Goal: Task Accomplishment & Management: Use online tool/utility

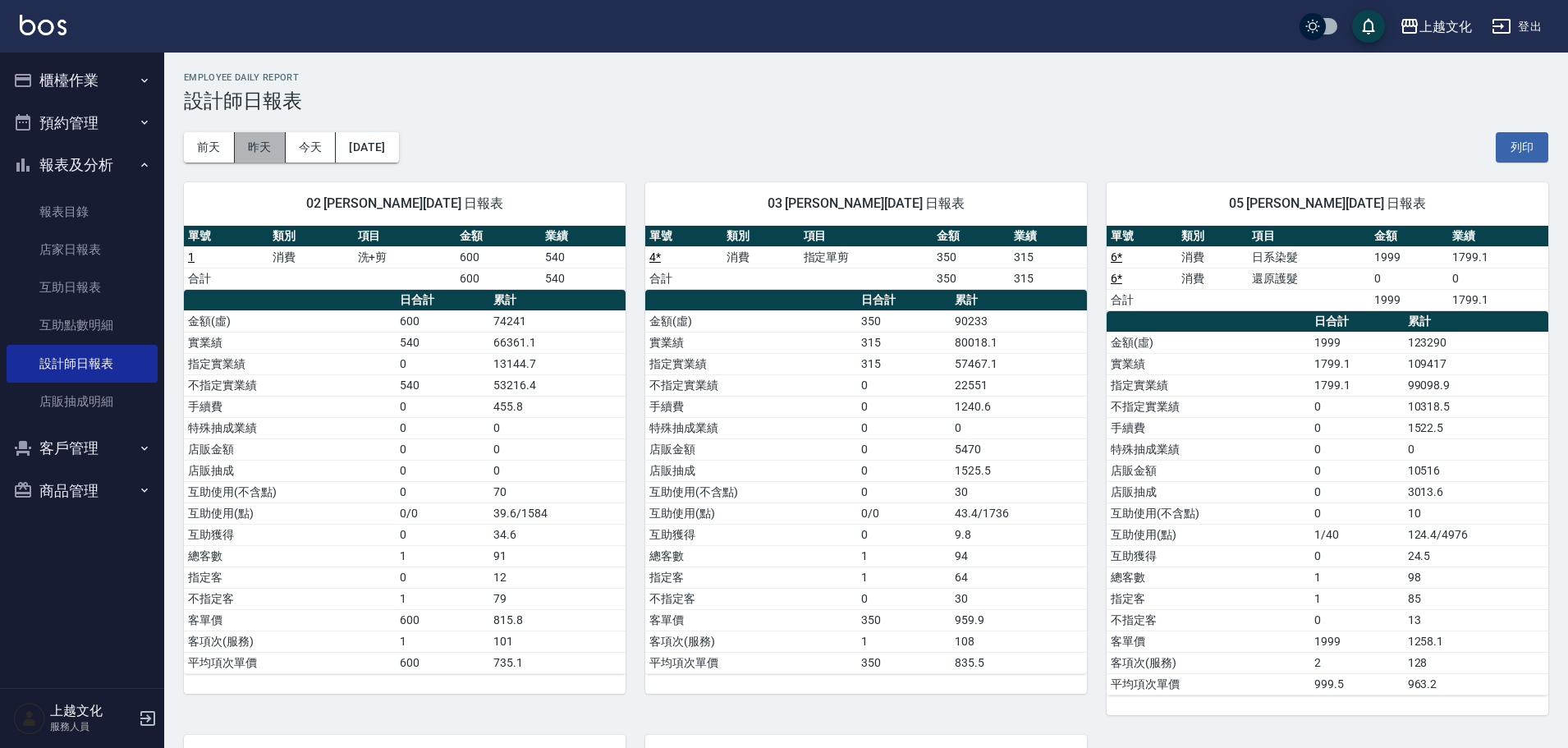
click at [261, 149] on button "昨天" at bounding box center [260, 148] width 51 height 30
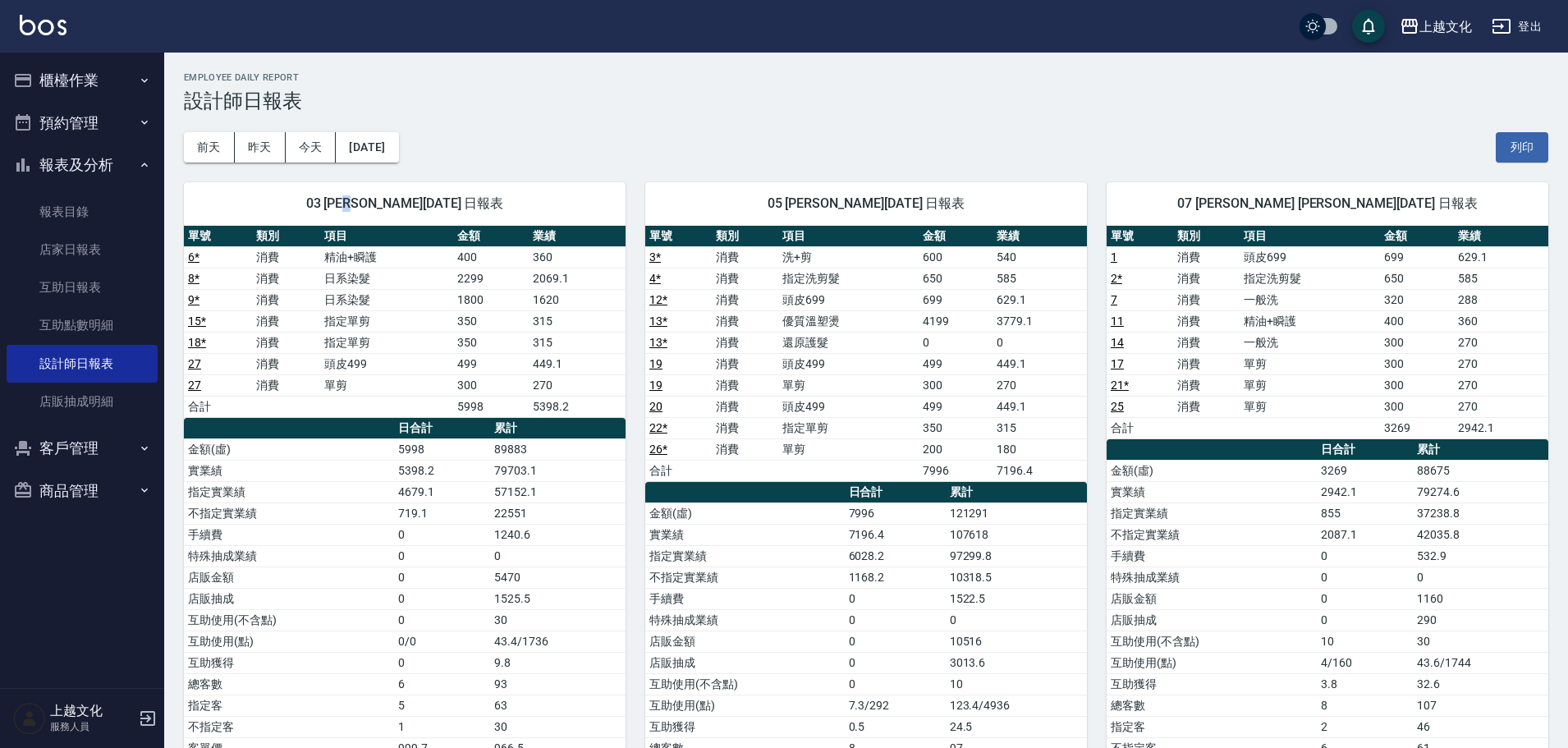
drag, startPoint x: 345, startPoint y: 189, endPoint x: 332, endPoint y: 181, distance: 15.3
click at [341, 187] on div "03 kelly 黃素真 09/18/2025 日報表 單號 類別 項目 金額 業績 6 * 消費 精油+瞬護 400 360 8 * 消費 日系染髮 229…" at bounding box center [394, 523] width 461 height 723
click at [325, 151] on button "今天" at bounding box center [311, 148] width 51 height 30
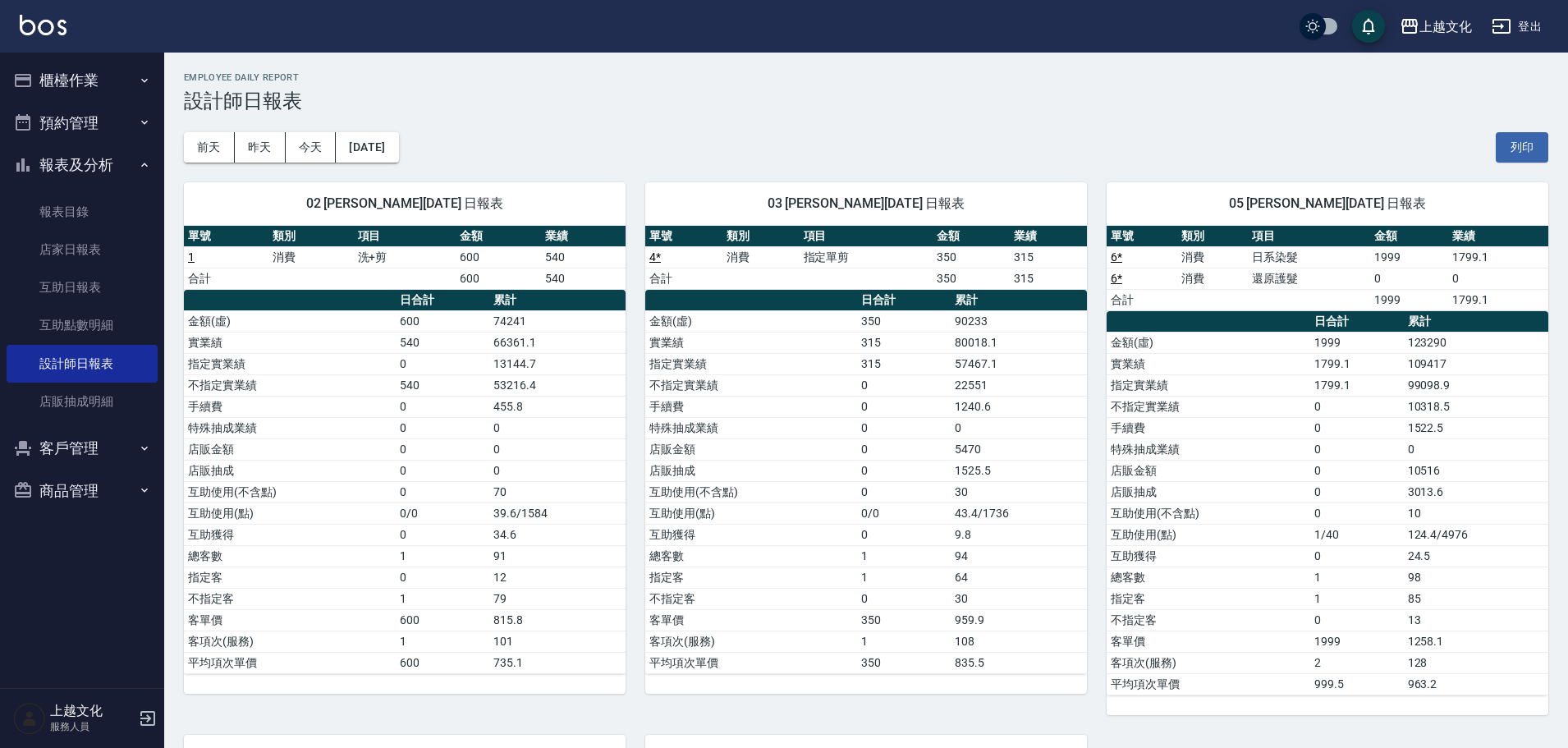
drag, startPoint x: 1040, startPoint y: 133, endPoint x: 1069, endPoint y: 101, distance: 43.2
click at [1040, 128] on div "前天 昨天 今天 2025/09/19 列印" at bounding box center [866, 148] width 1365 height 70
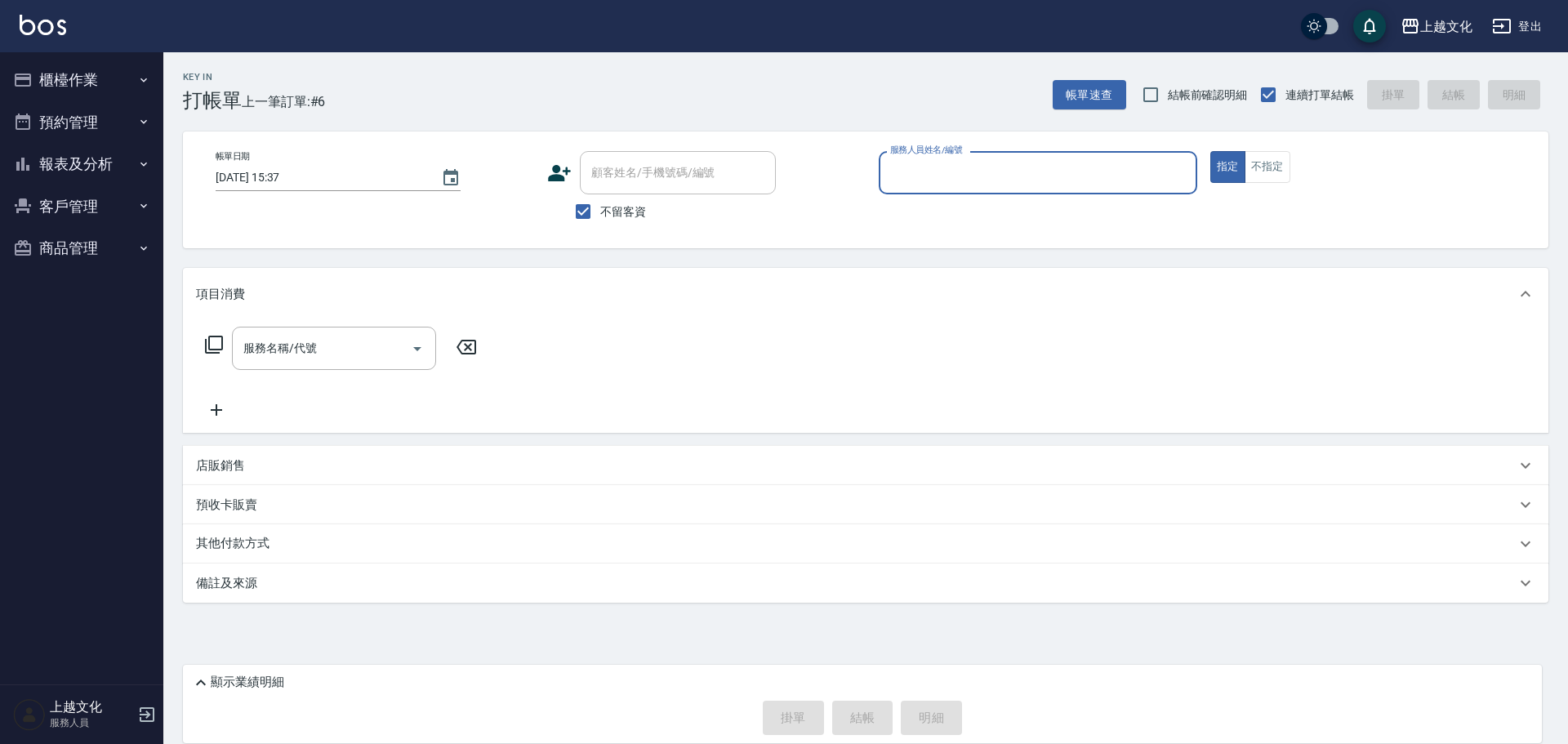
click at [973, 174] on input "服務人員姓名/編號" at bounding box center [1038, 173] width 304 height 29
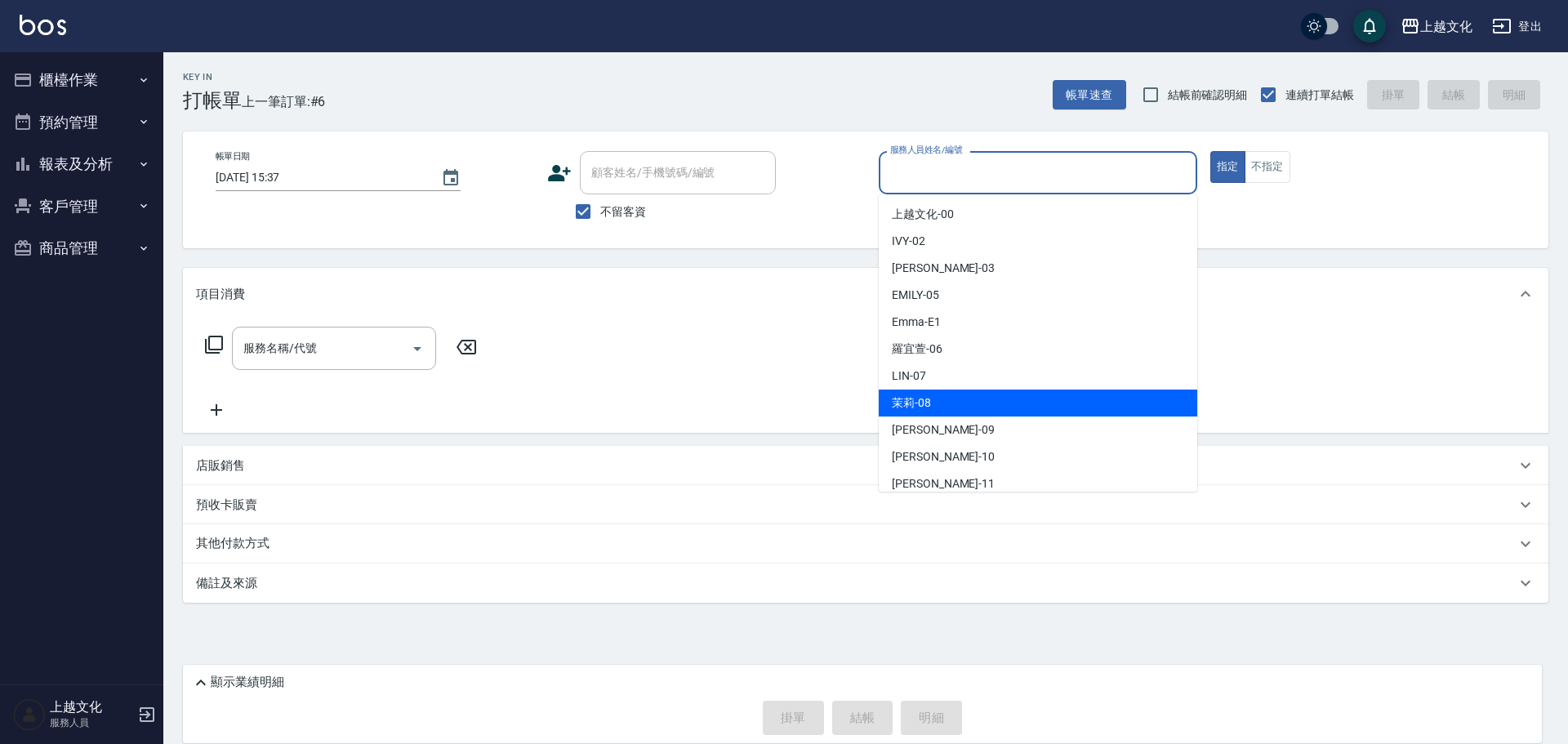
click at [917, 397] on span "茉莉 -08" at bounding box center [911, 403] width 39 height 17
type input "茉莉-08"
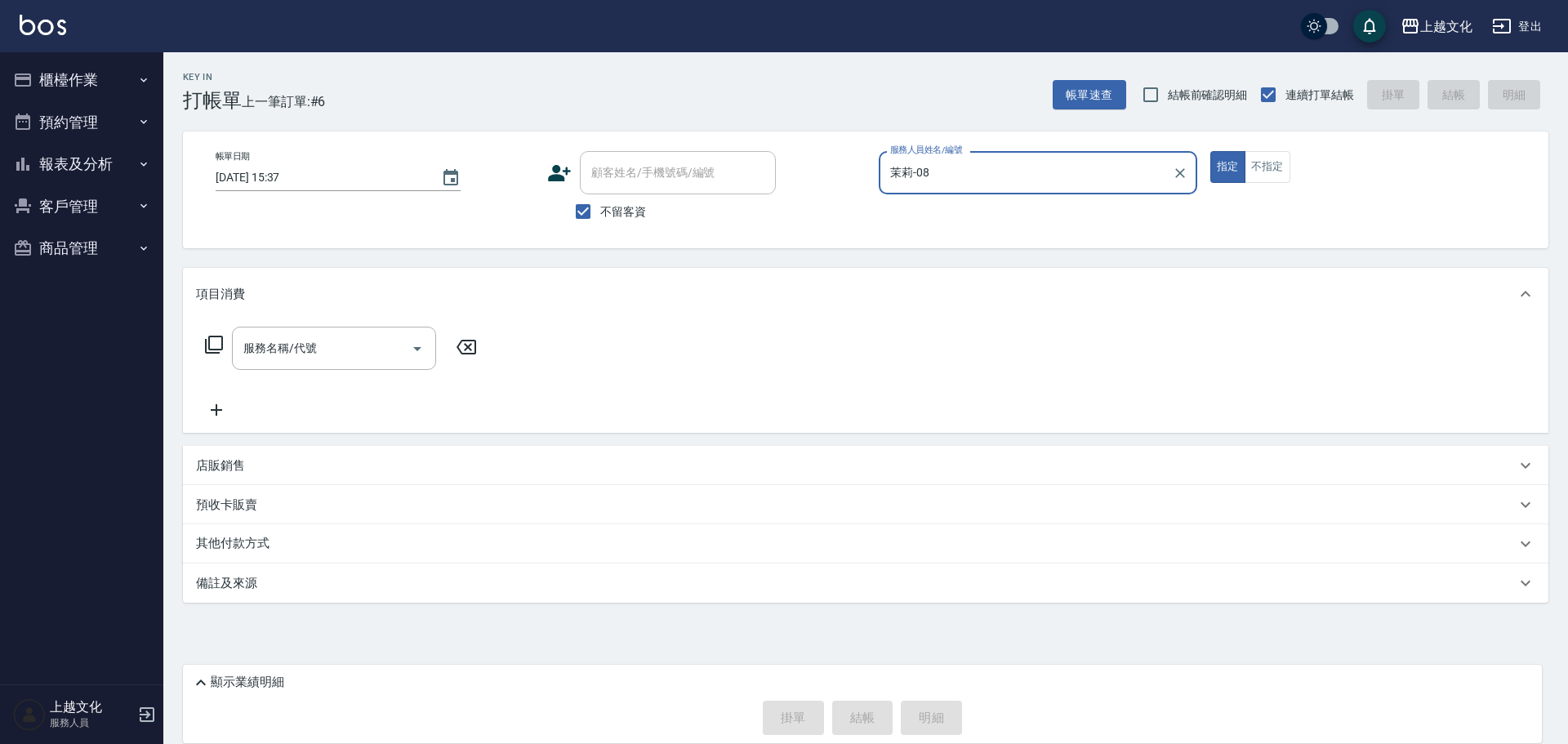
click at [209, 344] on icon at bounding box center [214, 345] width 18 height 18
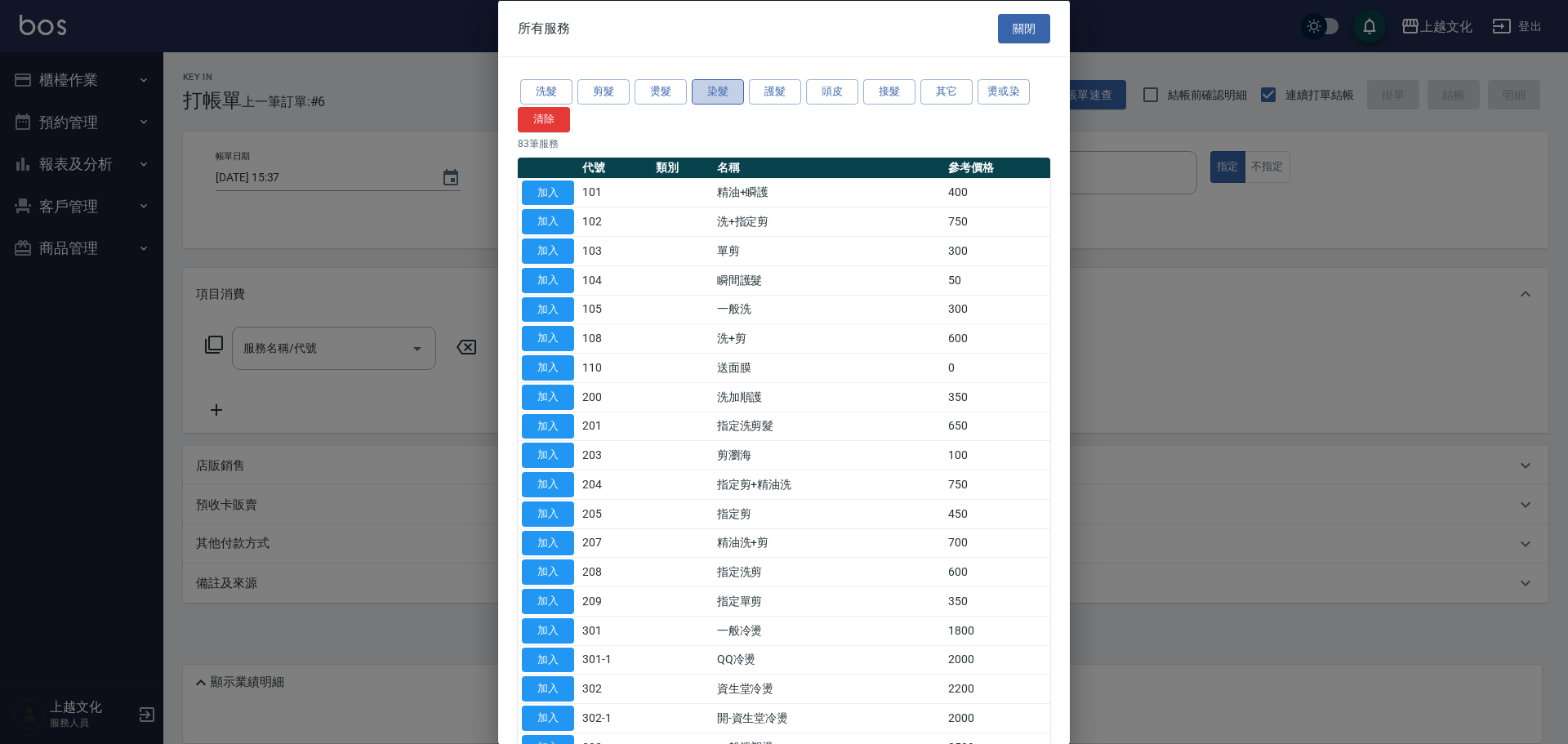
click at [727, 94] on button "染髮" at bounding box center [718, 92] width 53 height 25
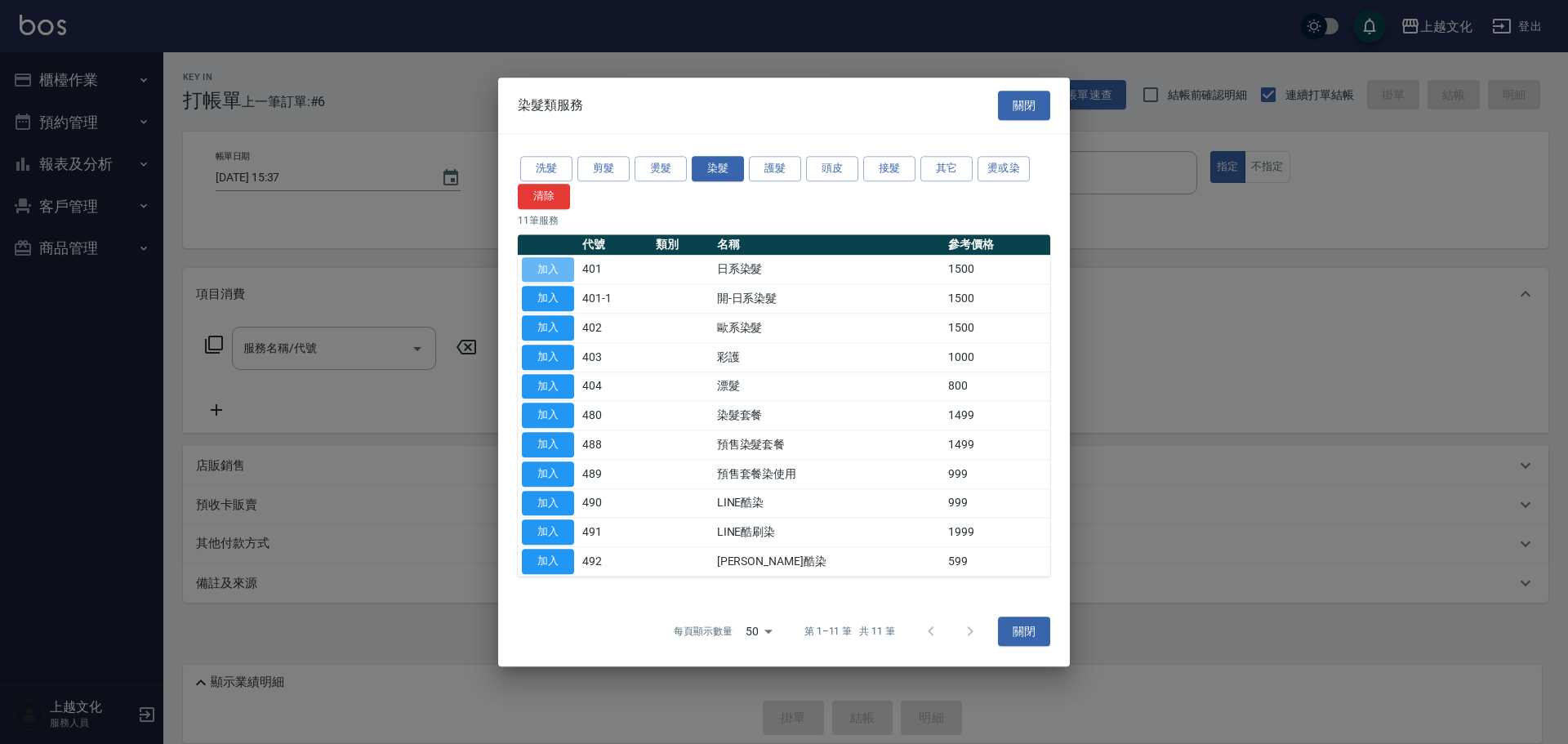
drag, startPoint x: 554, startPoint y: 269, endPoint x: 542, endPoint y: 283, distance: 18.4
click at [552, 271] on button "加入" at bounding box center [547, 270] width 53 height 25
type input "日系染髮(401)"
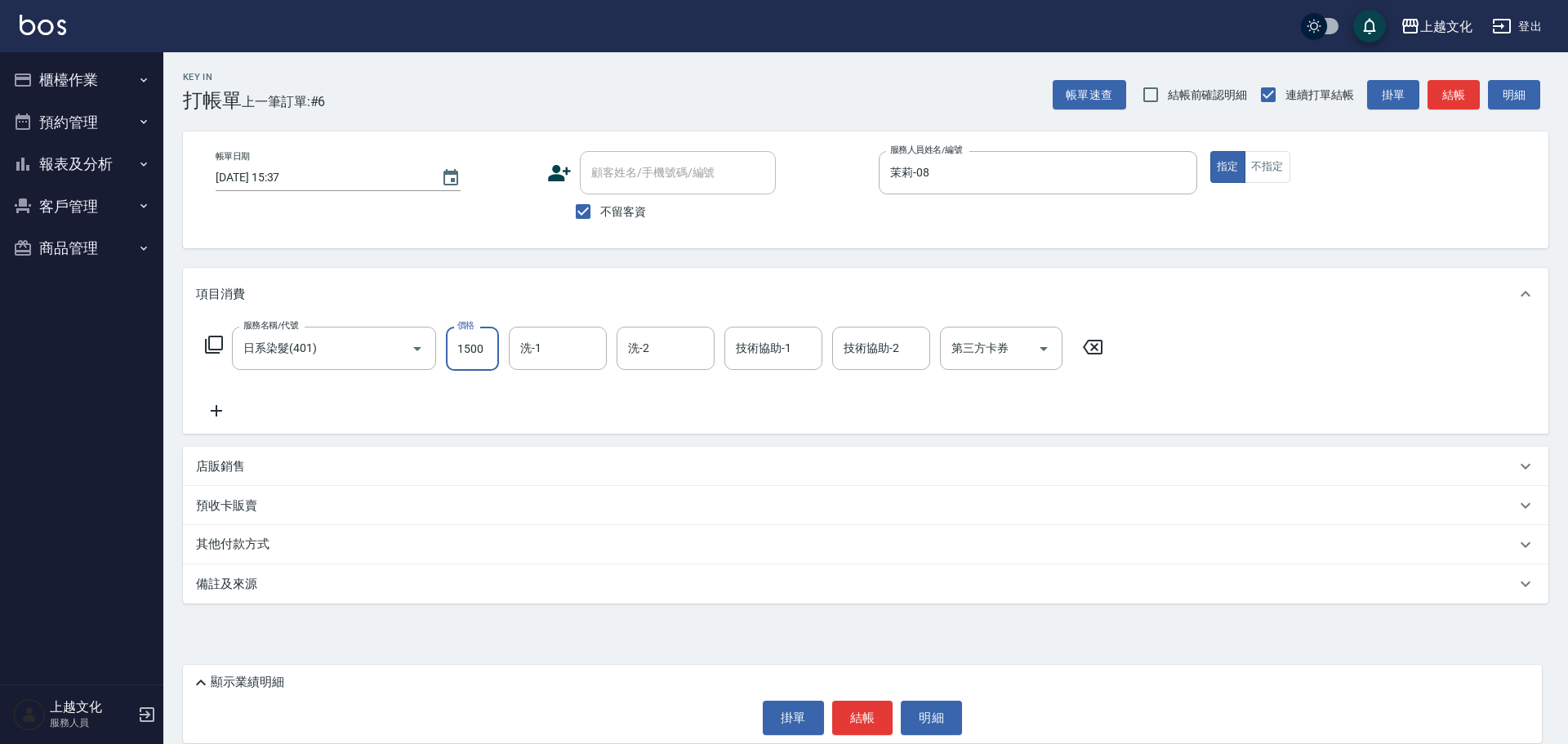
click at [482, 342] on input "1500" at bounding box center [472, 347] width 53 height 44
type input "2299"
click at [1272, 167] on button "不指定" at bounding box center [1267, 167] width 45 height 32
click at [217, 407] on icon at bounding box center [216, 410] width 12 height 12
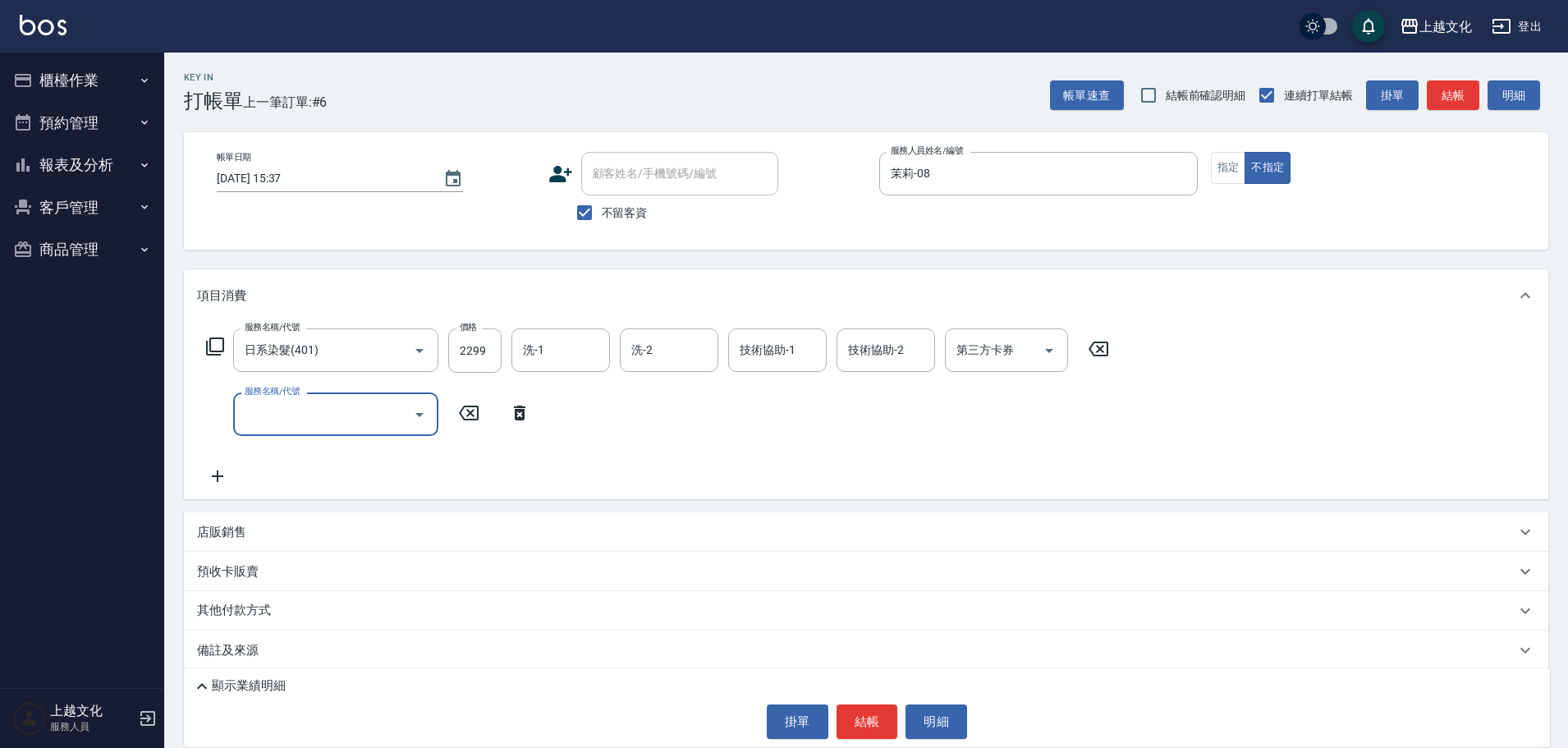
click at [211, 341] on icon at bounding box center [215, 347] width 18 height 18
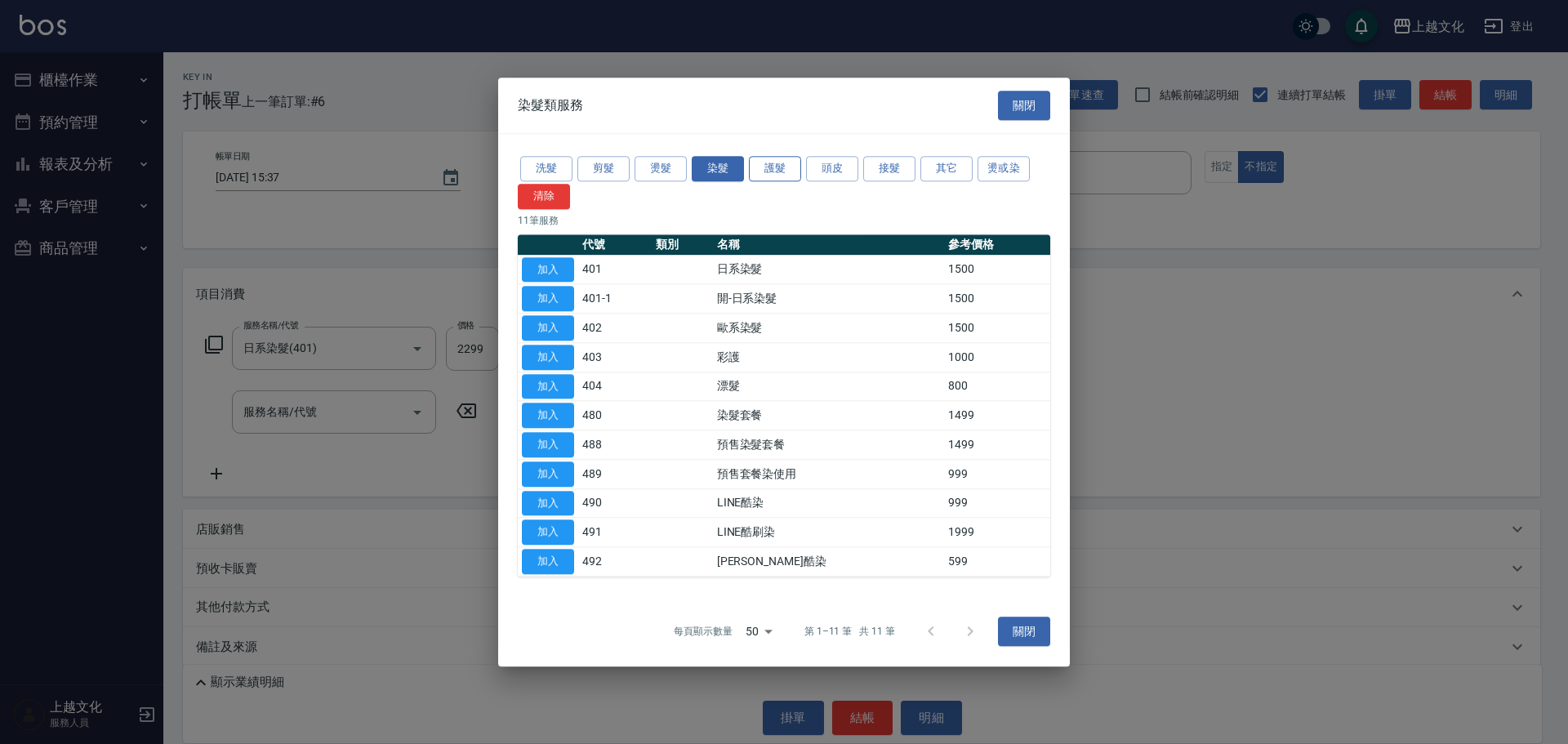
click at [770, 174] on button "護髮" at bounding box center [775, 168] width 53 height 25
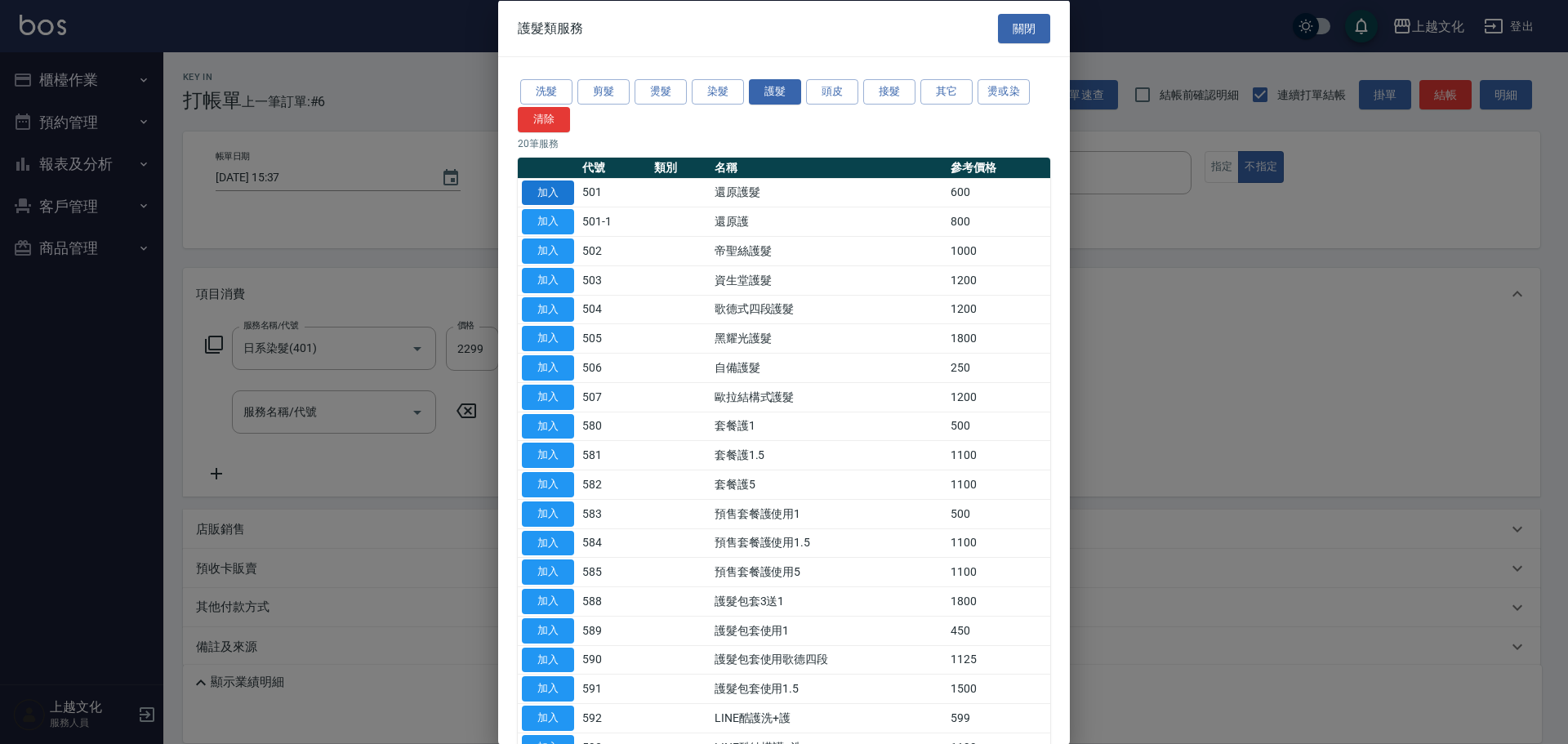
click at [549, 192] on button "加入" at bounding box center [547, 192] width 53 height 25
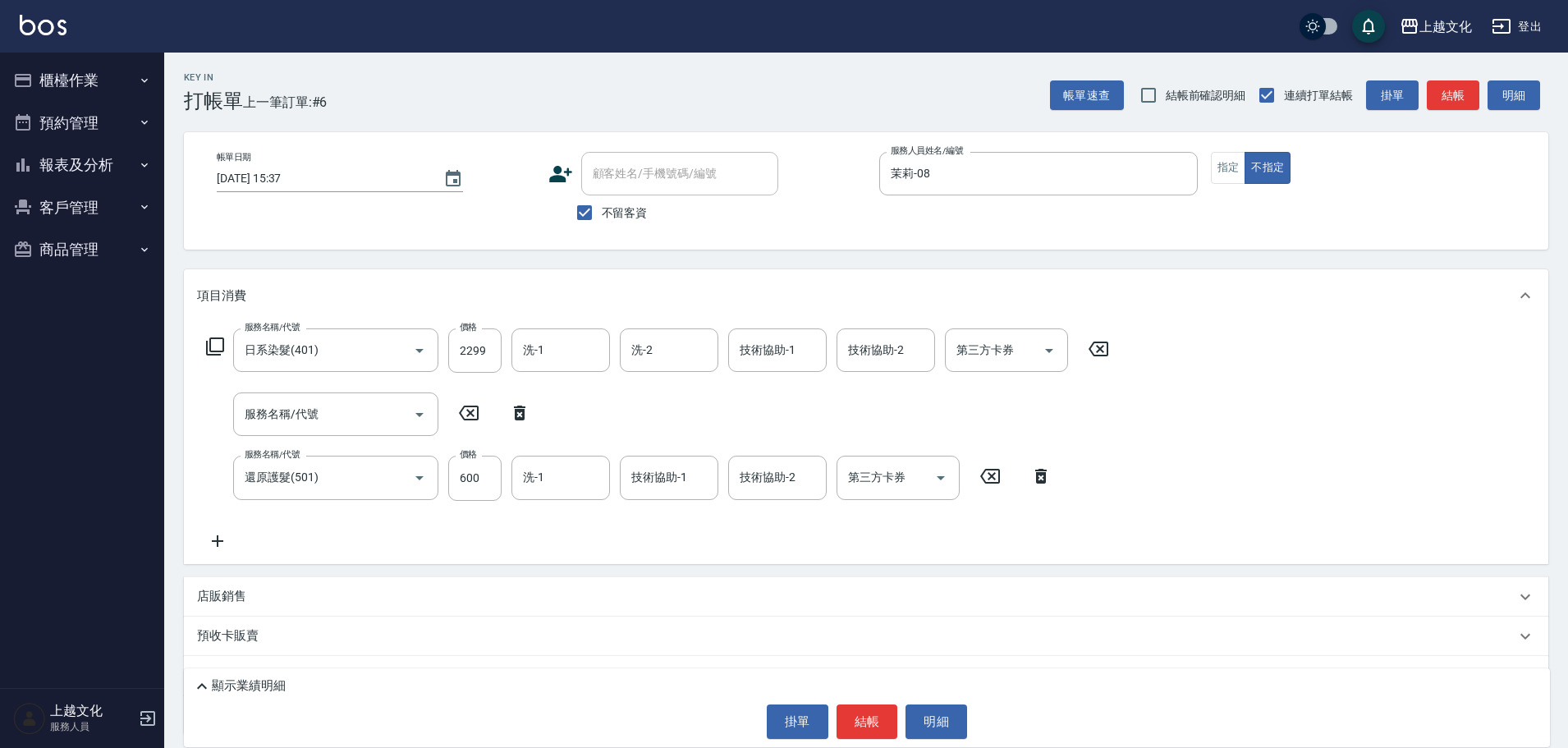
click at [517, 416] on icon at bounding box center [520, 413] width 12 height 14
type input "還原護髮(501)"
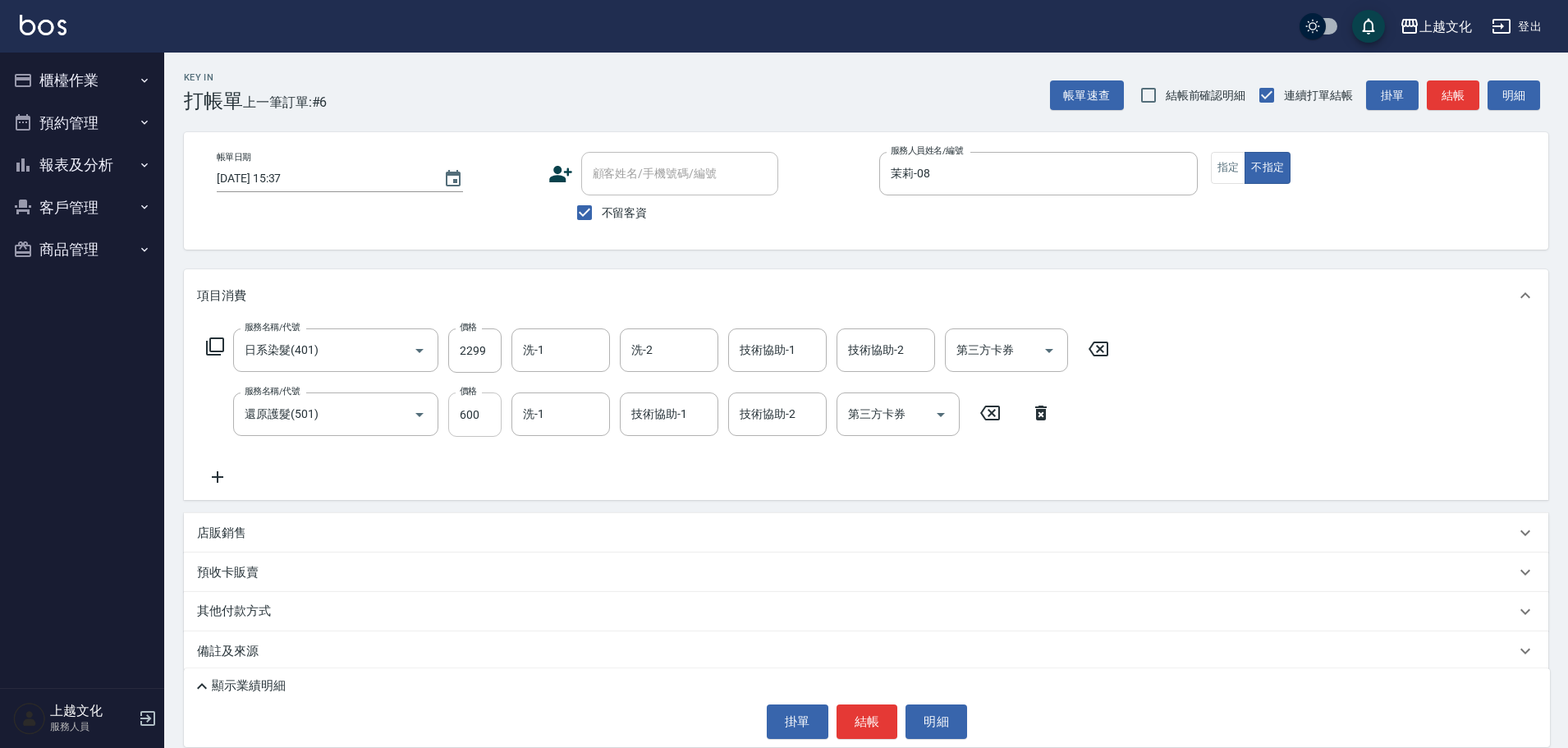
click at [465, 429] on input "600" at bounding box center [475, 414] width 54 height 44
type input "0"
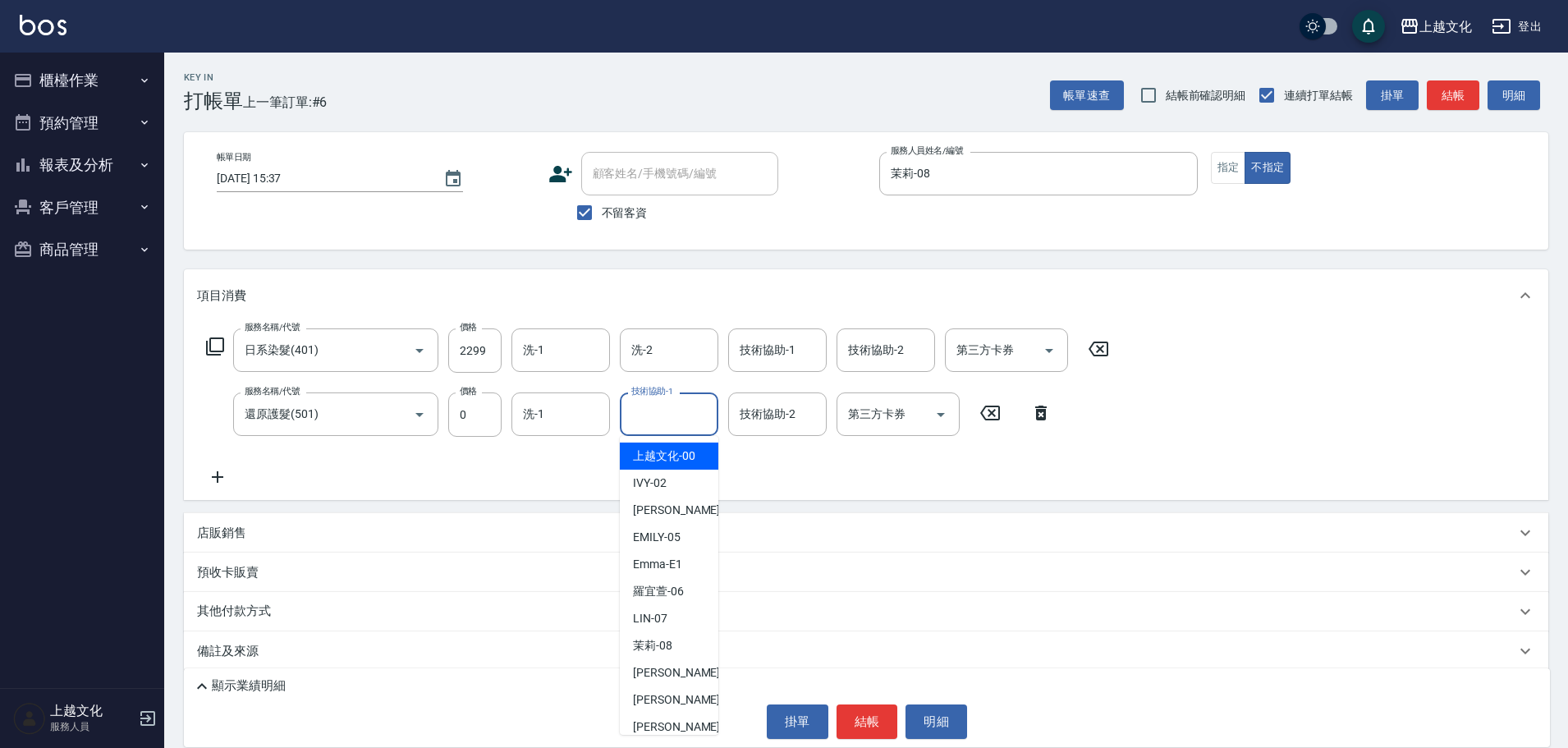
click at [688, 409] on input "技術協助-1" at bounding box center [668, 414] width 83 height 29
click at [694, 407] on input "技術協助-1" at bounding box center [668, 414] width 83 height 29
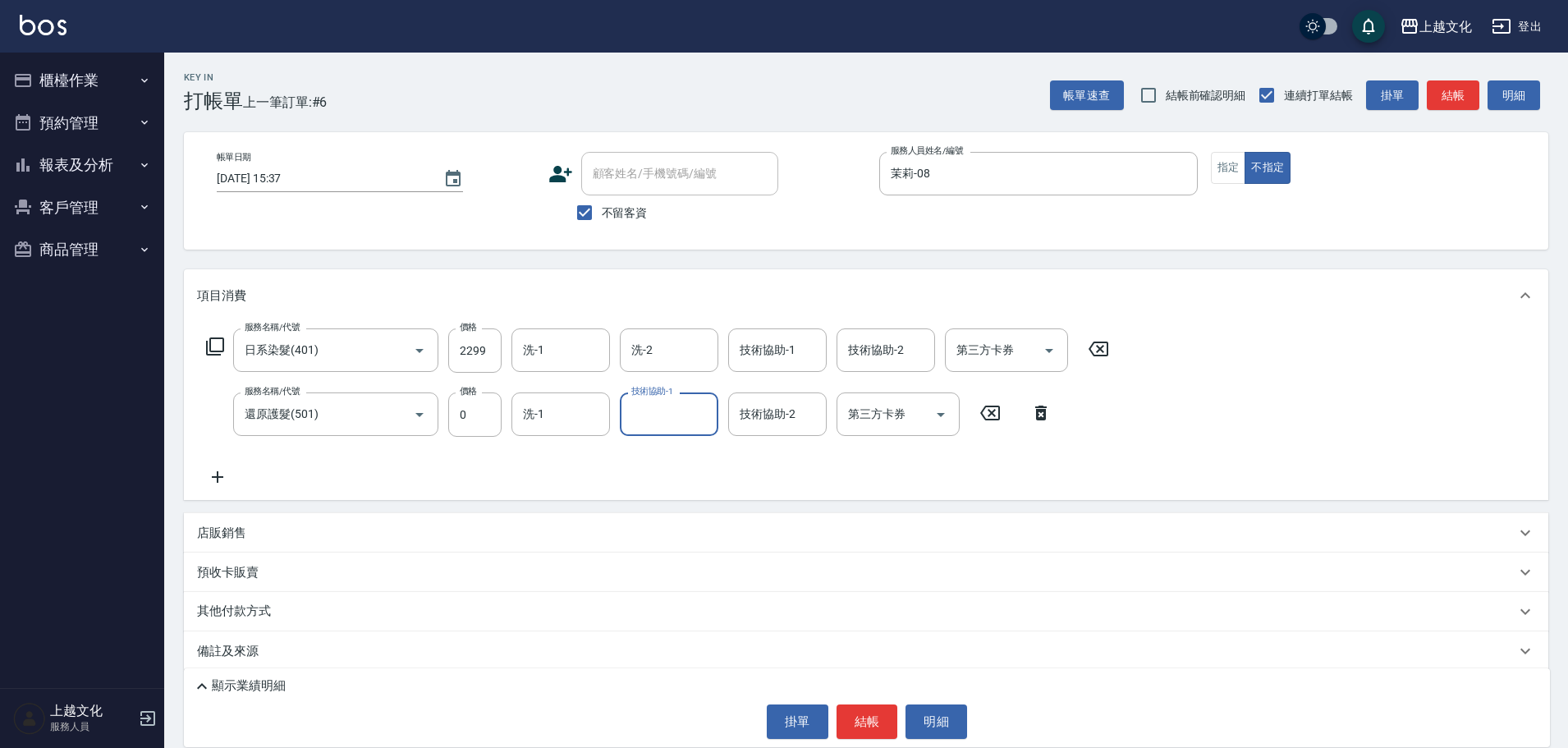
click at [659, 418] on input "技術協助-1" at bounding box center [668, 414] width 83 height 29
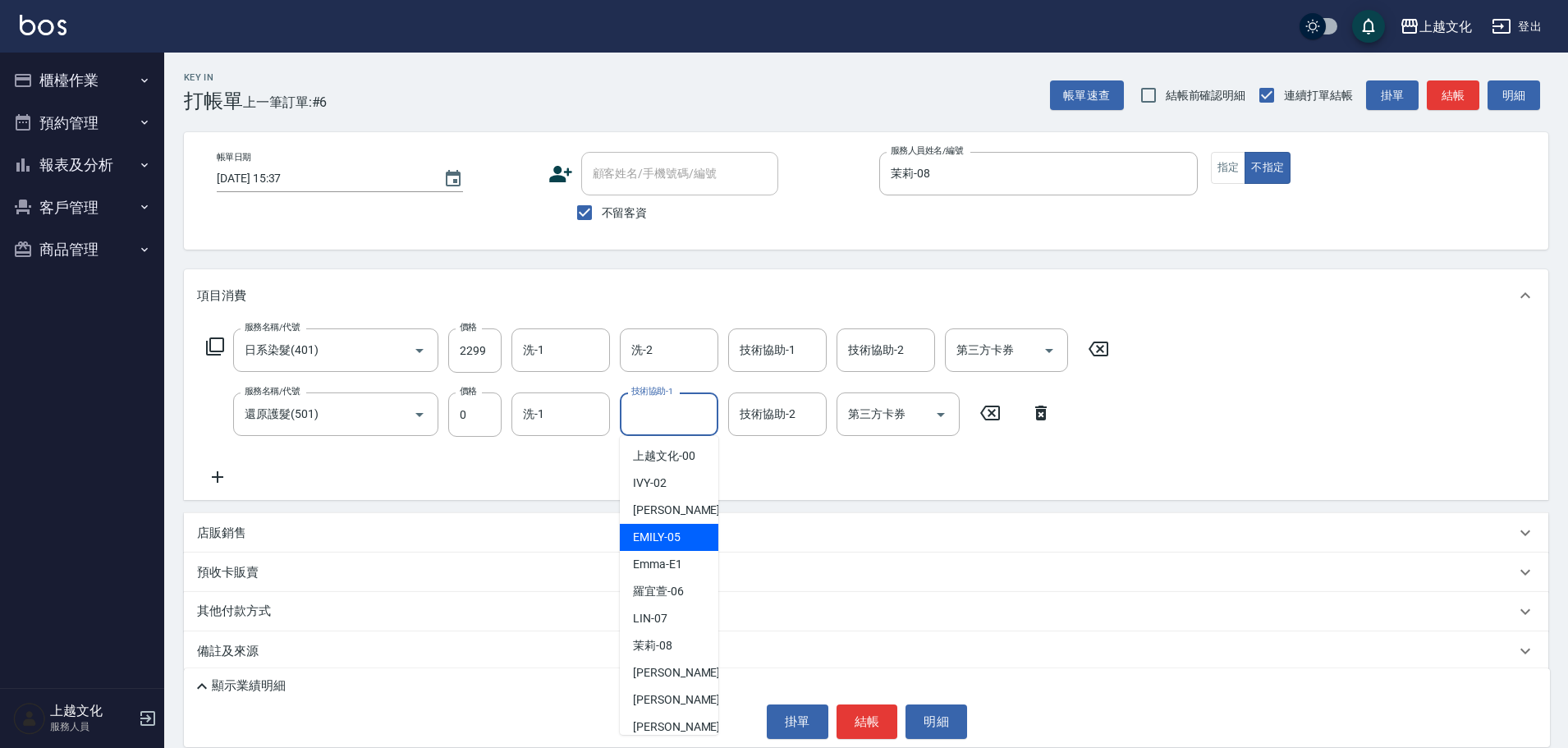
drag, startPoint x: 676, startPoint y: 540, endPoint x: 709, endPoint y: 498, distance: 53.4
click at [677, 537] on span "[PERSON_NAME] -05" at bounding box center [656, 537] width 47 height 17
type input "EMILY-05"
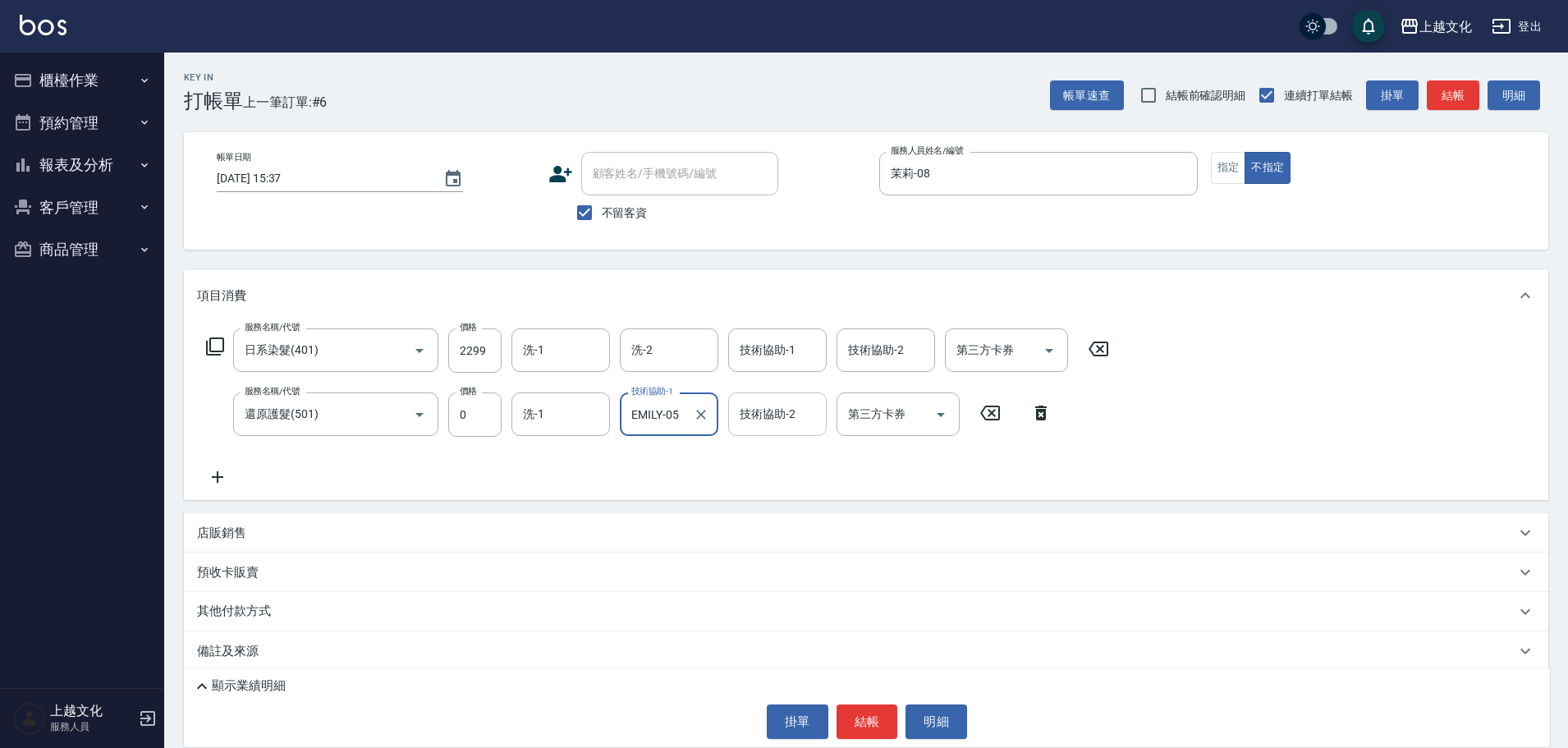
click at [762, 424] on input "技術協助-2" at bounding box center [777, 414] width 83 height 29
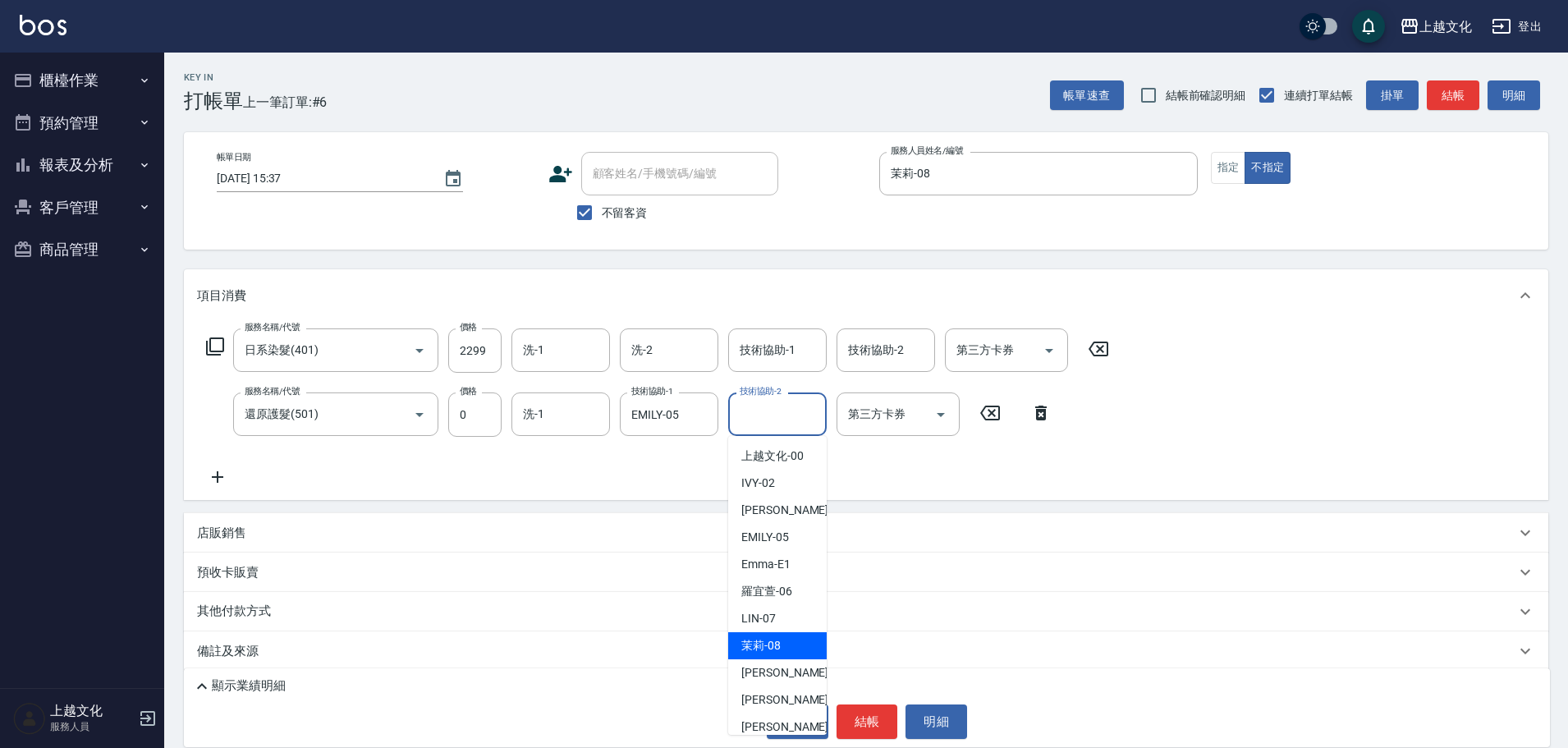
click at [777, 638] on span "茉莉 -08" at bounding box center [761, 645] width 39 height 17
type input "茉莉-08"
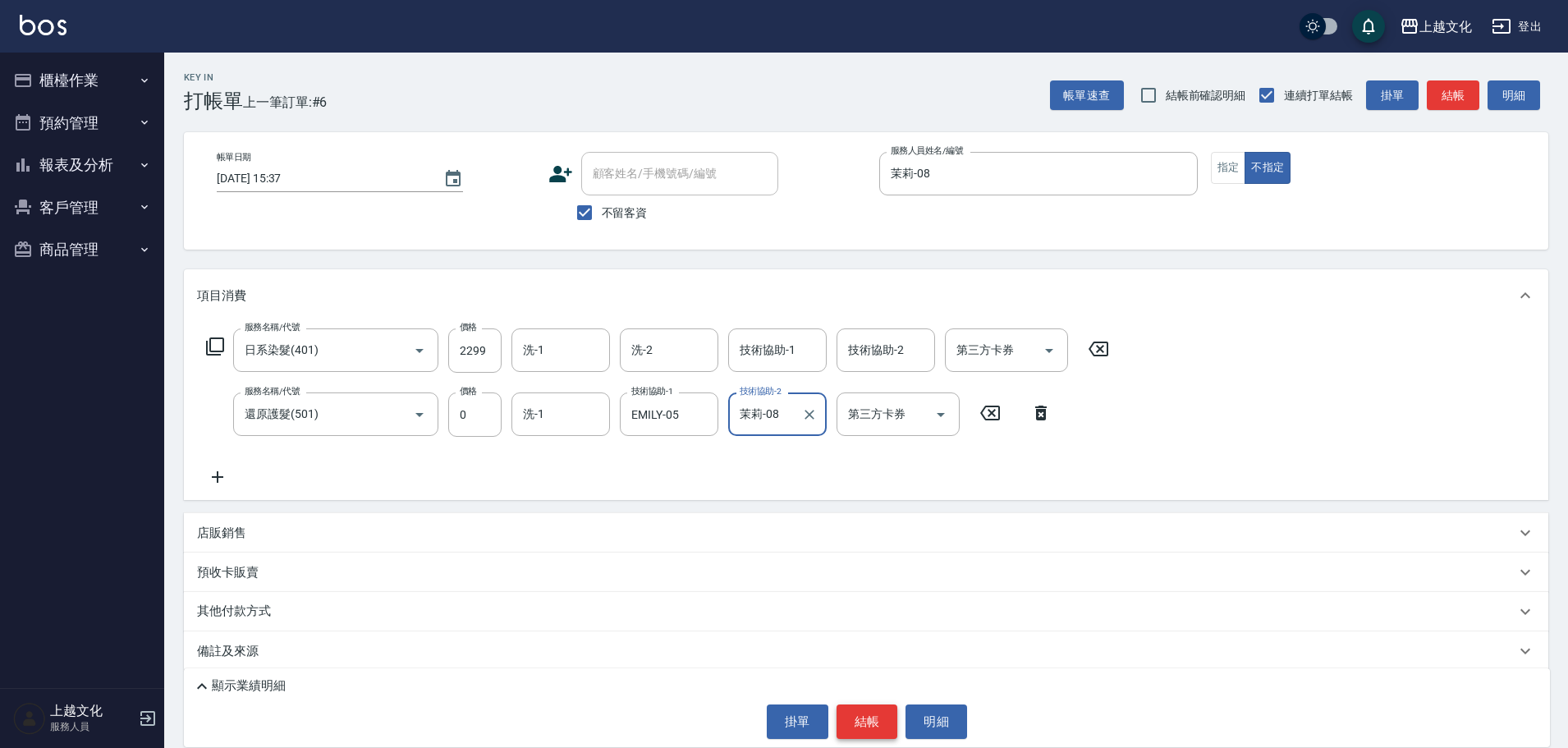
click at [867, 722] on button "結帳" at bounding box center [867, 721] width 62 height 34
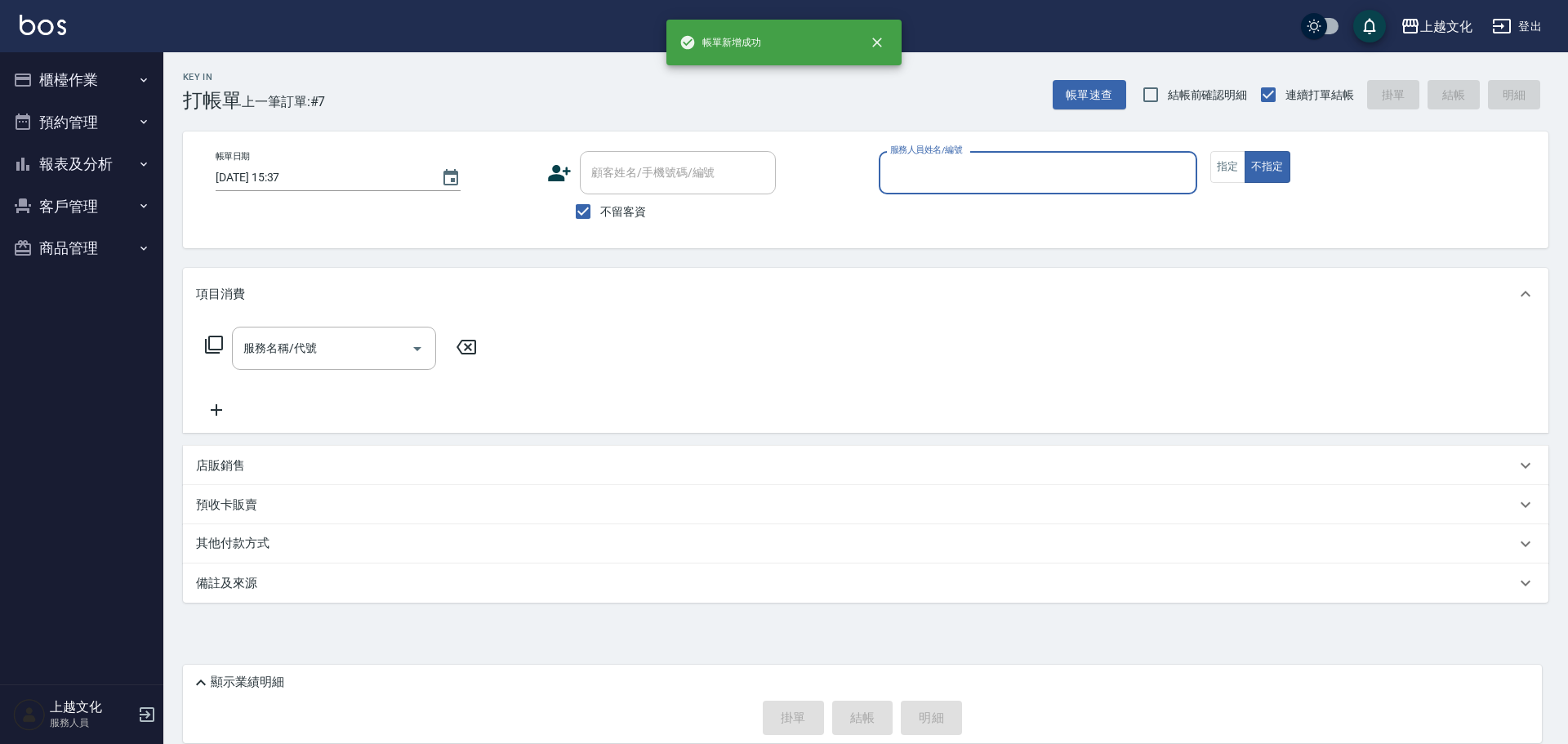
click at [943, 179] on input "服務人員姓名/編號" at bounding box center [1038, 173] width 304 height 29
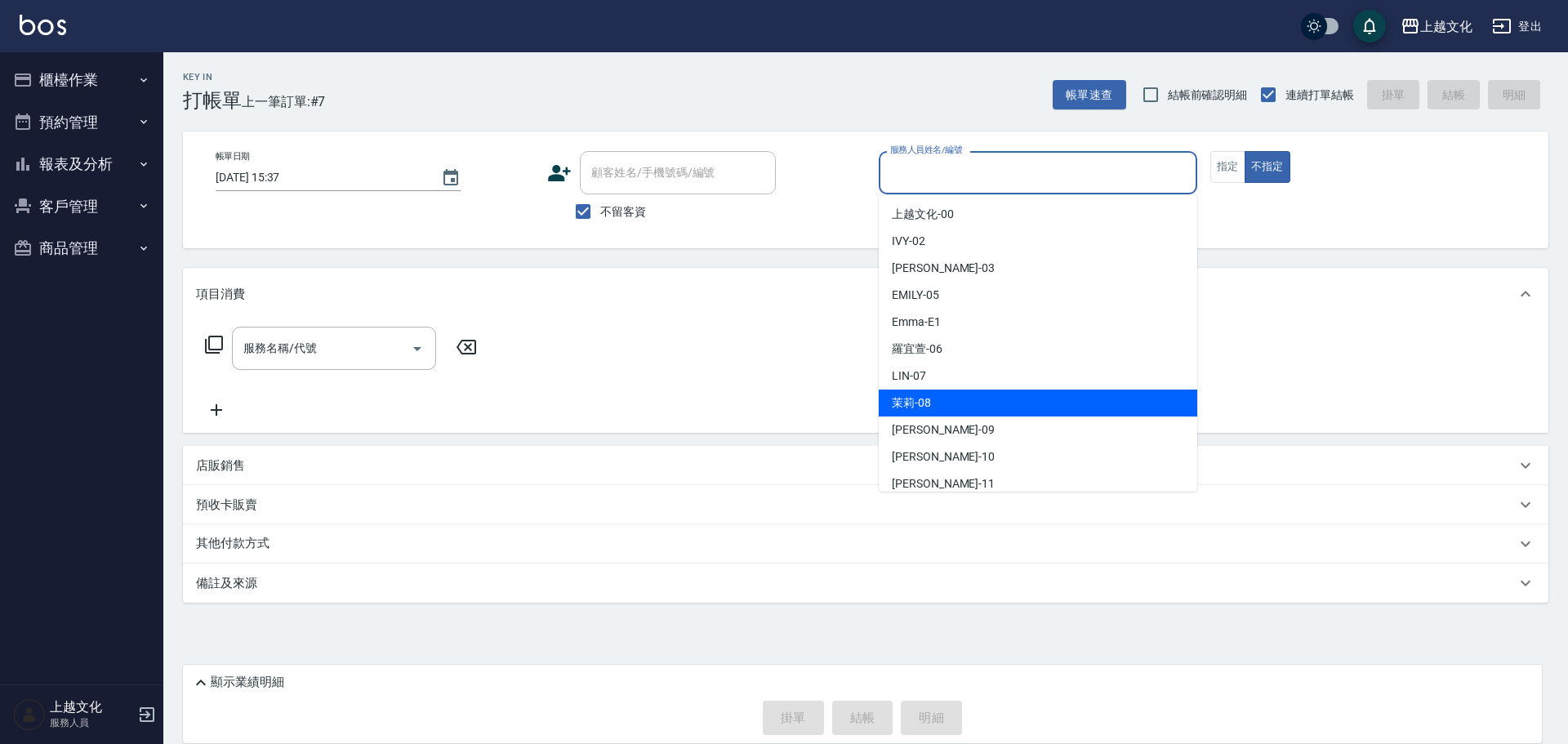
click at [973, 411] on div "茉莉 -08" at bounding box center [1038, 403] width 318 height 27
type input "茉莉-08"
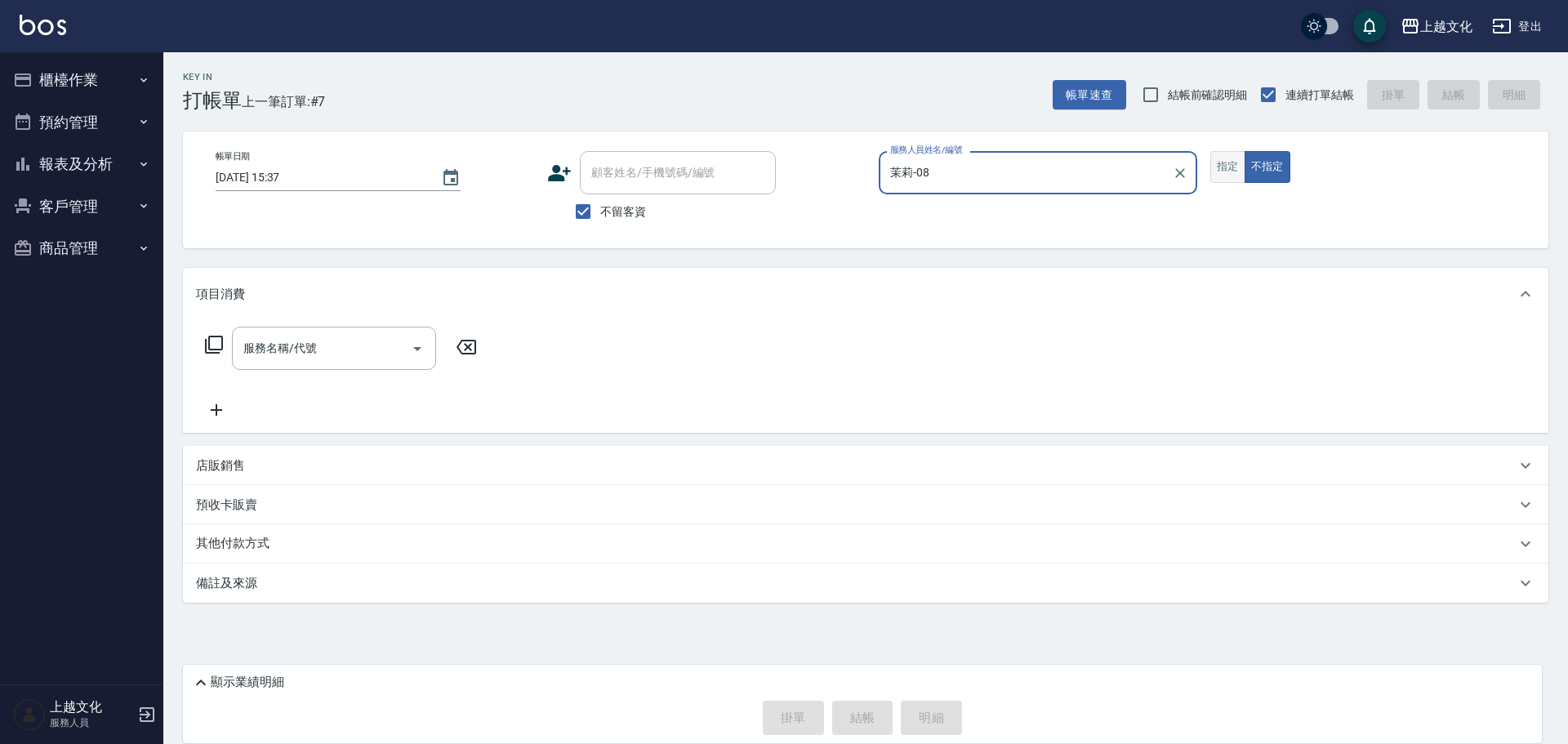
click at [1219, 168] on button "指定" at bounding box center [1227, 167] width 35 height 32
click at [309, 359] on input "服務名稱/代號" at bounding box center [321, 348] width 165 height 29
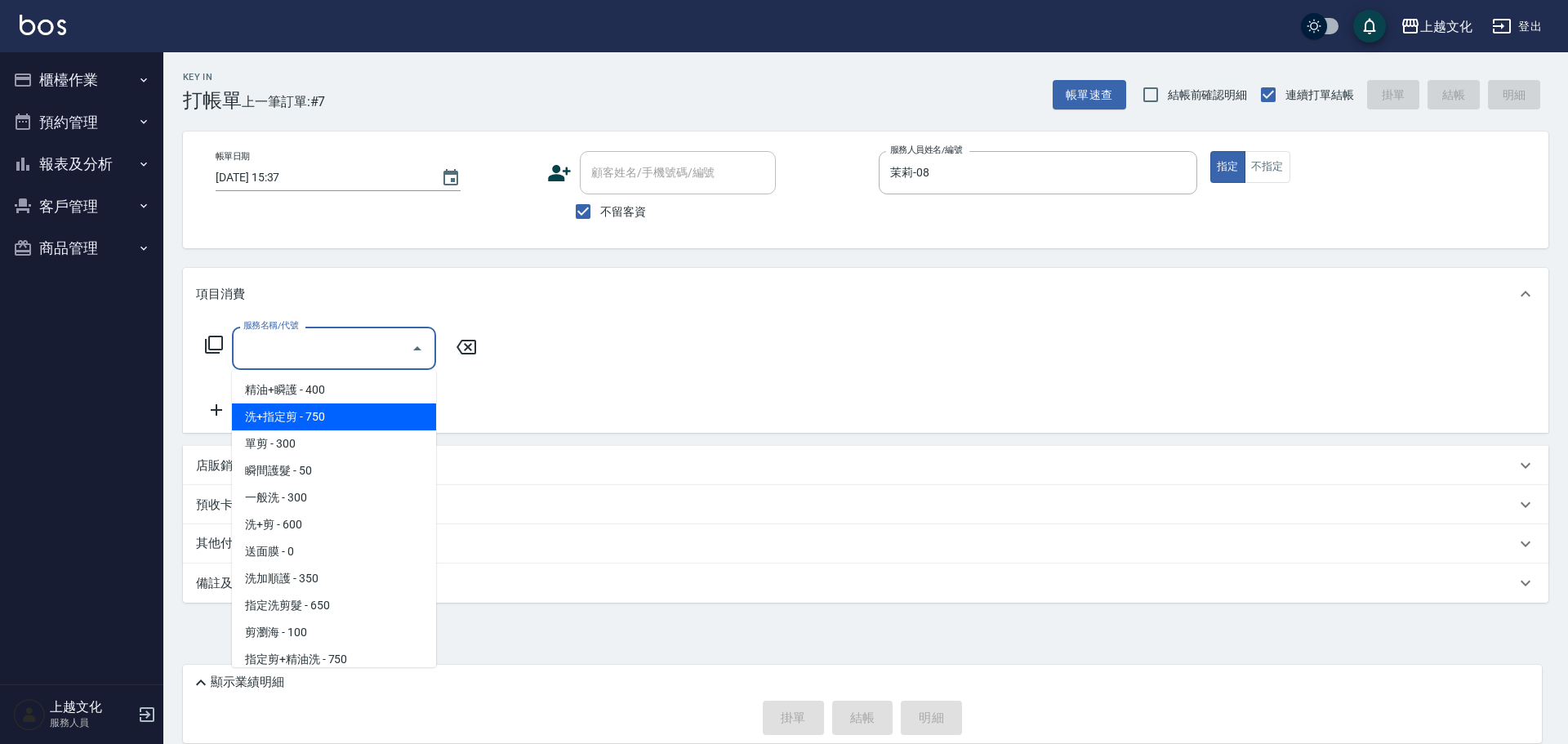
click at [324, 405] on span "洗+指定剪 - 750" at bounding box center [333, 417] width 204 height 27
type input "洗+指定剪(102)"
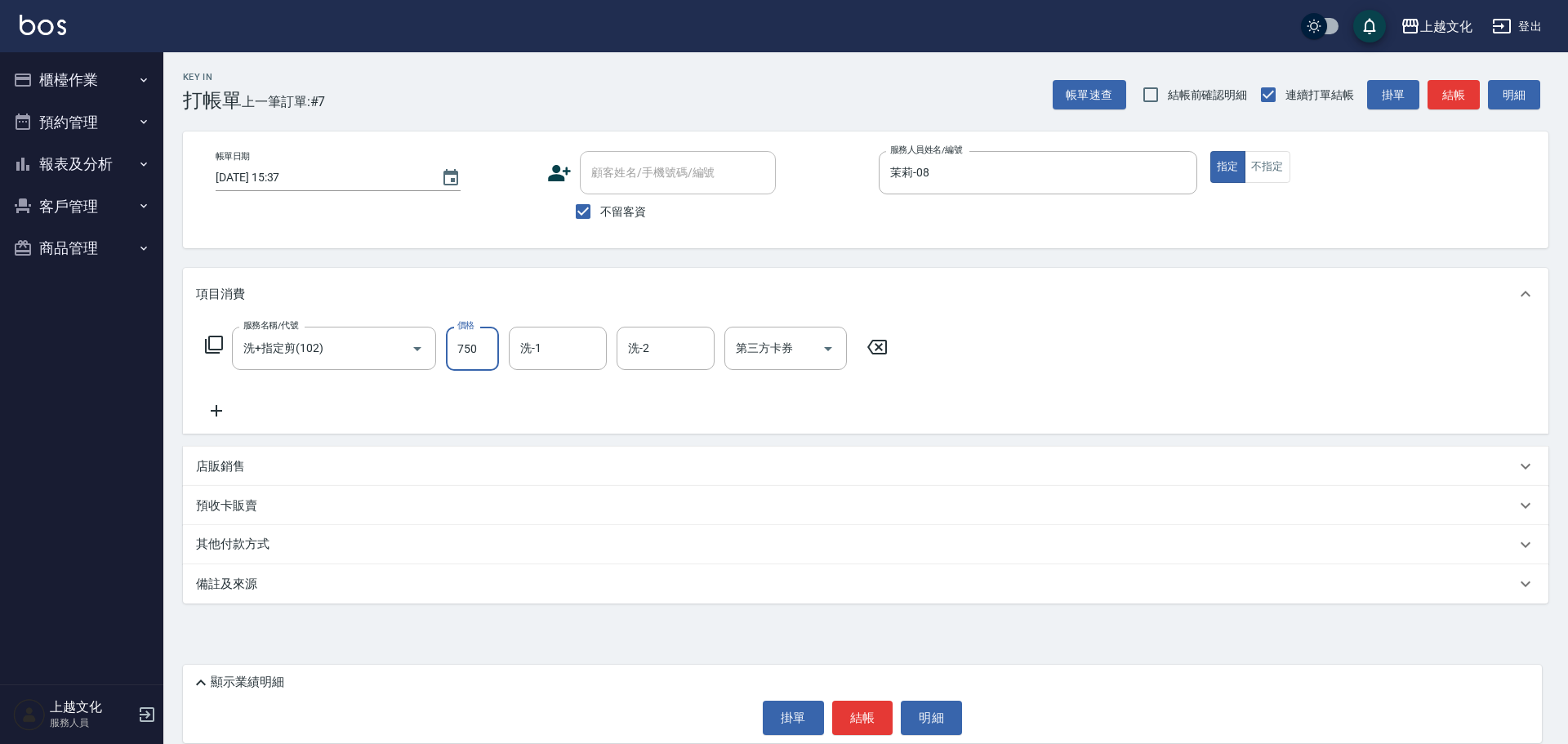
drag, startPoint x: 472, startPoint y: 356, endPoint x: 474, endPoint y: 339, distance: 17.1
click at [472, 356] on input "750" at bounding box center [472, 347] width 53 height 44
type input "850"
click at [872, 716] on button "結帳" at bounding box center [863, 717] width 62 height 34
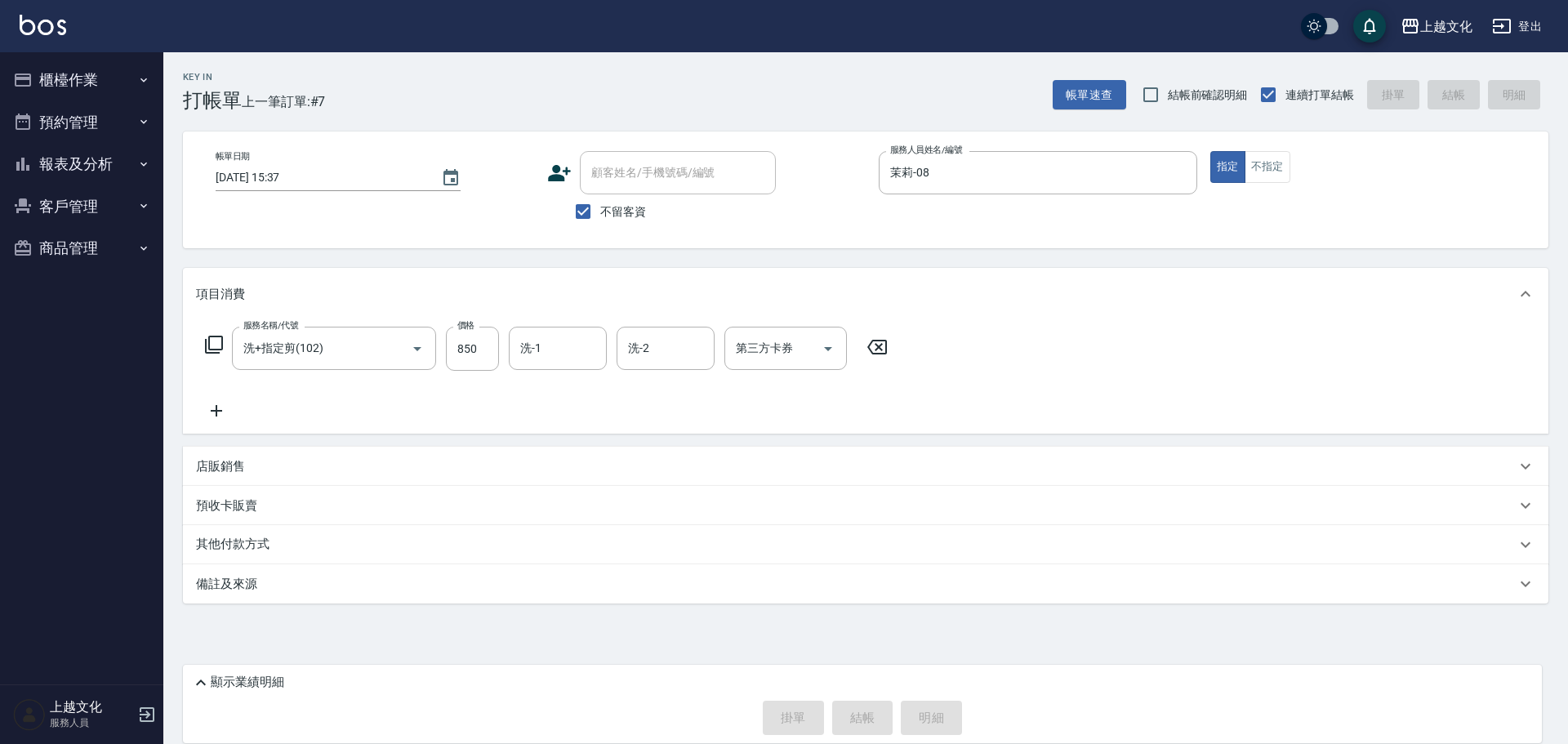
type input "[DATE] 15:38"
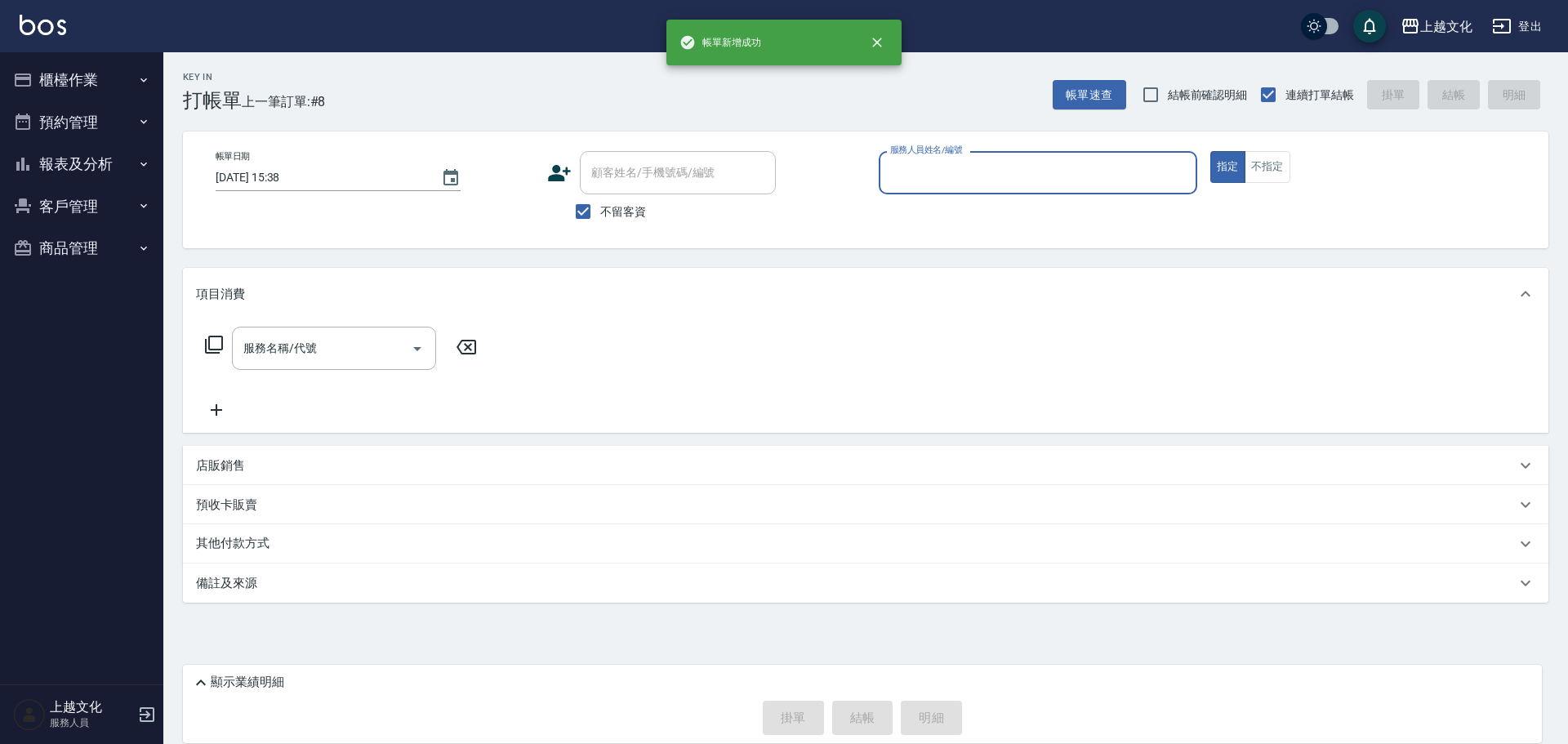
click at [926, 180] on input "服務人員姓名/編號" at bounding box center [1038, 173] width 304 height 29
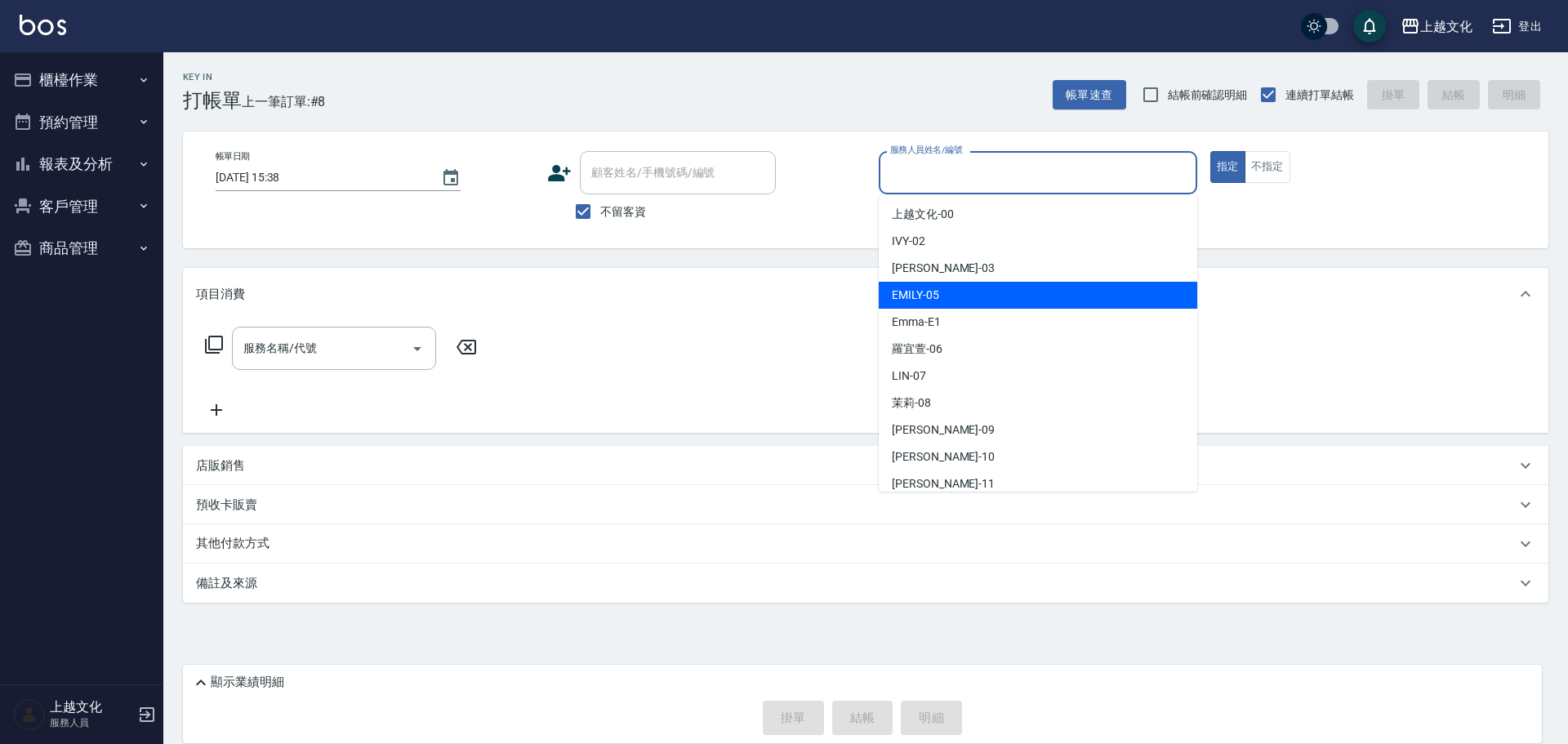
click at [924, 290] on span "[PERSON_NAME] -05" at bounding box center [915, 295] width 47 height 17
type input "EMILY-05"
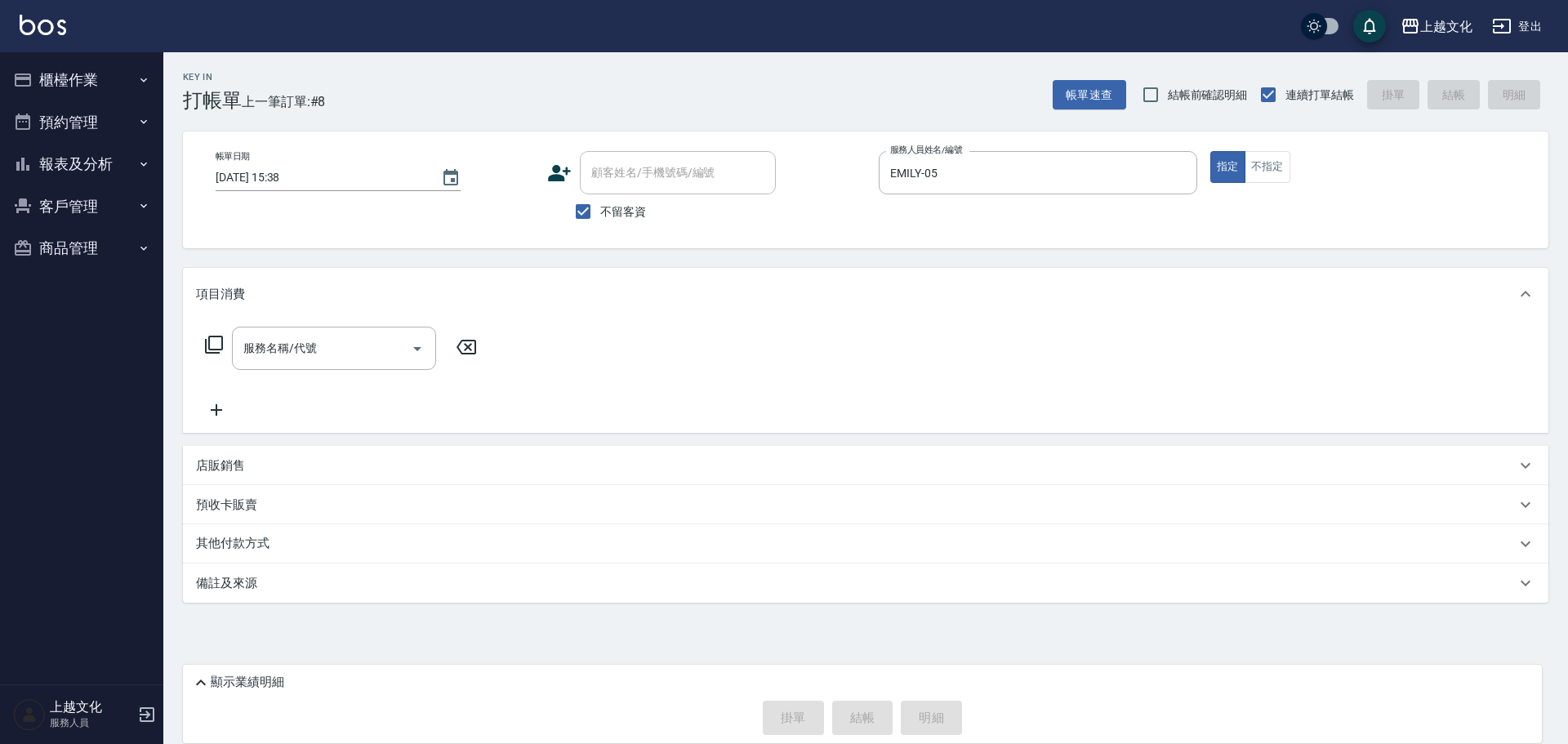
click at [218, 338] on icon at bounding box center [214, 345] width 20 height 20
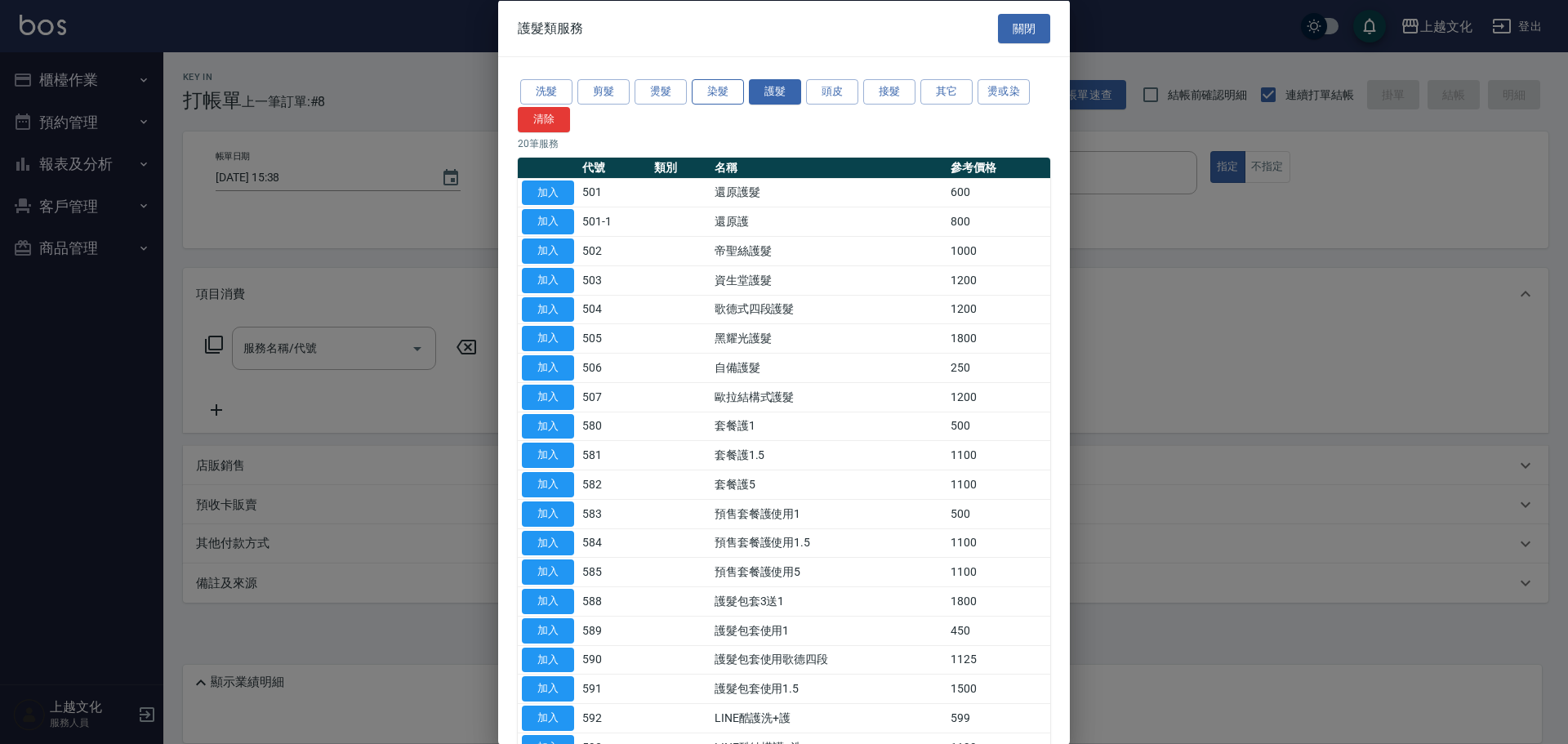
click at [716, 95] on button "染髮" at bounding box center [718, 92] width 53 height 25
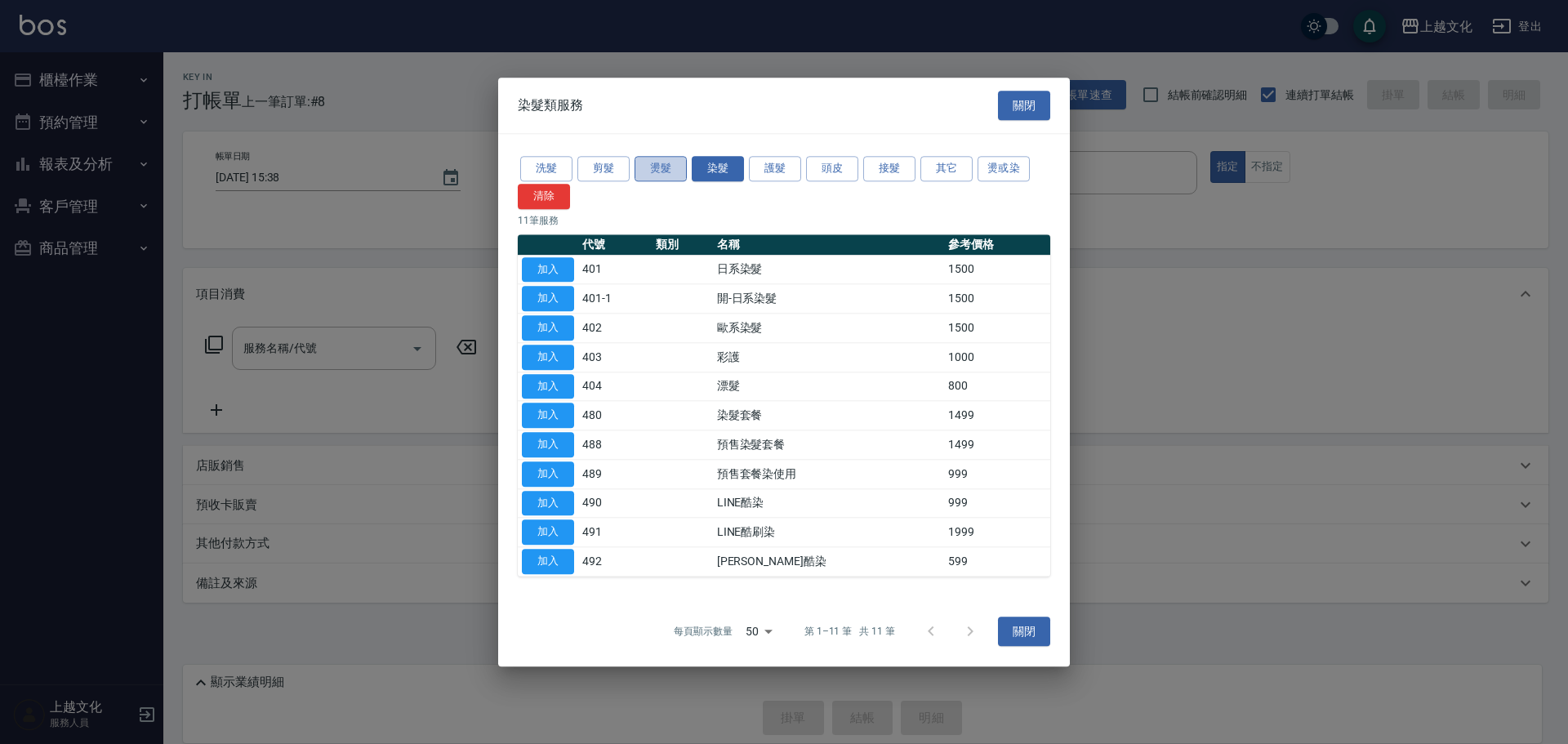
click at [677, 171] on button "燙髮" at bounding box center [661, 168] width 53 height 25
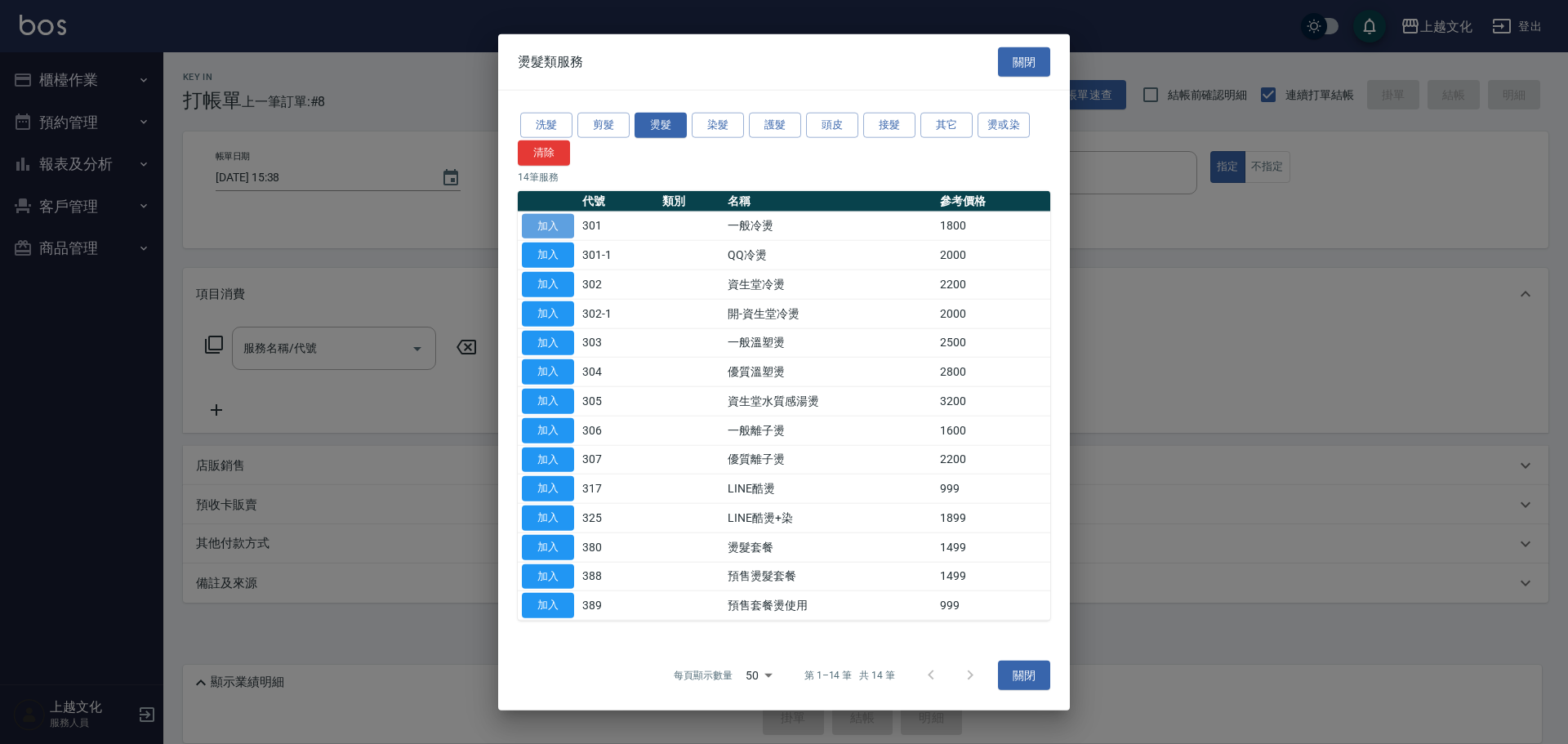
click at [550, 230] on button "加入" at bounding box center [547, 225] width 53 height 25
type input "一般冷燙(301)"
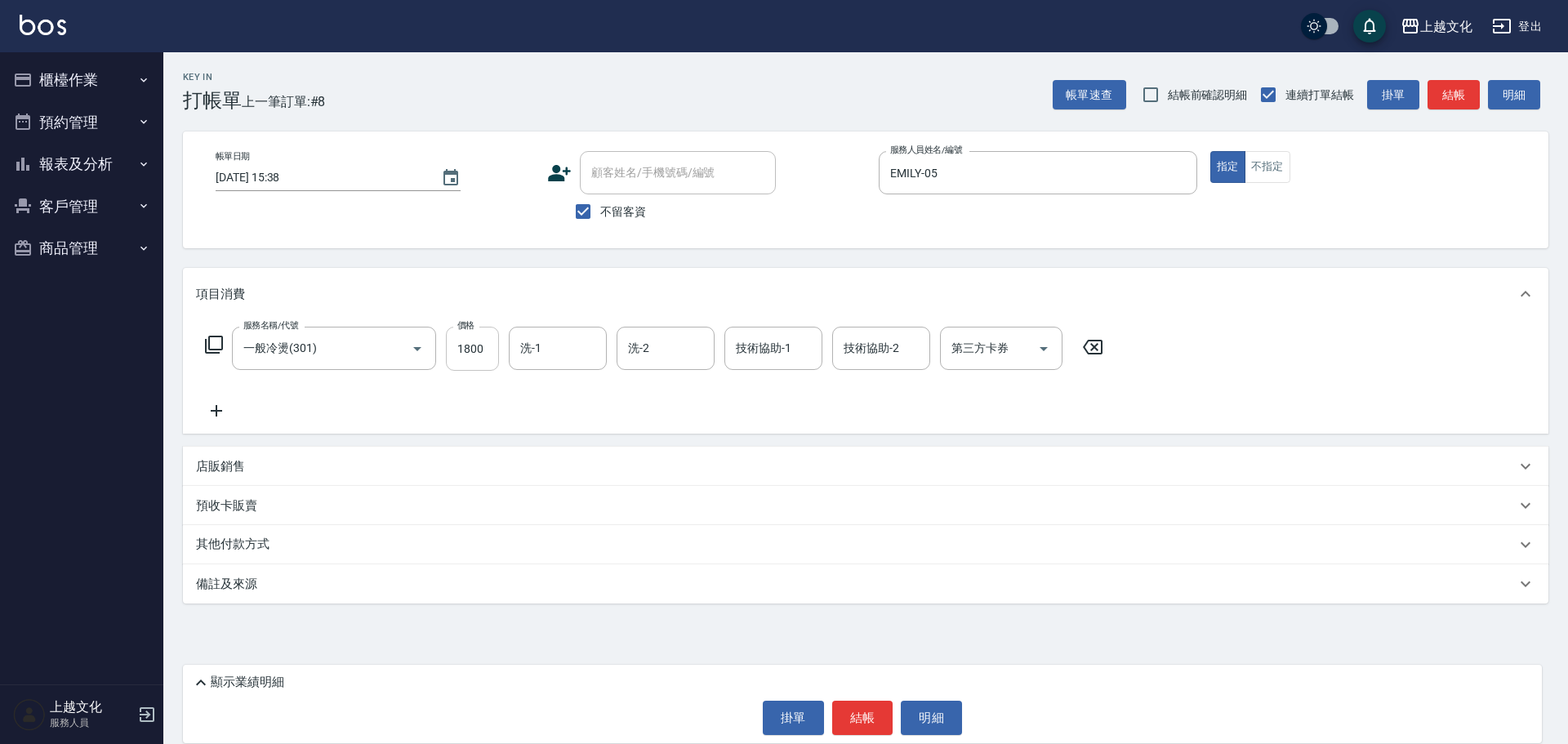
drag, startPoint x: 486, startPoint y: 352, endPoint x: 472, endPoint y: 339, distance: 19.1
click at [486, 352] on input "1800" at bounding box center [472, 347] width 53 height 44
type input "1899"
click at [243, 531] on div "其他付款方式" at bounding box center [866, 544] width 1366 height 39
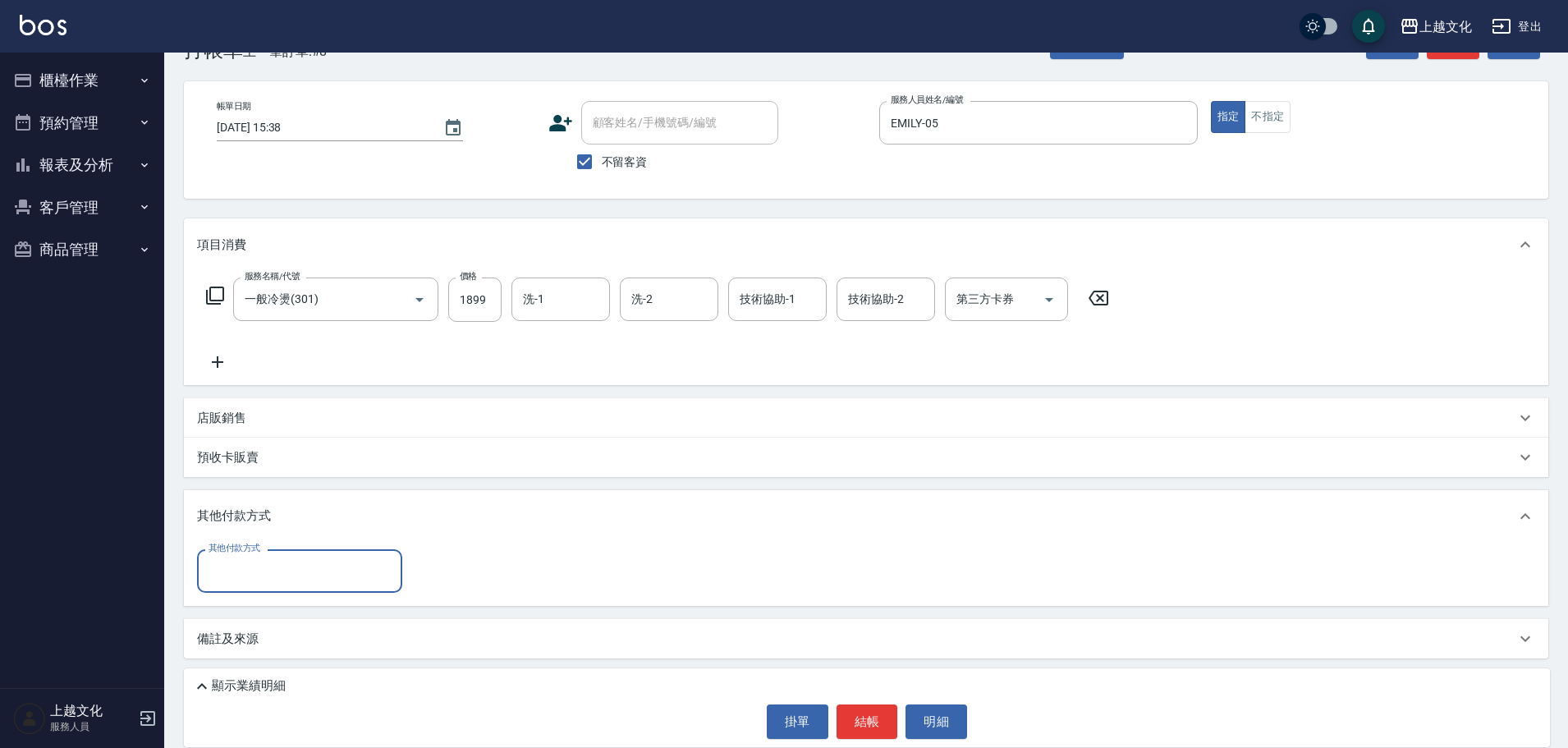
scroll to position [52, 0]
click at [272, 563] on input "其他付款方式" at bounding box center [299, 570] width 191 height 29
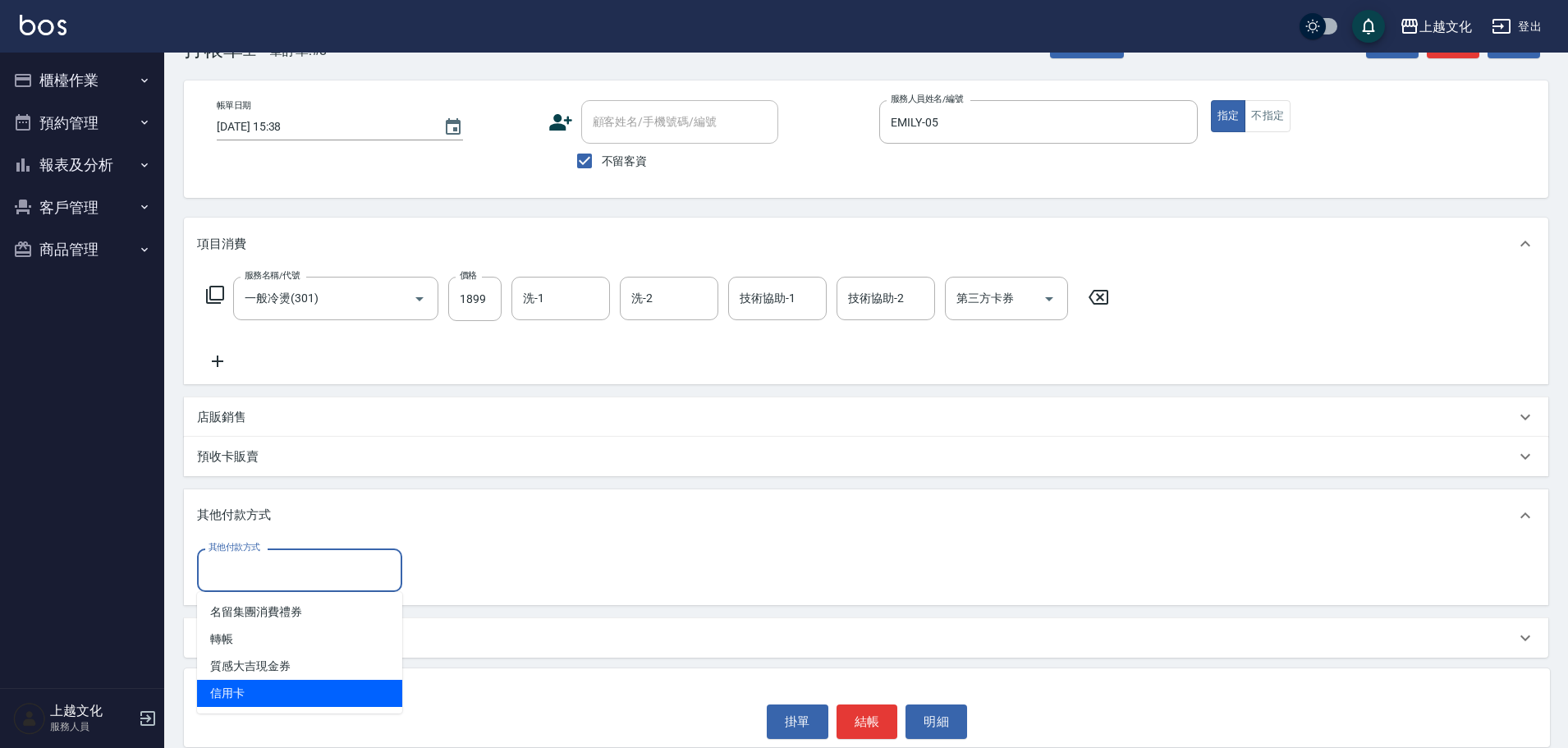
click at [233, 698] on span "信用卡" at bounding box center [299, 693] width 205 height 27
type input "信用卡"
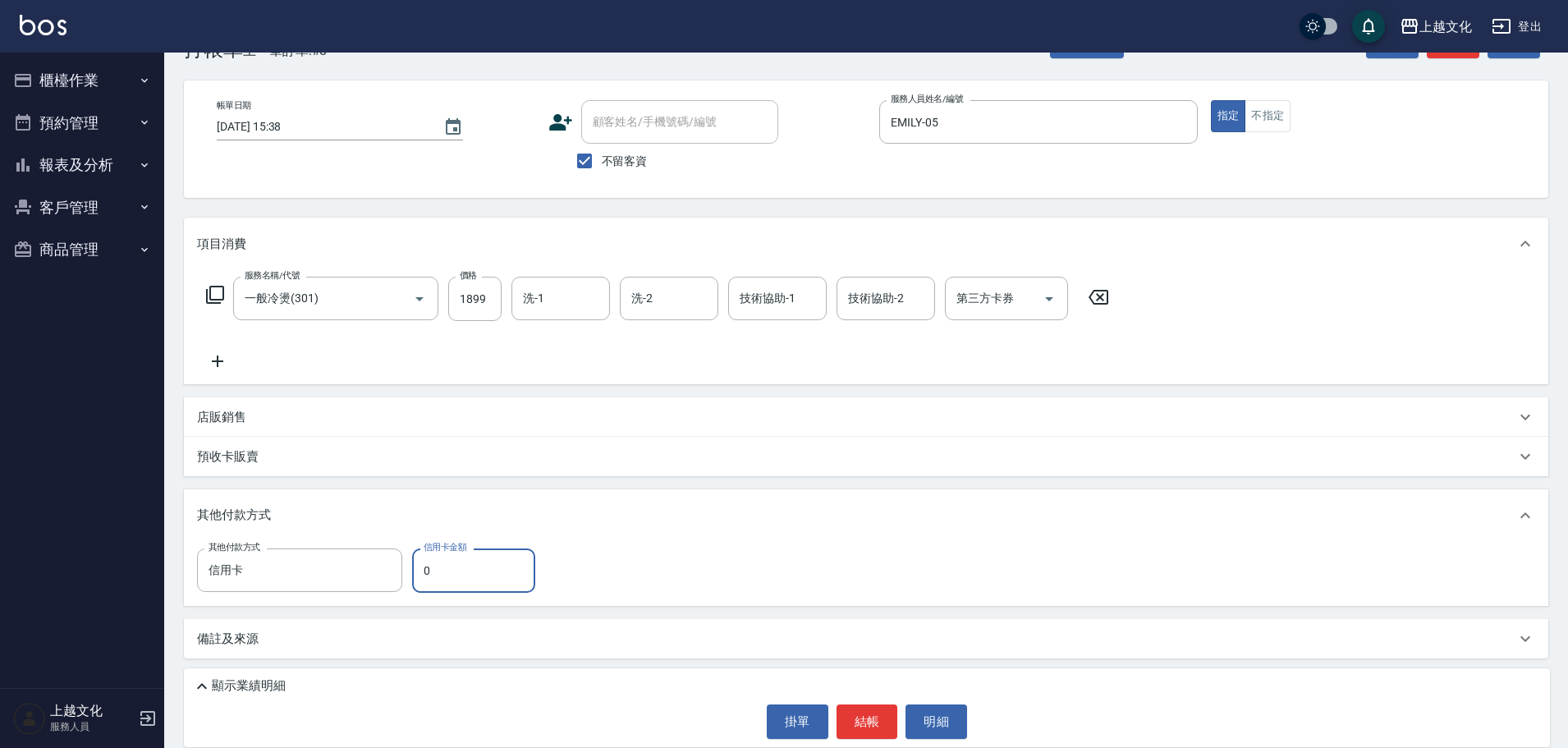
click at [422, 580] on input "0" at bounding box center [473, 570] width 123 height 44
type input "1899"
click at [864, 717] on button "結帳" at bounding box center [867, 721] width 62 height 34
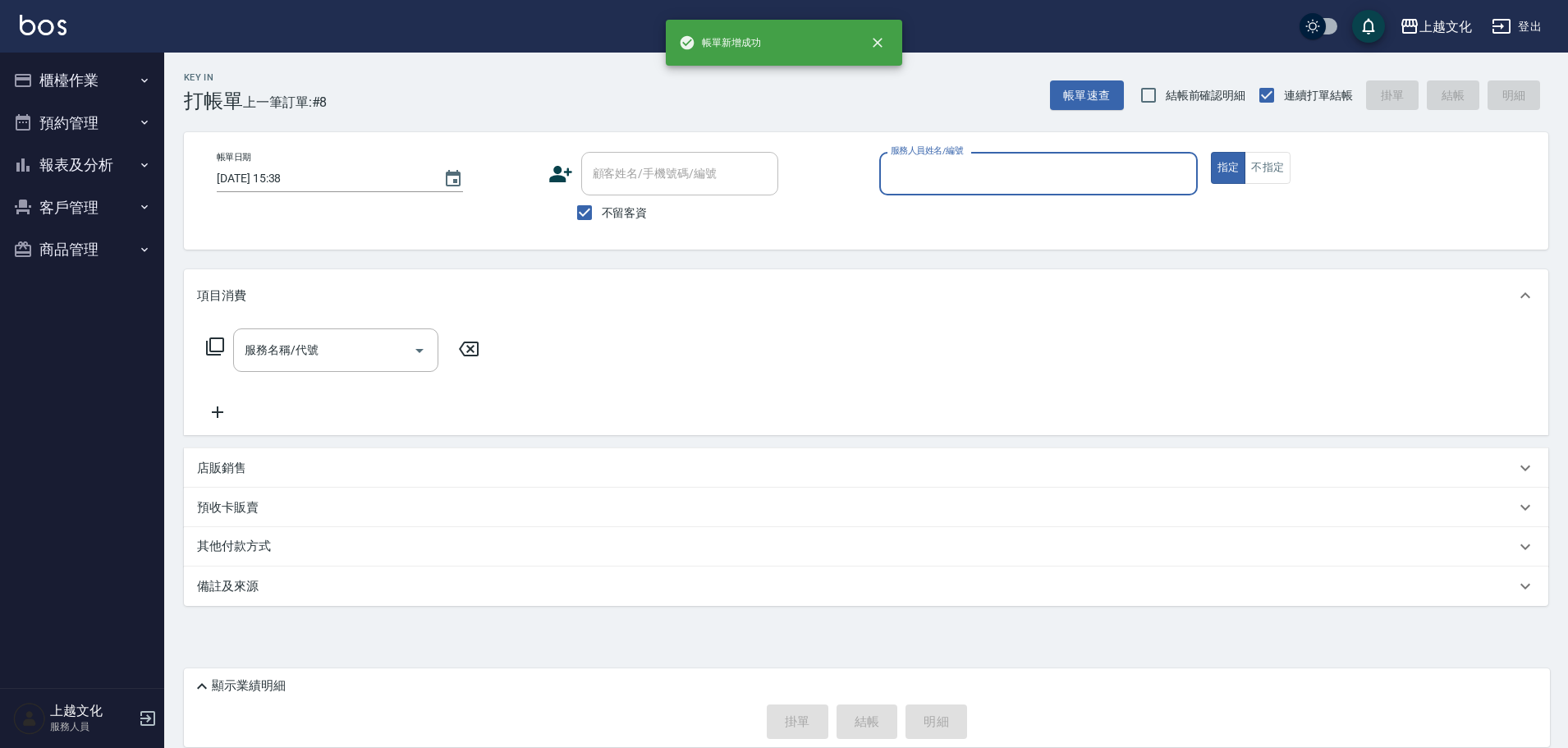
scroll to position [0, 0]
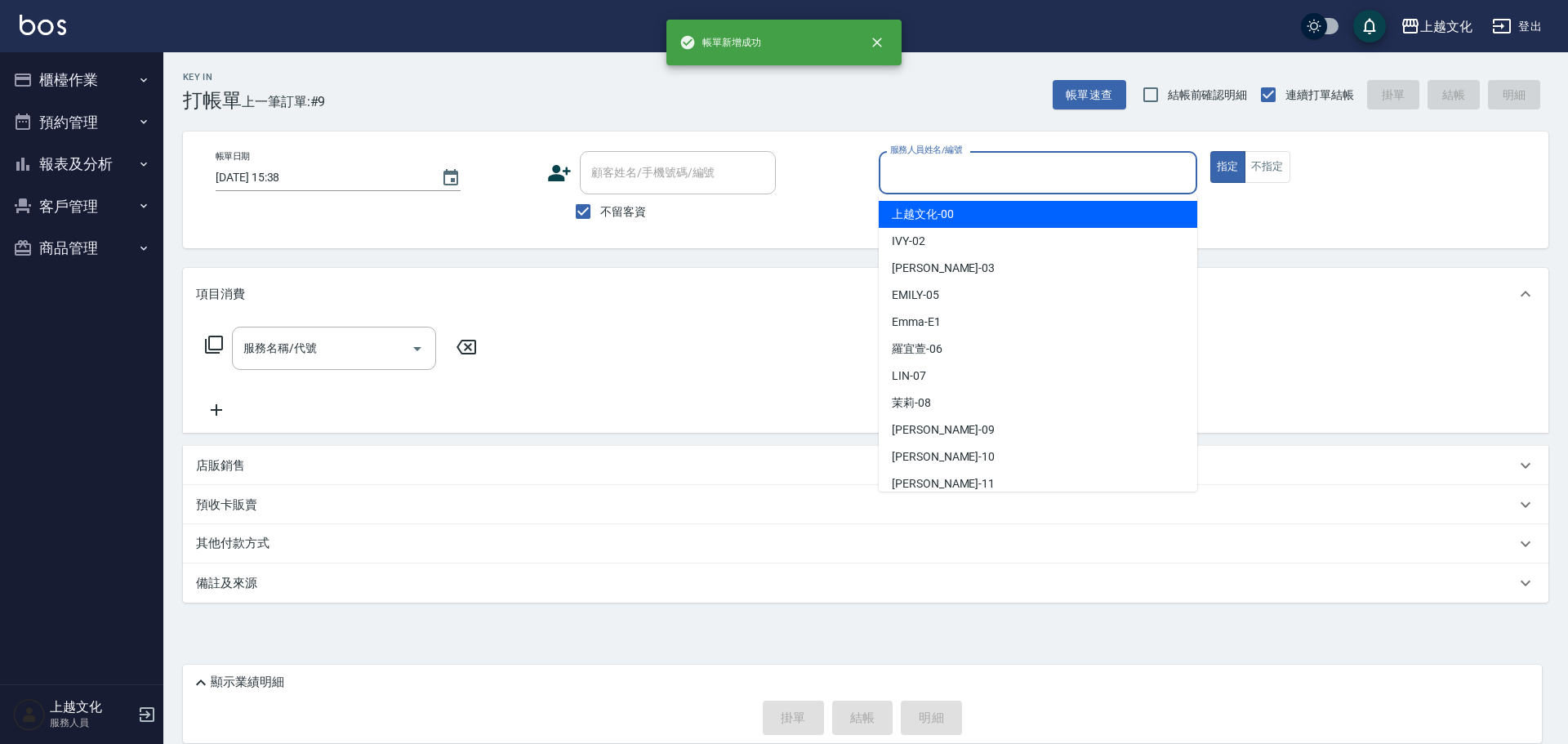
drag, startPoint x: 932, startPoint y: 164, endPoint x: 937, endPoint y: 213, distance: 49.3
click at [932, 164] on input "服務人員姓名/編號" at bounding box center [1038, 173] width 304 height 29
click at [933, 164] on input "服務人員姓名/編號" at bounding box center [1038, 173] width 304 height 29
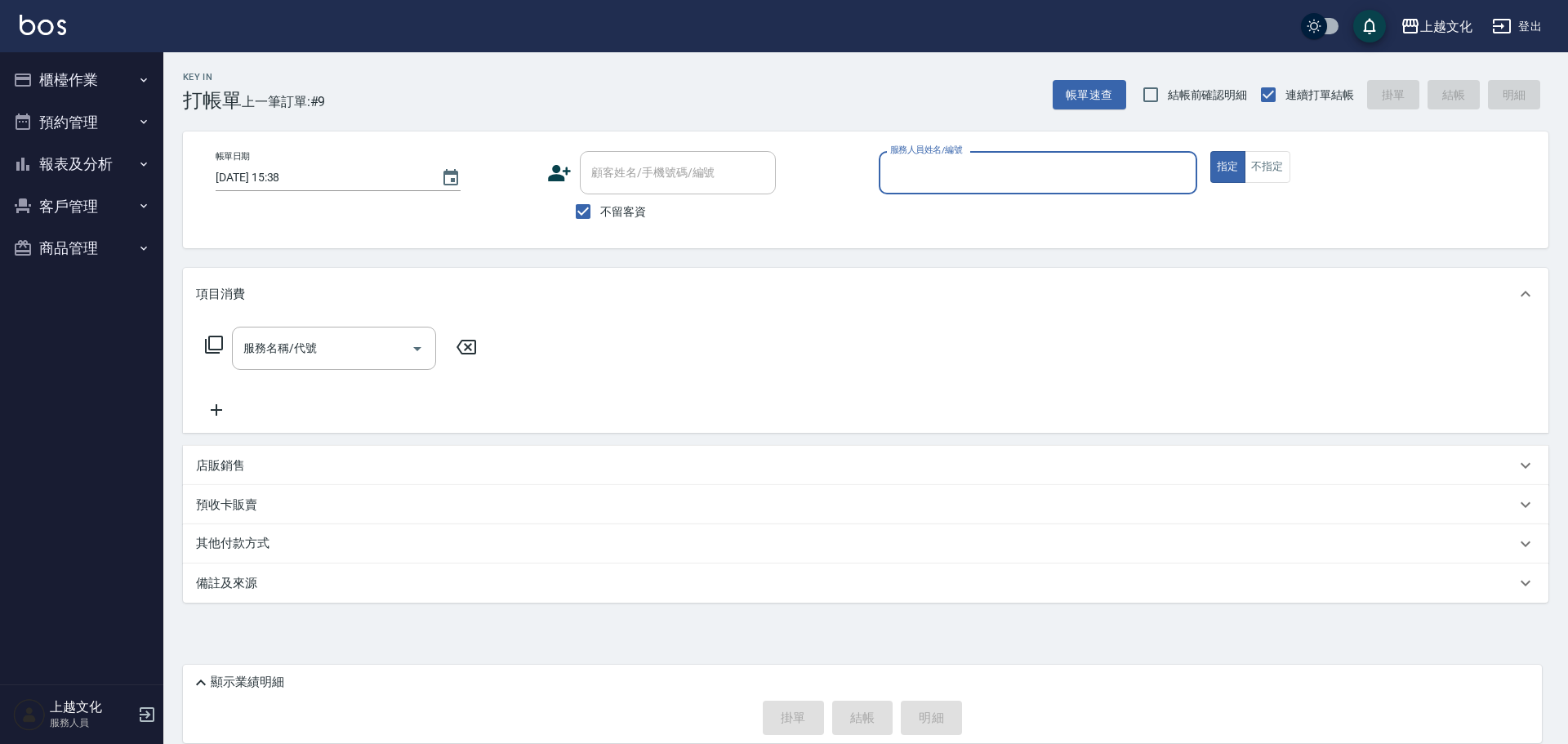
click at [930, 190] on div "服務人員姓名/編號" at bounding box center [1038, 172] width 318 height 44
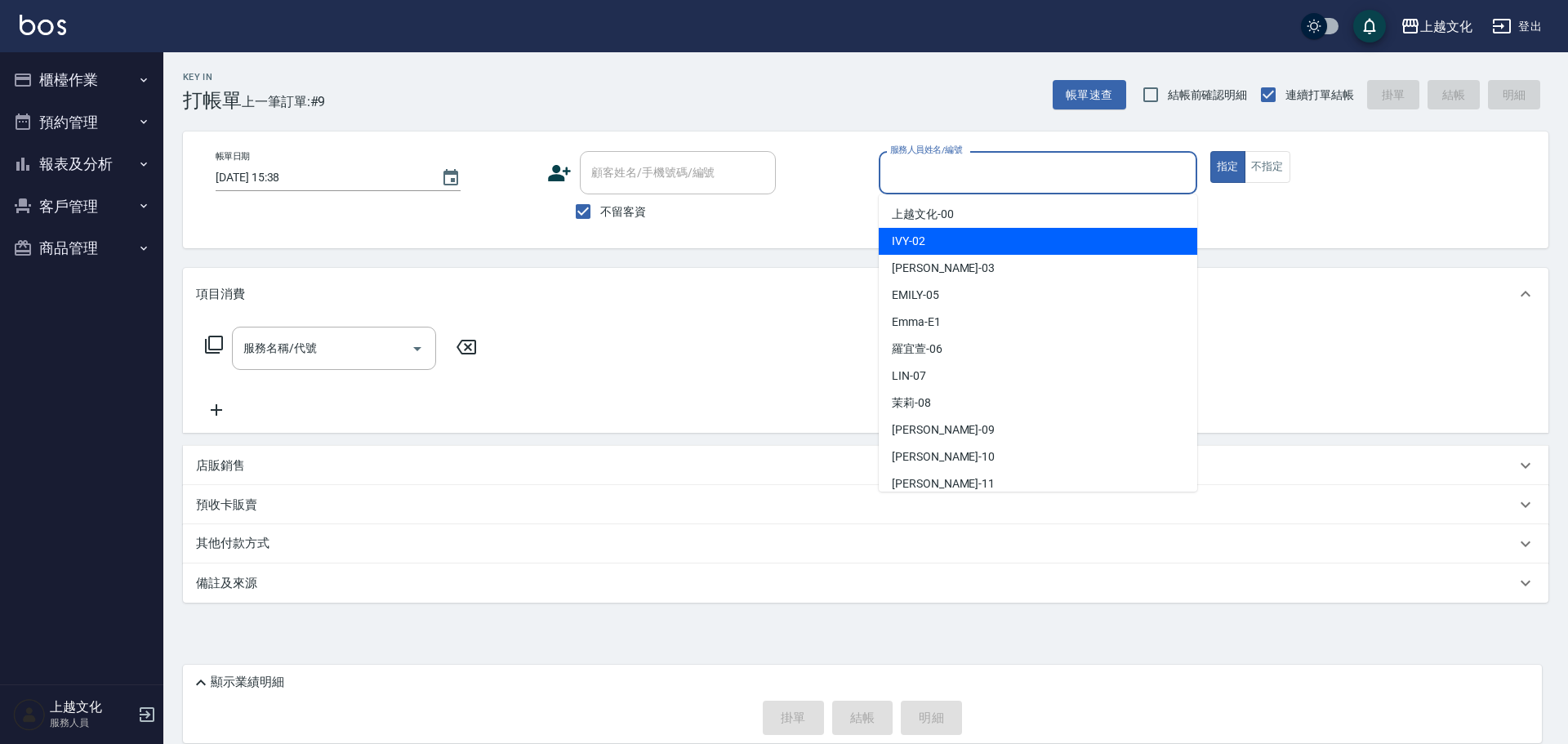
click at [917, 232] on div "IVY -02" at bounding box center [1038, 241] width 318 height 27
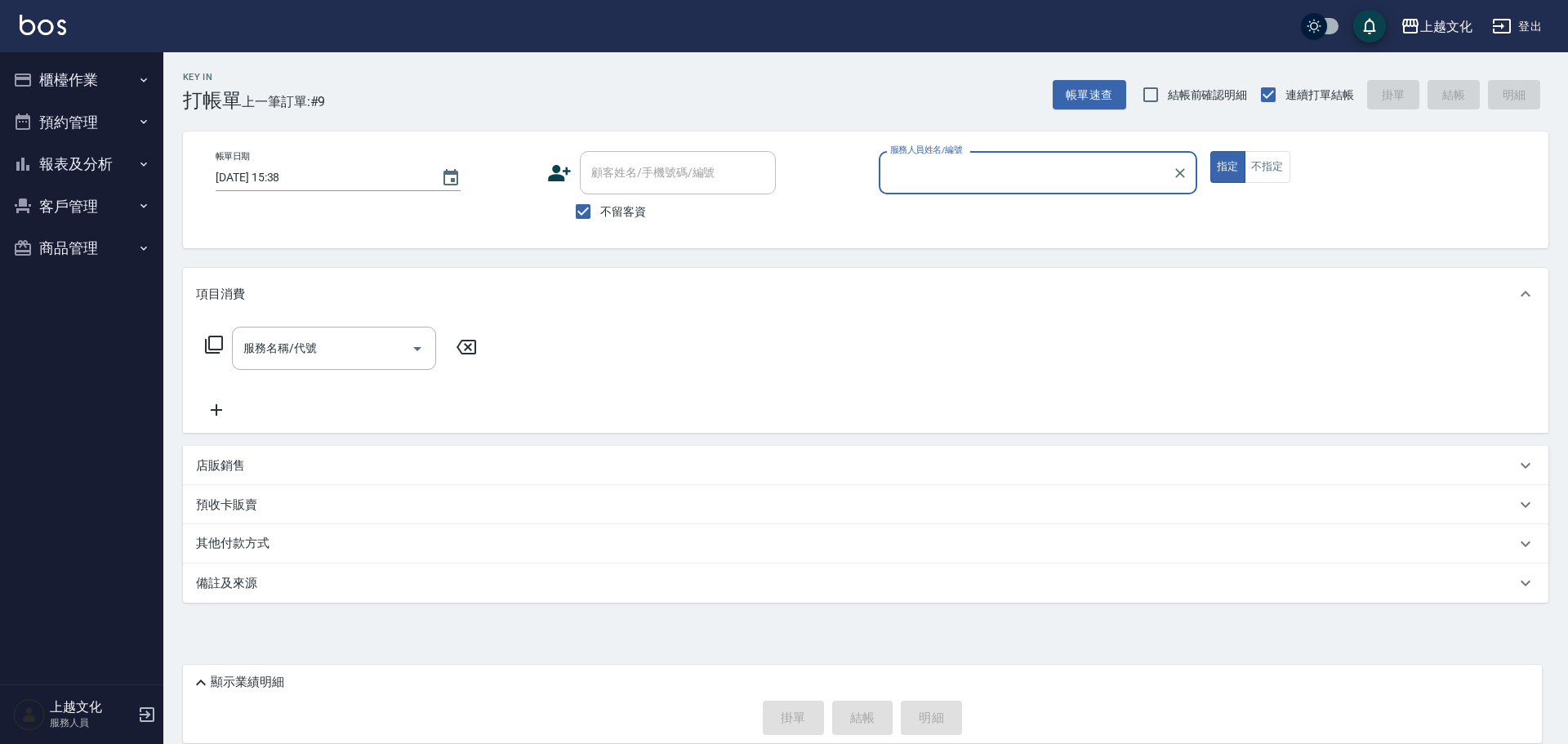
type input "IVY-02"
drag, startPoint x: 1262, startPoint y: 162, endPoint x: 1140, endPoint y: 170, distance: 122.3
click at [1262, 160] on button "不指定" at bounding box center [1267, 167] width 45 height 32
click at [215, 343] on icon at bounding box center [214, 345] width 20 height 20
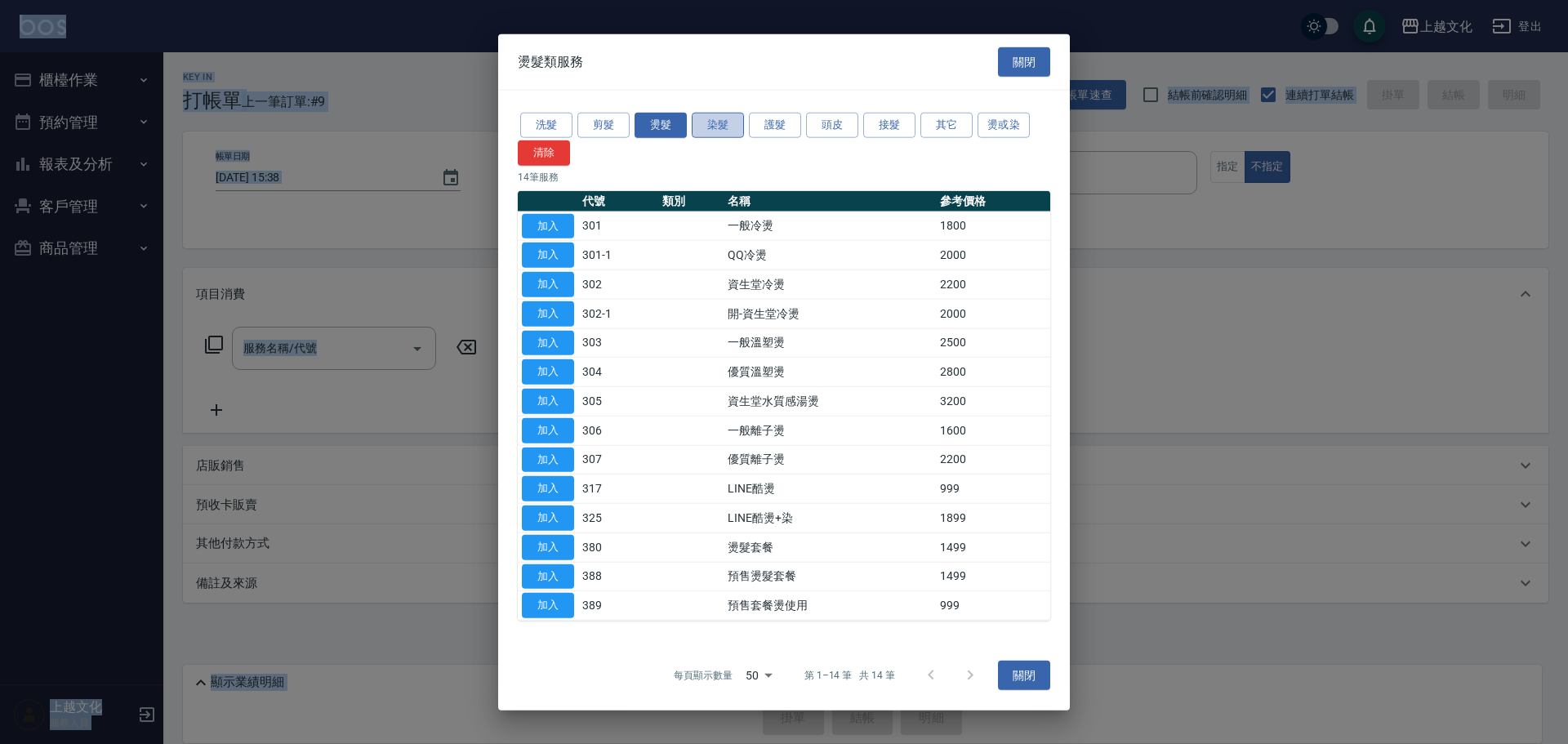
click at [705, 122] on button "染髮" at bounding box center [718, 125] width 53 height 25
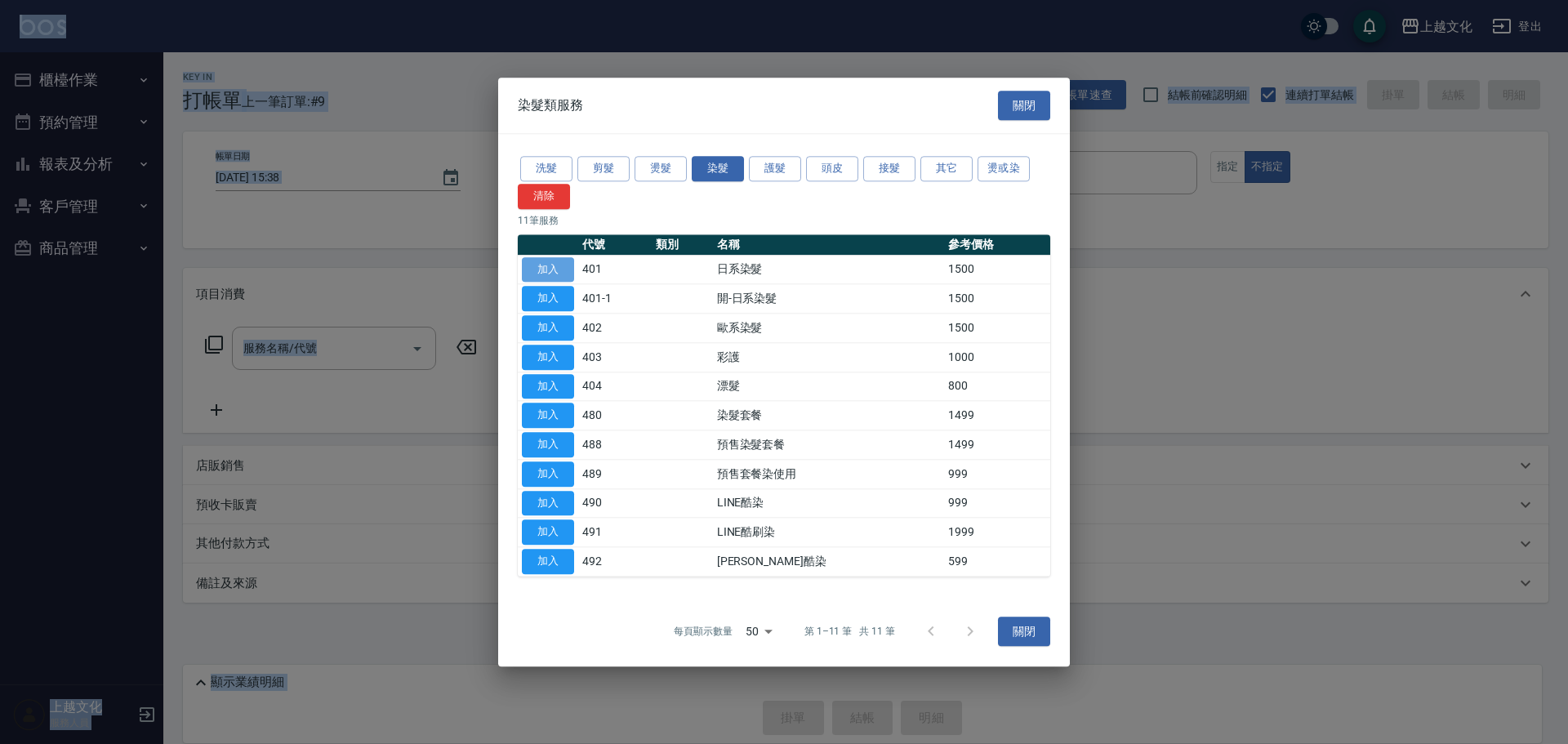
click at [554, 268] on button "加入" at bounding box center [547, 270] width 53 height 25
type input "日系染髮(401)"
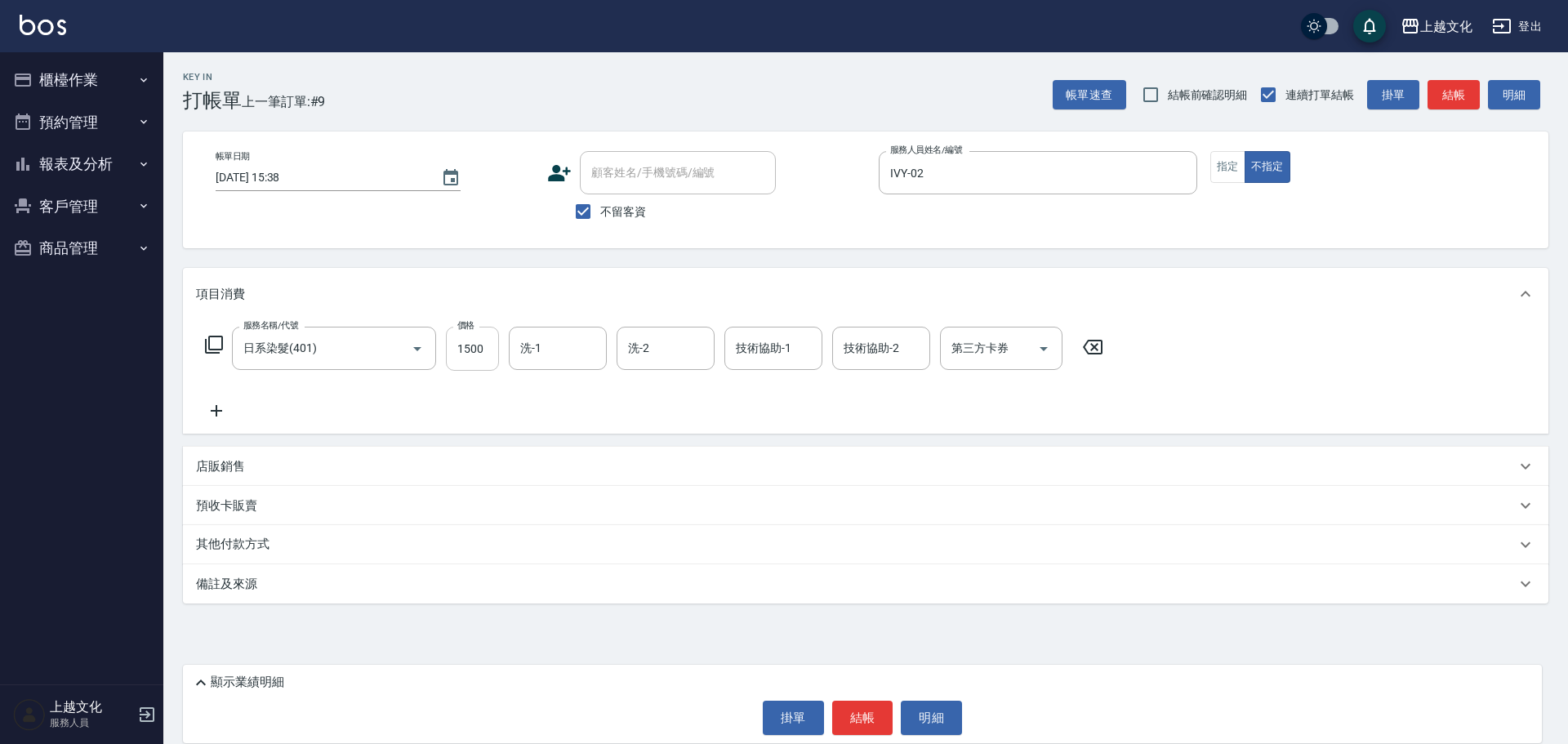
click at [482, 360] on input "1500" at bounding box center [472, 347] width 53 height 44
type input "2599"
drag, startPoint x: 865, startPoint y: 708, endPoint x: 875, endPoint y: 698, distance: 14.1
click at [872, 699] on div "顯示業績明細 掛單 結帳 明細" at bounding box center [862, 704] width 1359 height 78
click at [869, 722] on button "結帳" at bounding box center [863, 717] width 62 height 34
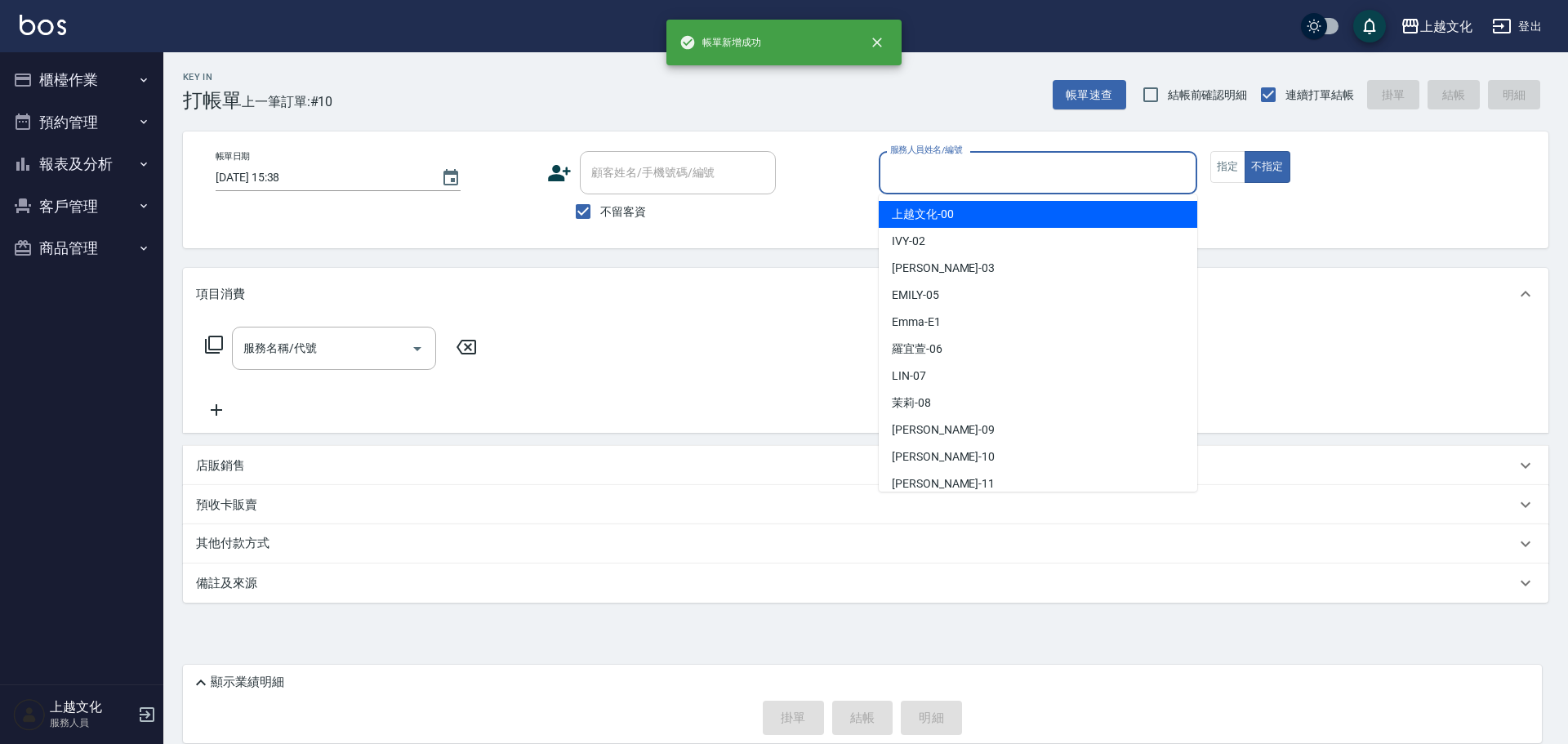
click at [965, 176] on input "服務人員姓名/編號" at bounding box center [1038, 173] width 304 height 29
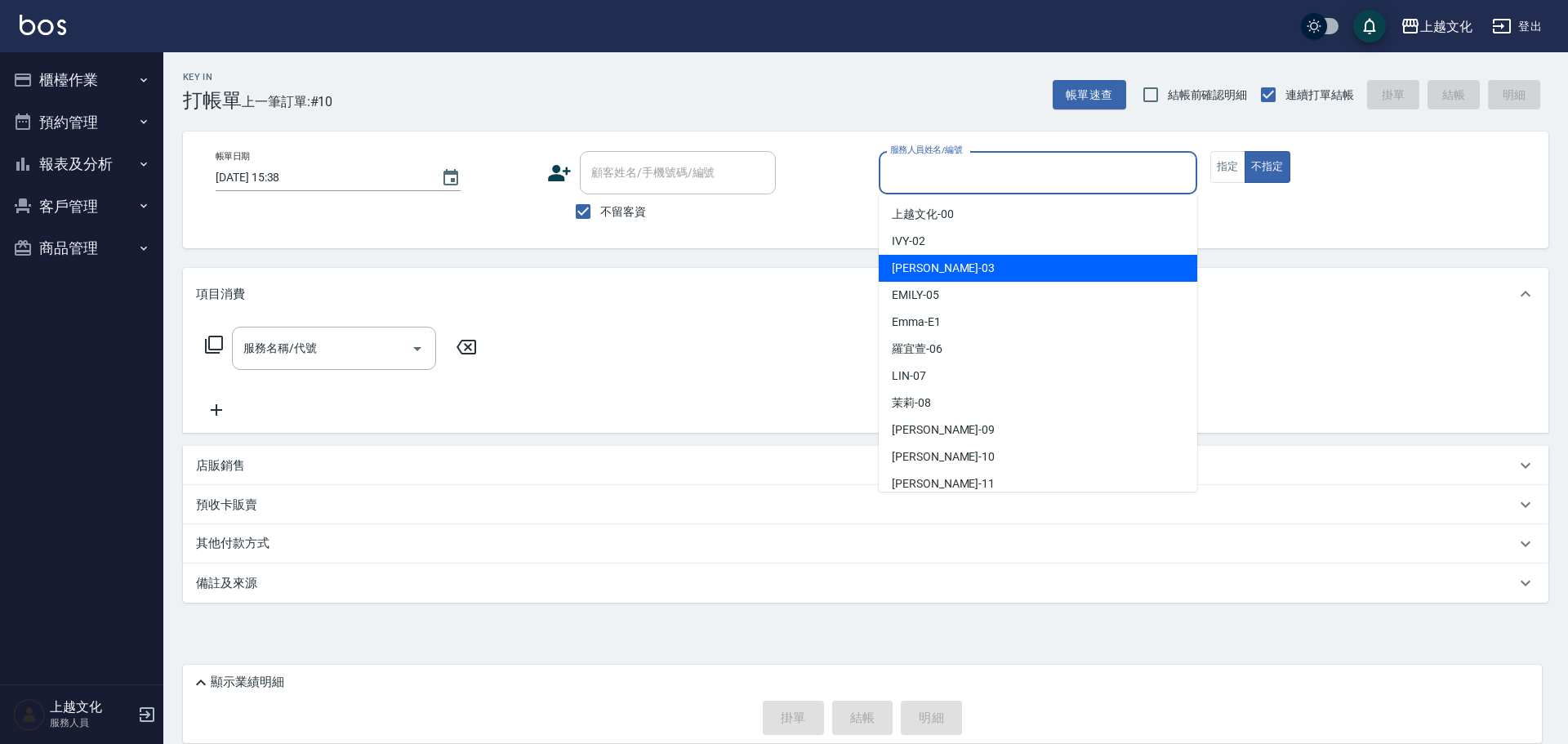
click at [929, 268] on span "[PERSON_NAME] -03" at bounding box center [942, 267] width 103 height 17
type input "[PERSON_NAME]-03"
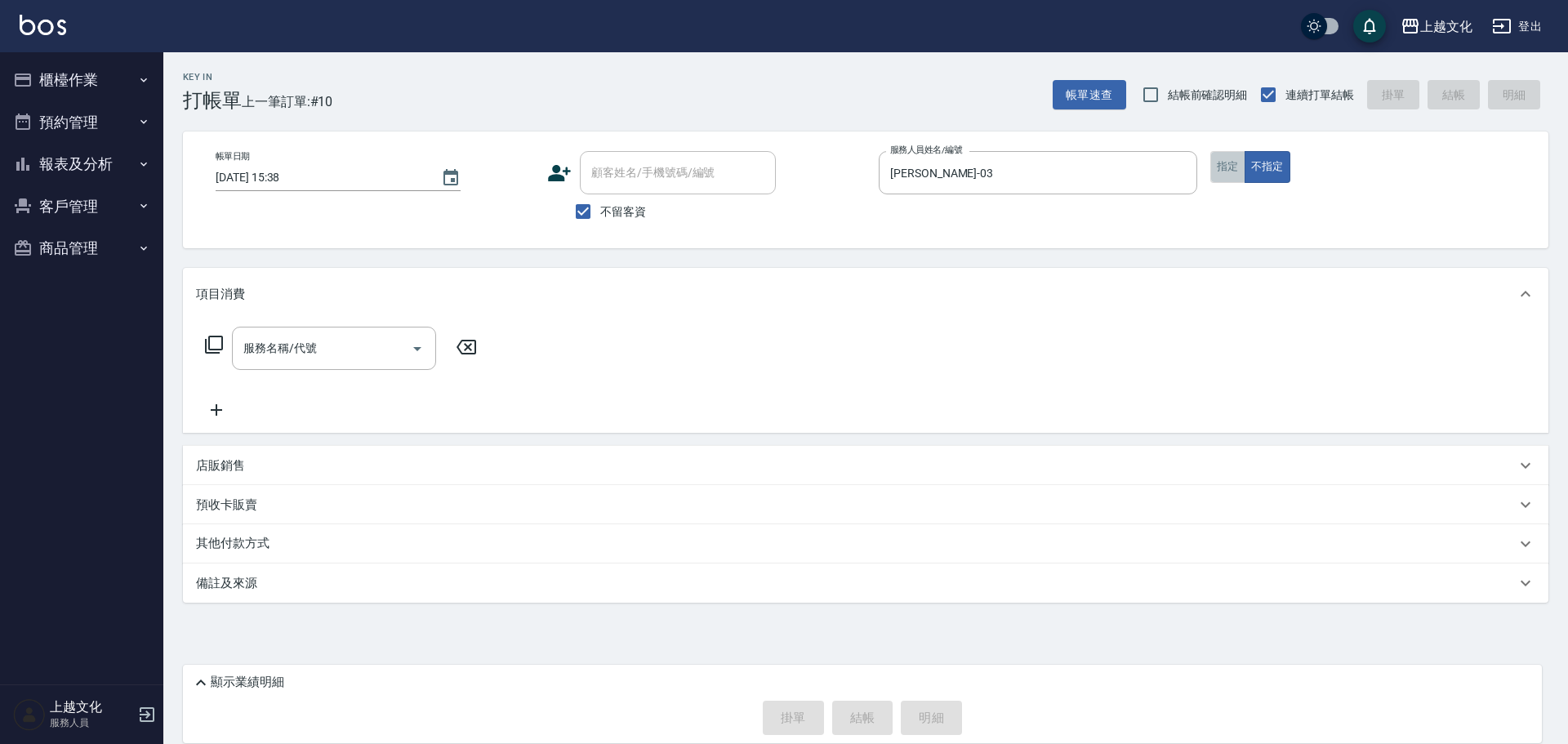
click at [1221, 167] on button "指定" at bounding box center [1227, 167] width 35 height 32
click at [215, 340] on icon at bounding box center [214, 345] width 20 height 20
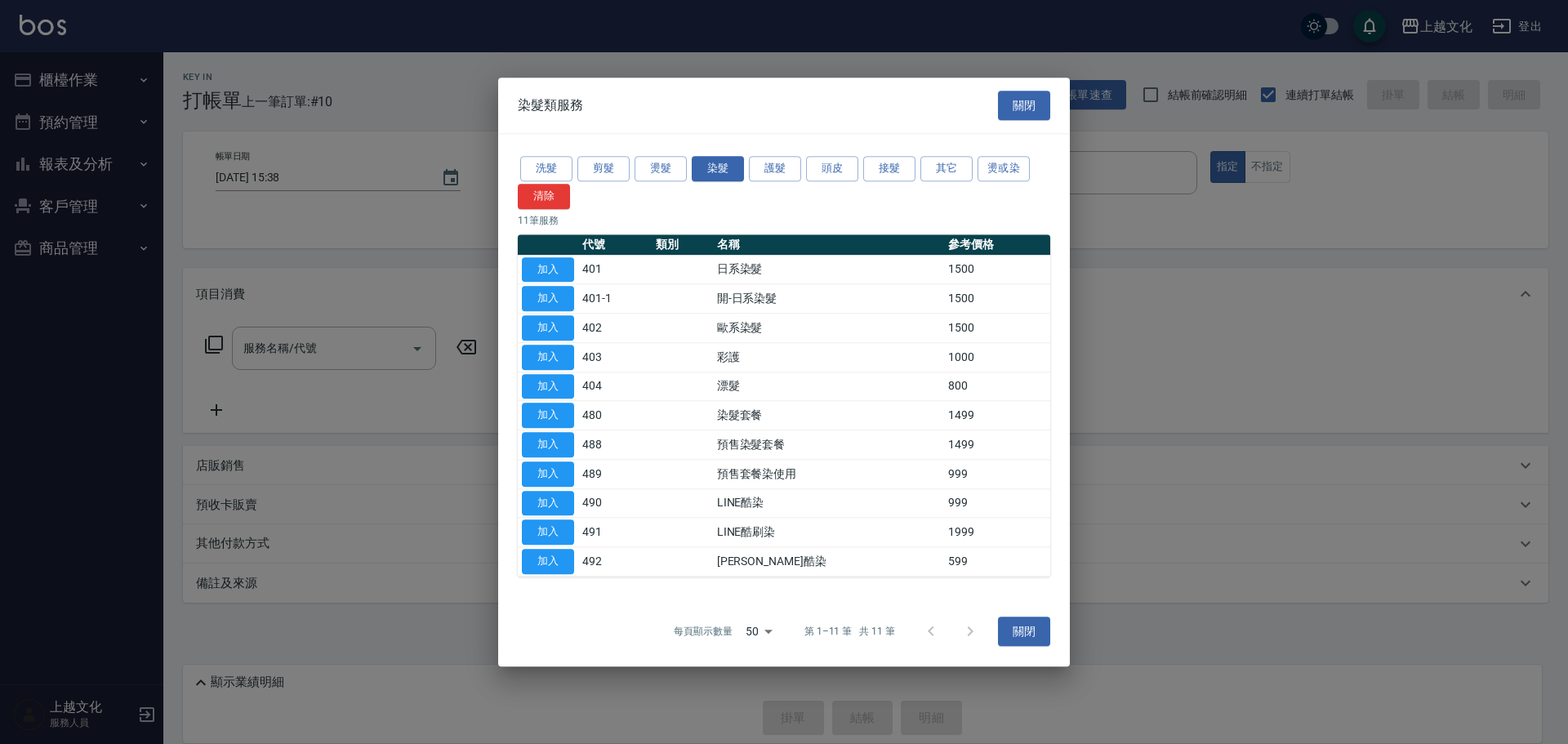
click at [539, 273] on button "加入" at bounding box center [547, 270] width 53 height 25
type input "日系染髮(401)"
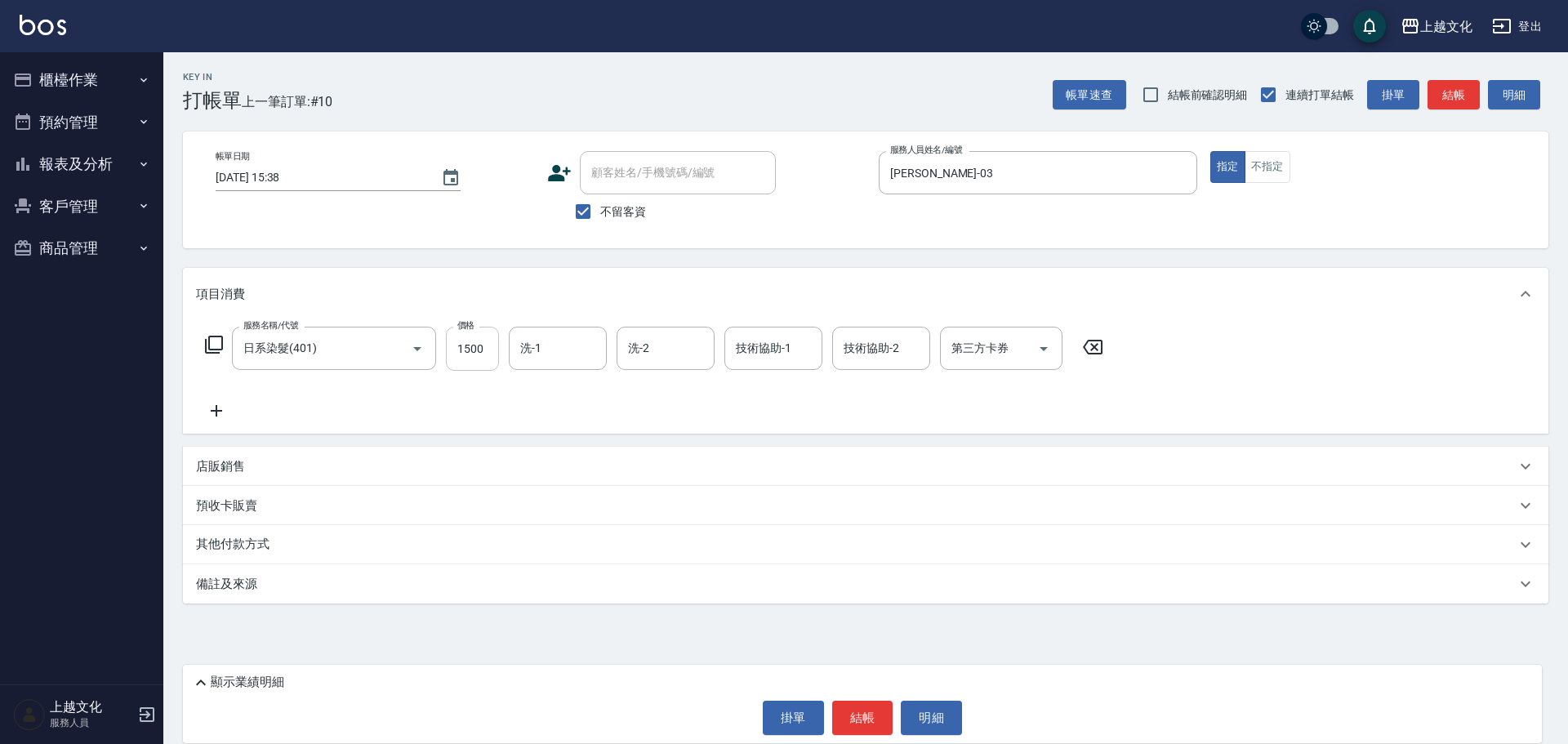
click at [480, 356] on input "1500" at bounding box center [472, 347] width 53 height 44
click at [479, 356] on input "1500" at bounding box center [472, 347] width 53 height 44
click at [488, 356] on input "22990" at bounding box center [472, 347] width 53 height 44
type input "2299"
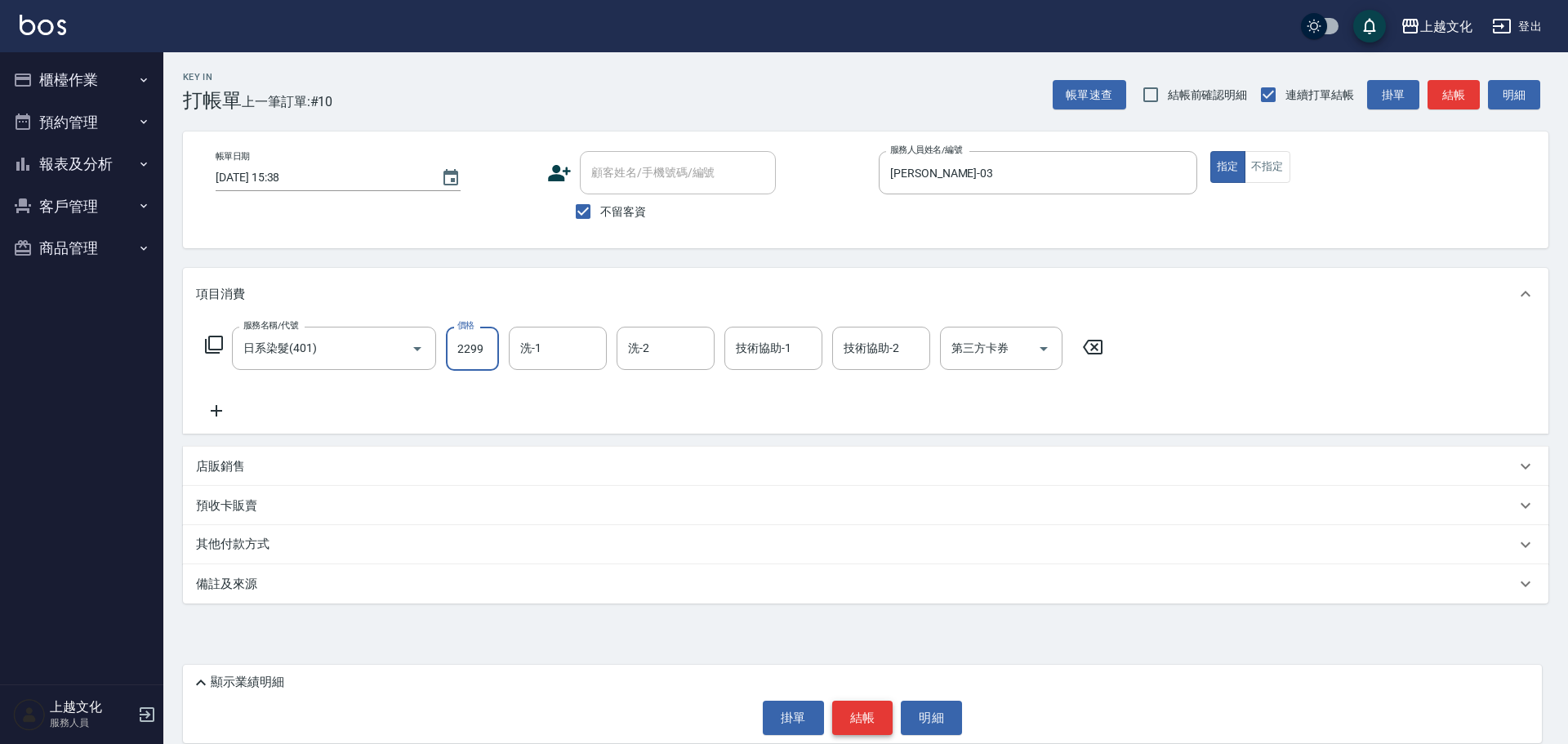
click at [865, 710] on button "結帳" at bounding box center [863, 717] width 62 height 34
click at [865, 710] on div "掛單 結帳 明細" at bounding box center [862, 717] width 1342 height 34
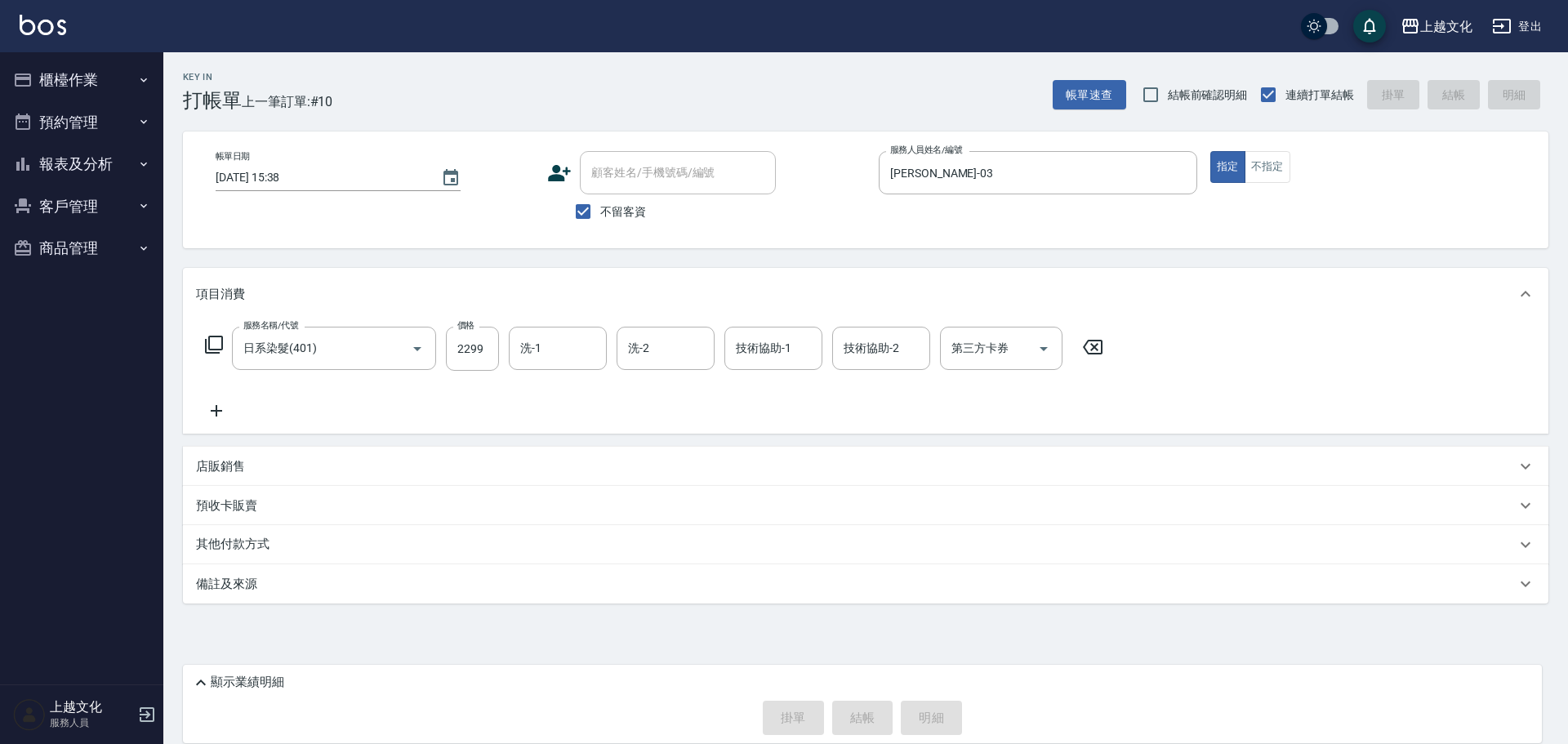
type input "[DATE] 15:39"
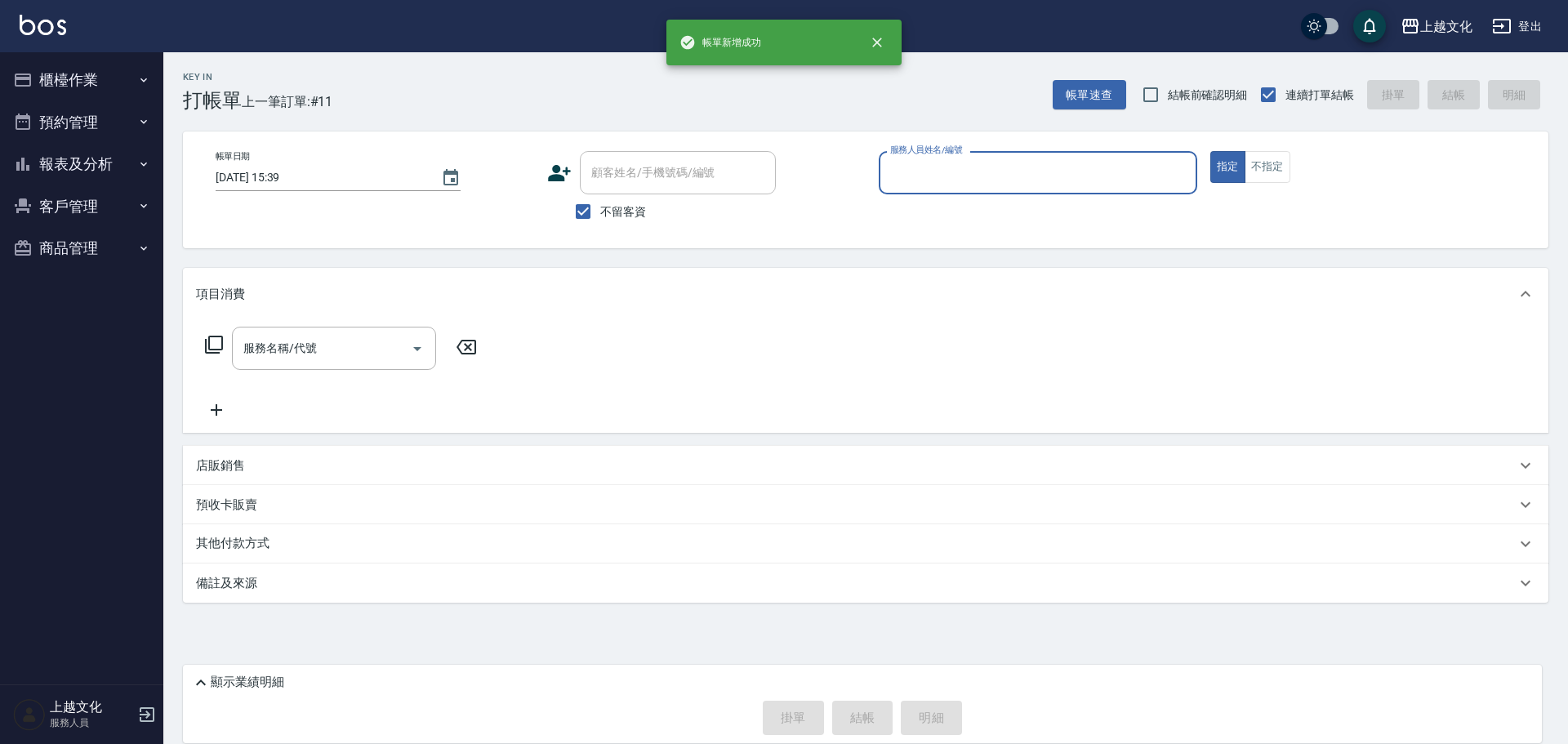
click at [63, 160] on button "報表及分析" at bounding box center [81, 164] width 151 height 43
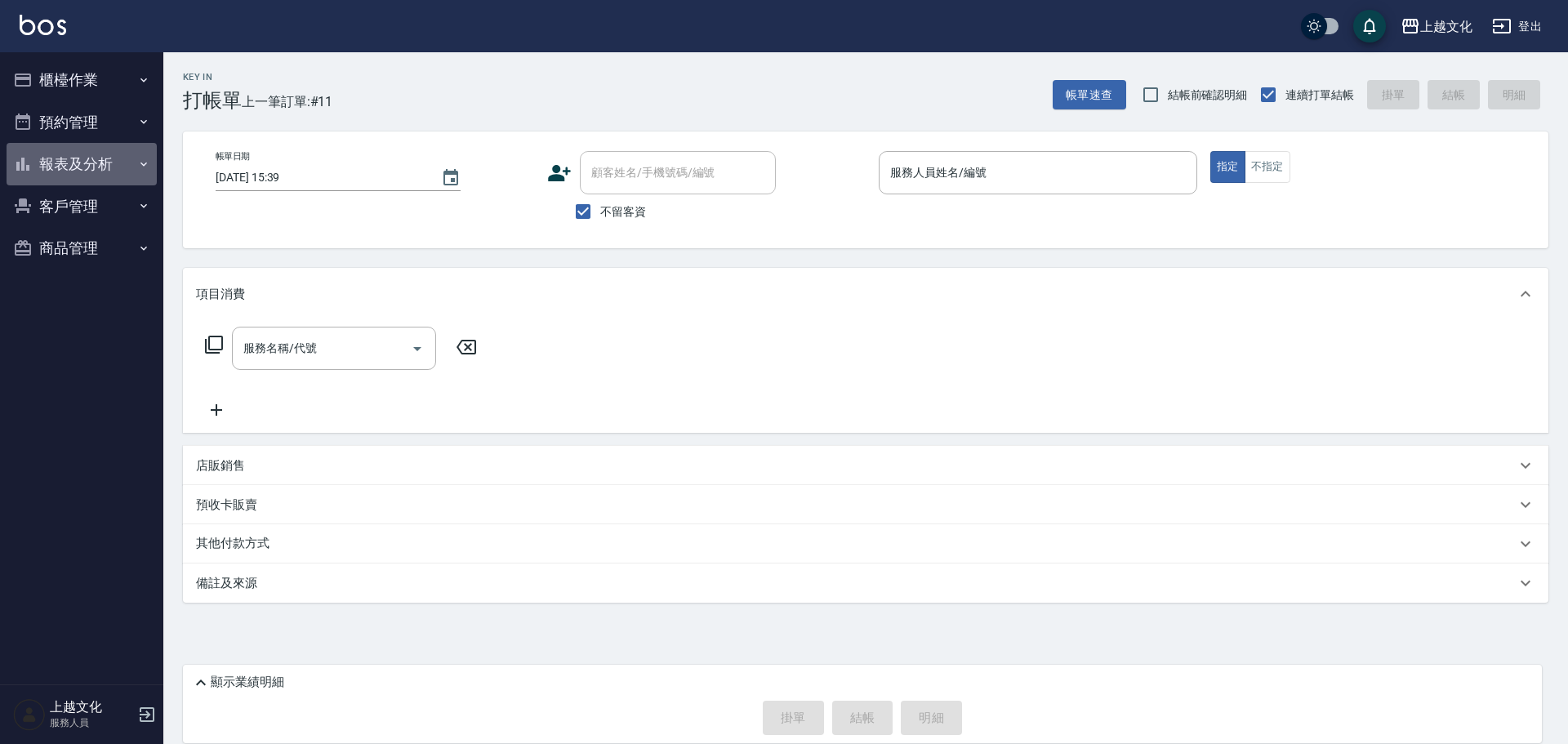
click at [77, 158] on button "報表及分析" at bounding box center [81, 164] width 151 height 43
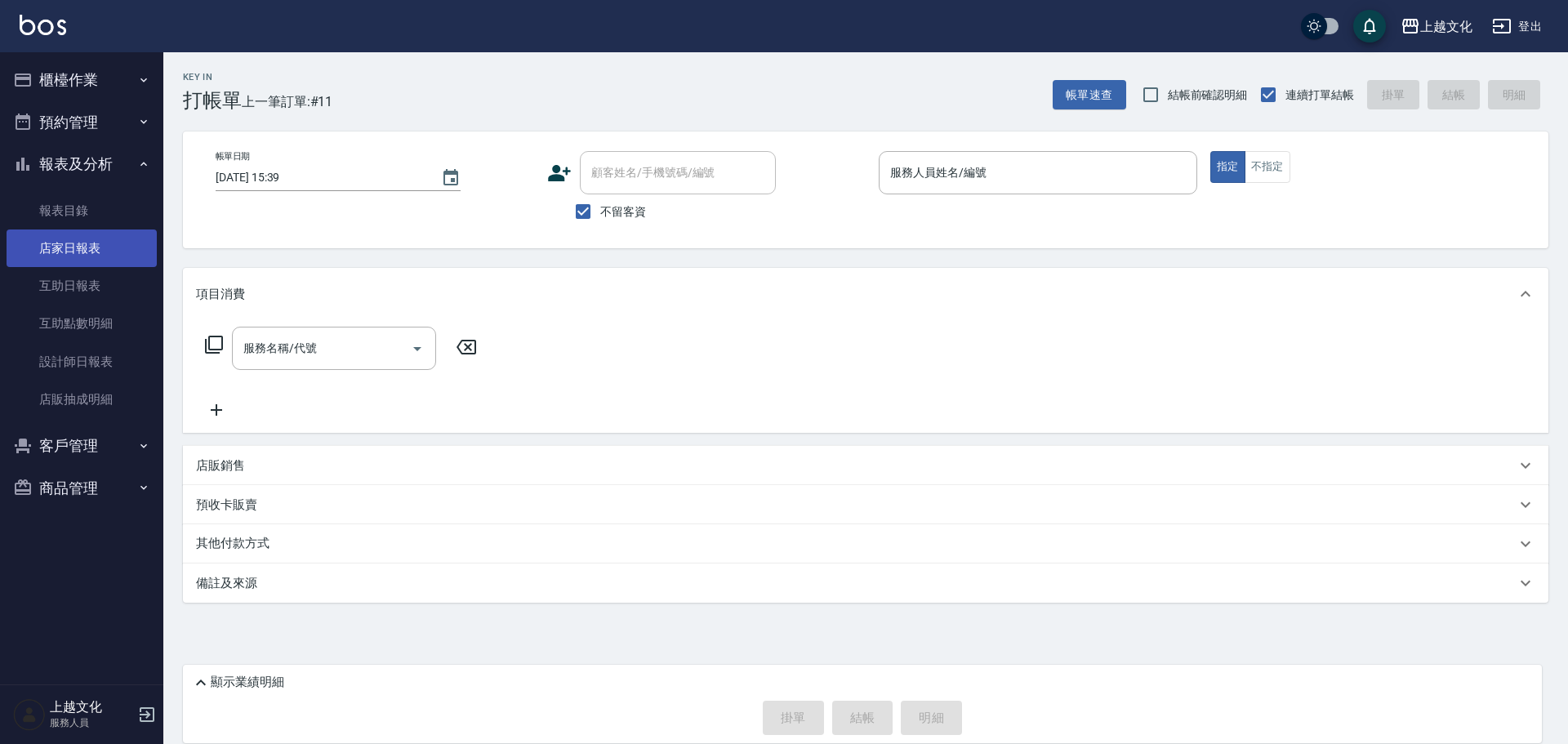
click at [78, 245] on link "店家日報表" at bounding box center [81, 248] width 151 height 37
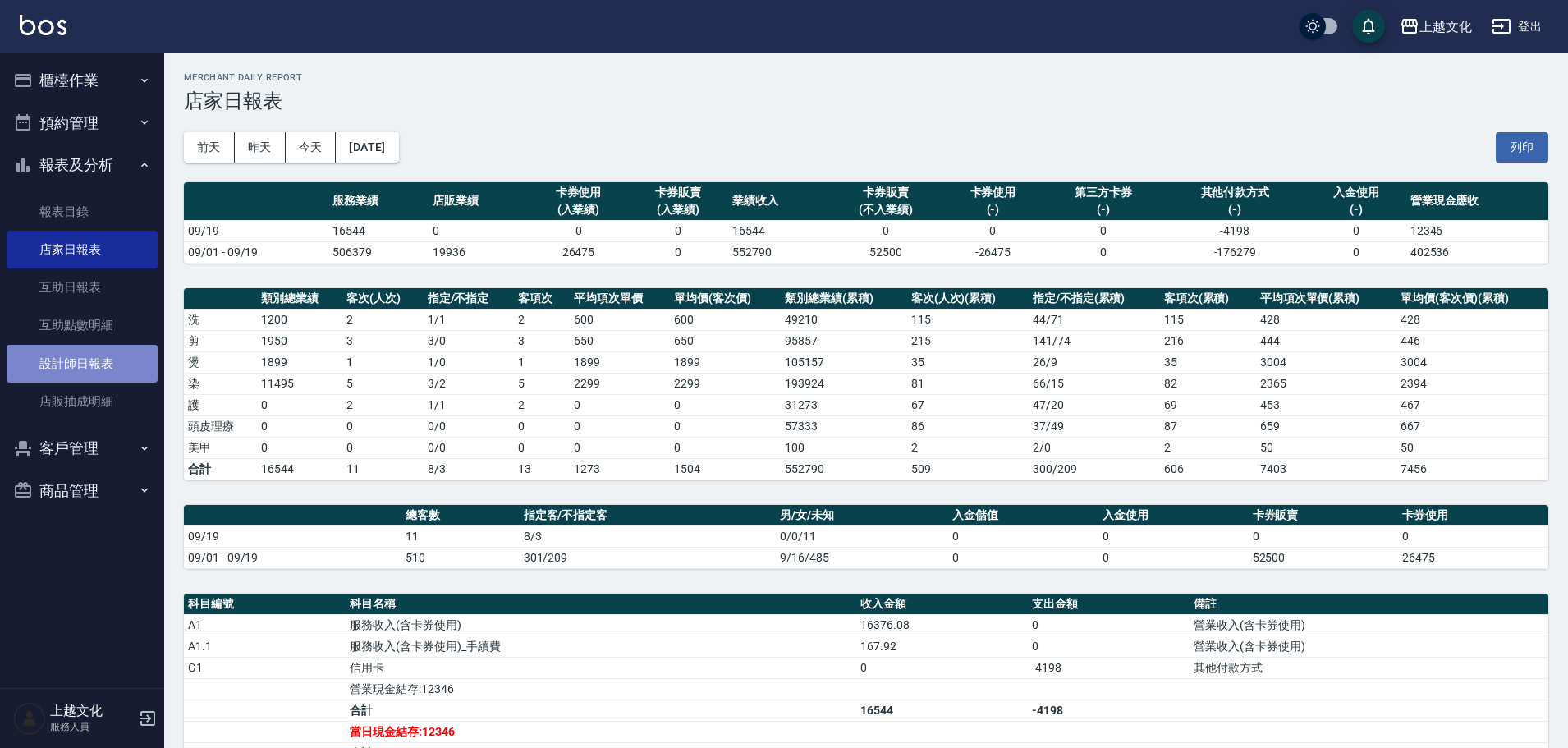
click at [42, 359] on link "設計師日報表" at bounding box center [82, 364] width 151 height 38
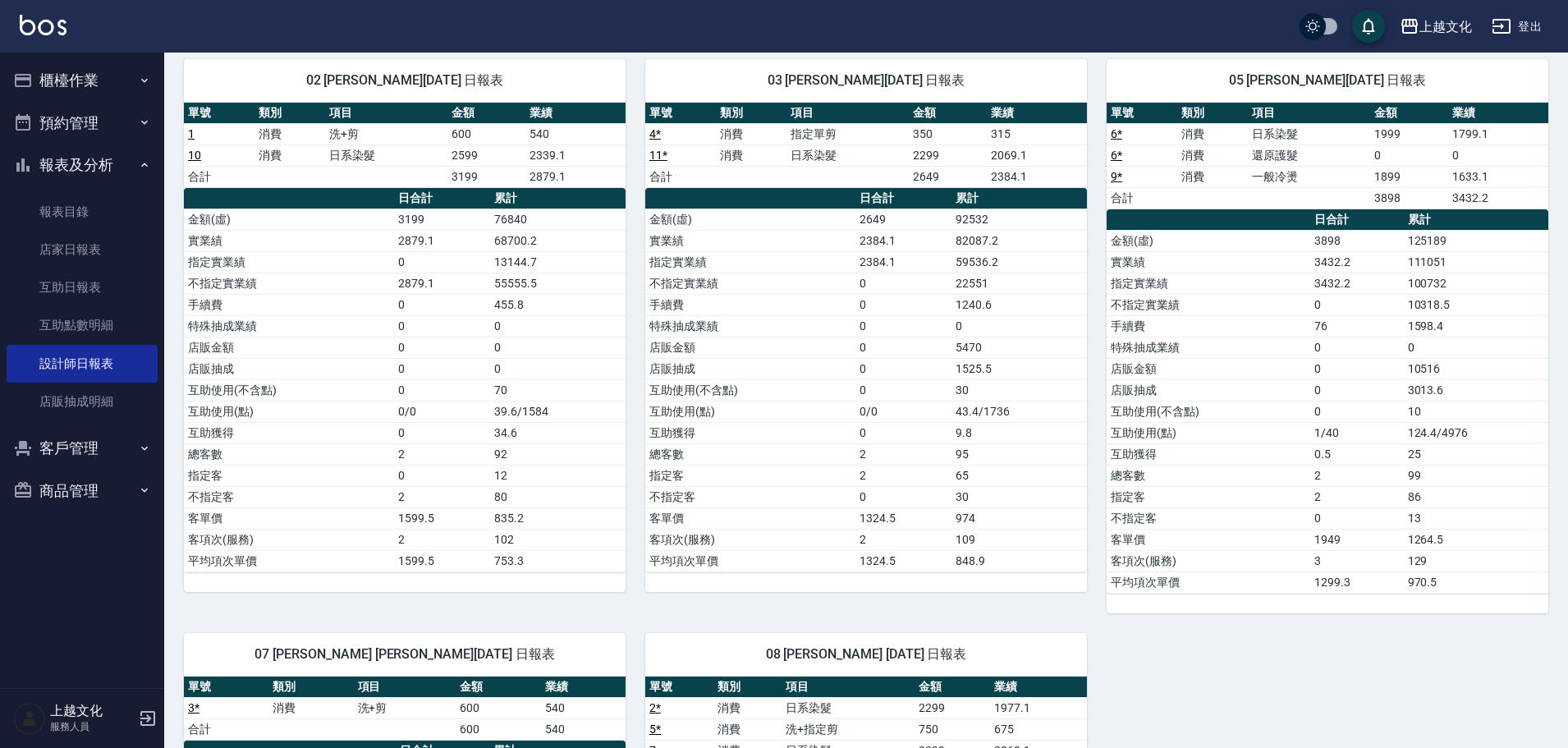
scroll to position [82, 0]
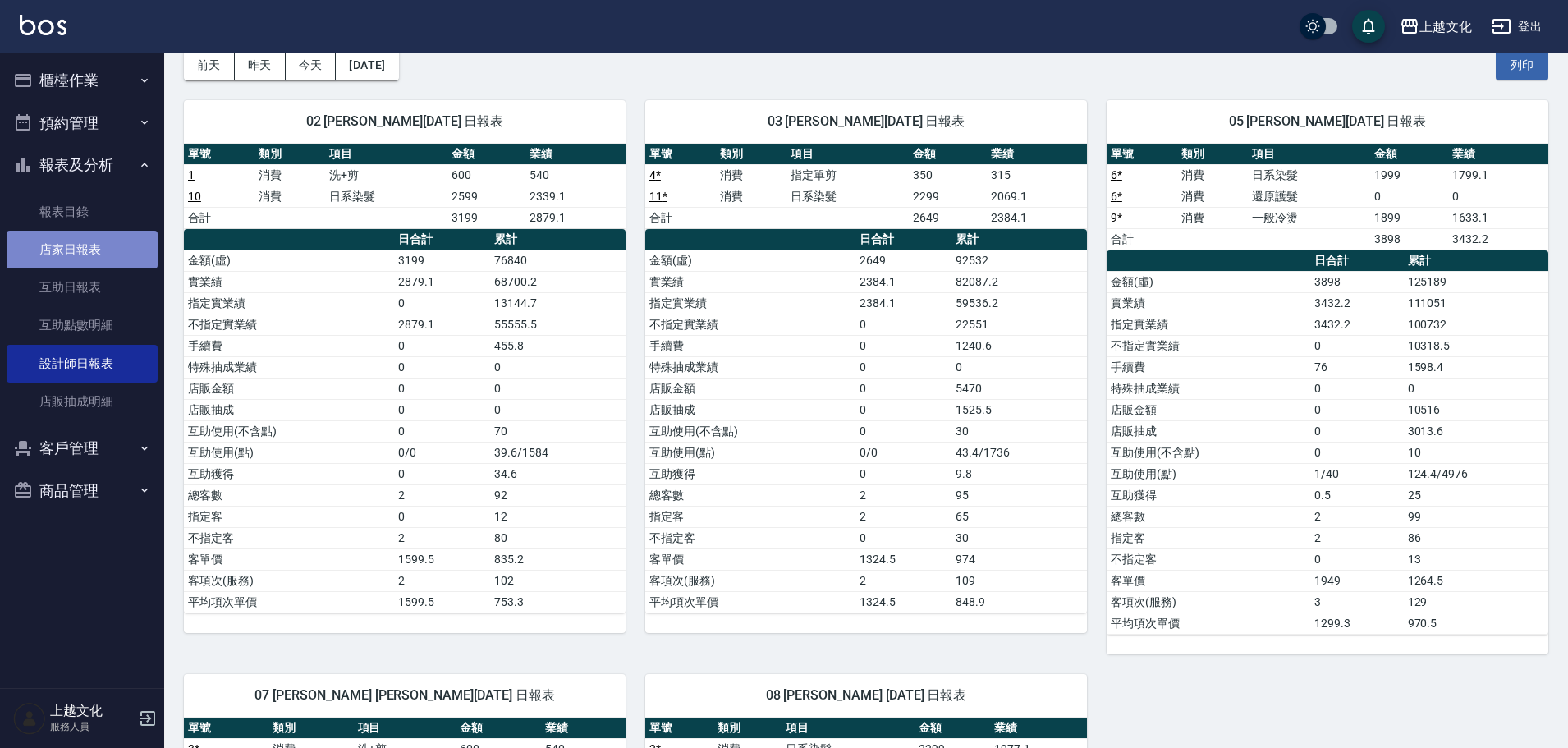
click at [37, 252] on link "店家日報表" at bounding box center [82, 249] width 151 height 38
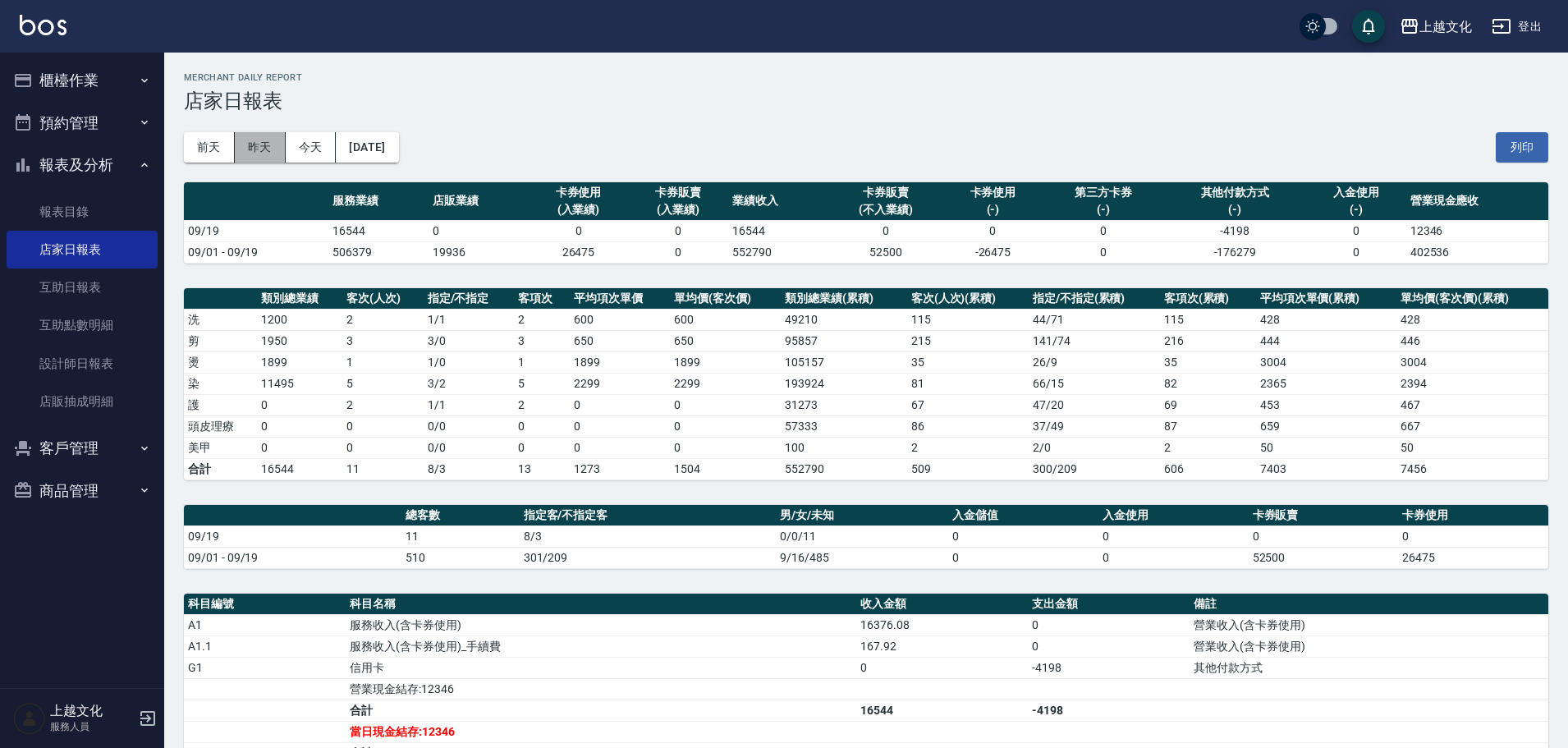
click at [253, 138] on button "昨天" at bounding box center [260, 148] width 51 height 30
drag, startPoint x: 253, startPoint y: 138, endPoint x: 295, endPoint y: 147, distance: 43.0
click at [253, 138] on button "昨天" at bounding box center [260, 148] width 51 height 30
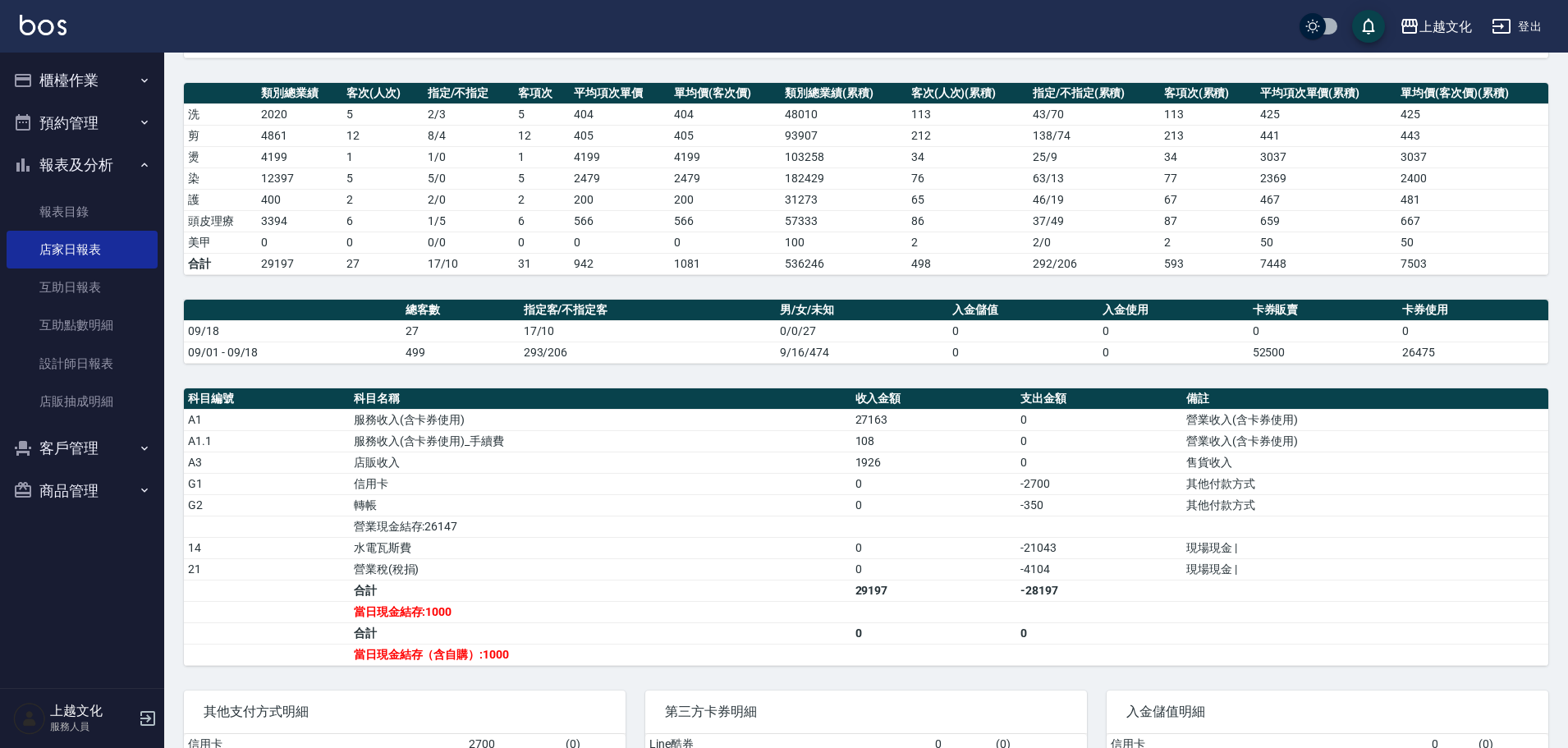
scroll to position [70, 0]
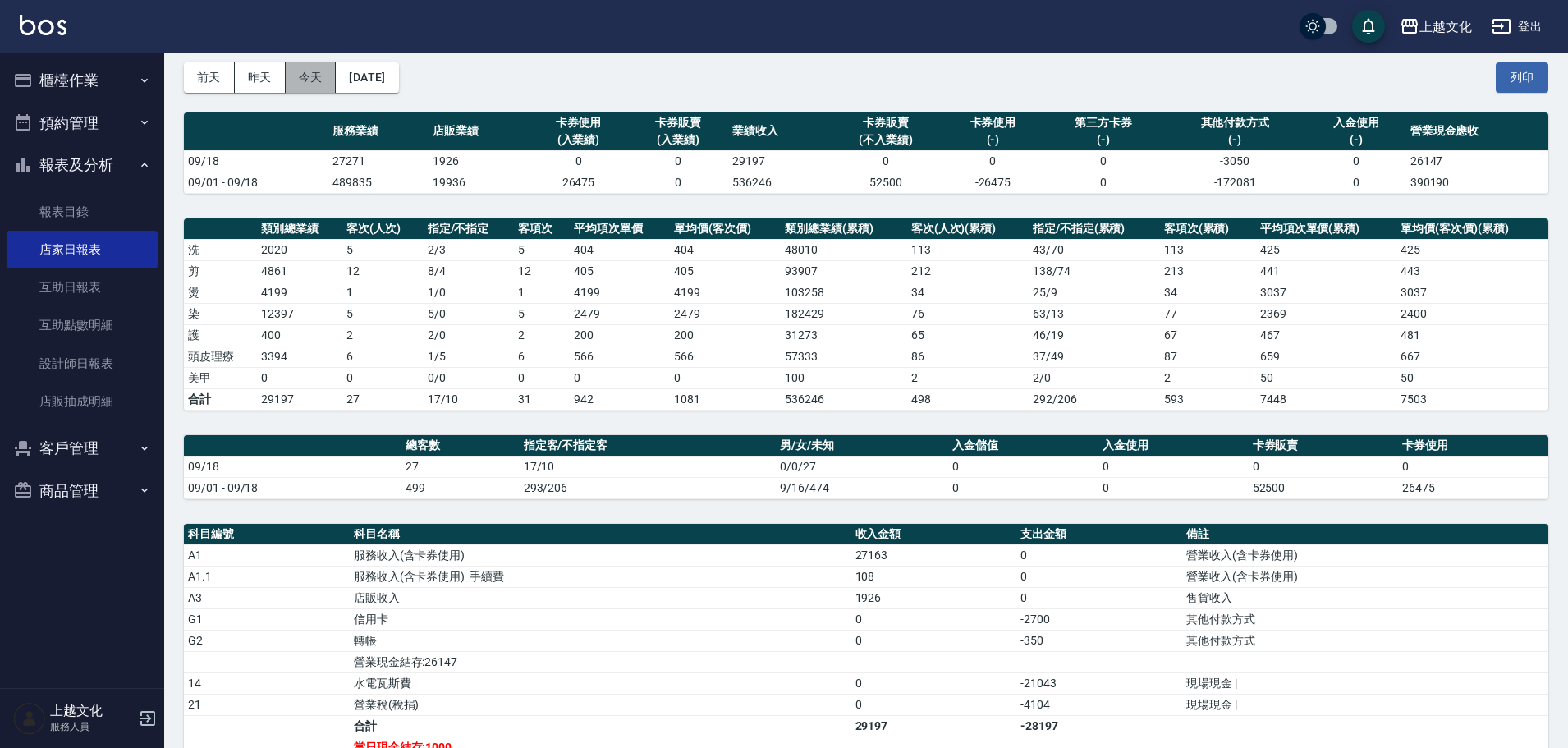
click at [306, 79] on button "今天" at bounding box center [311, 78] width 51 height 30
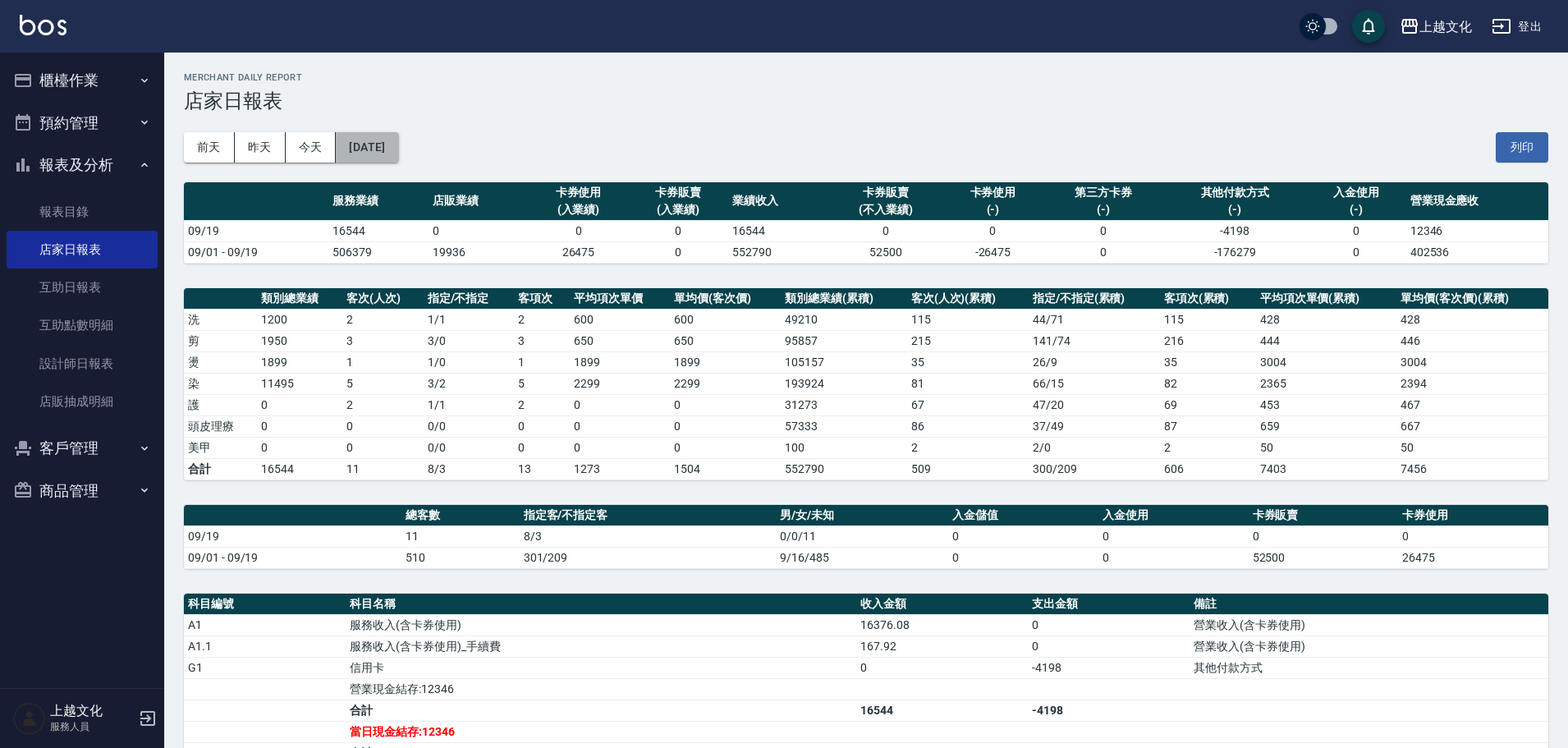
click at [398, 152] on button "[DATE]" at bounding box center [367, 148] width 63 height 30
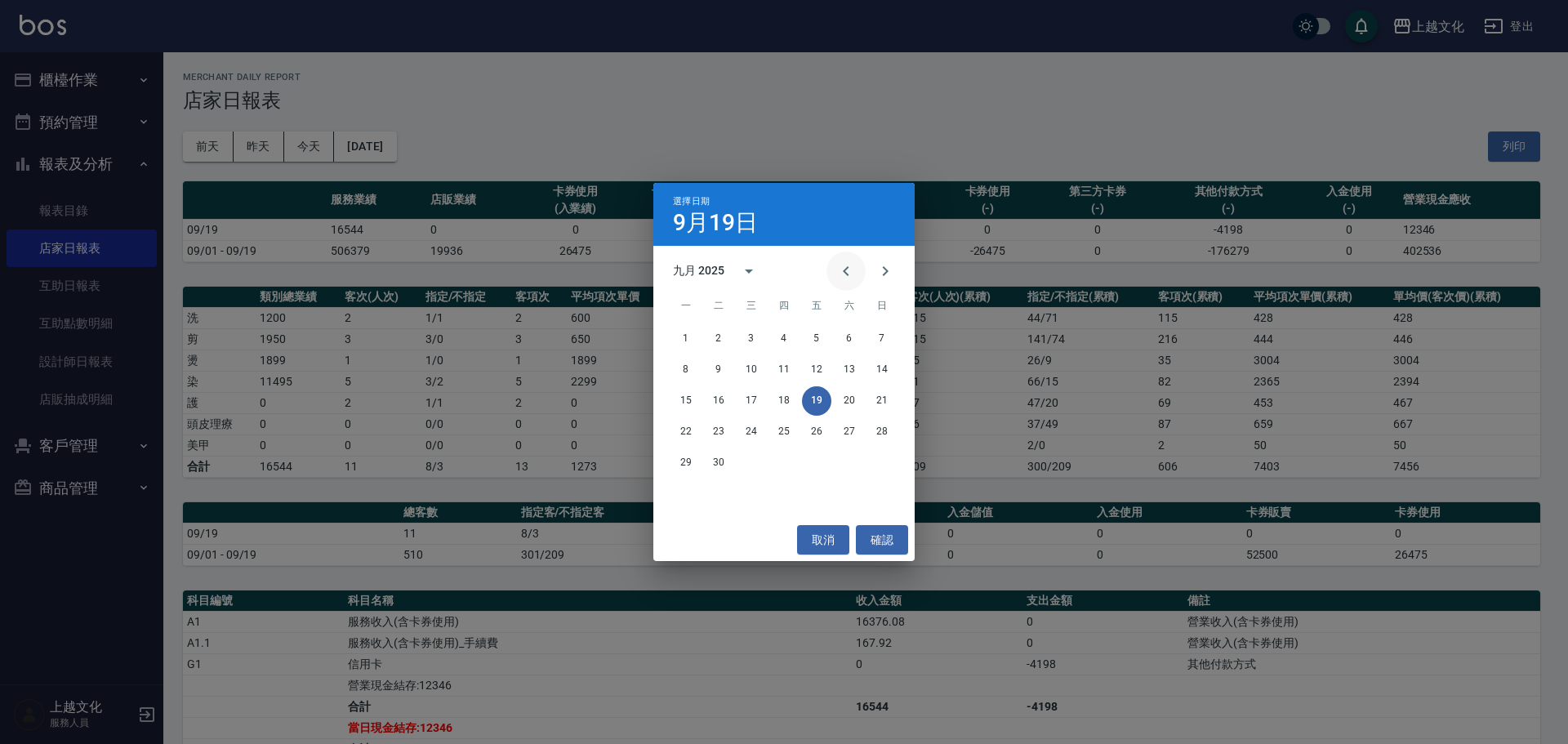
click at [844, 272] on icon "Previous month" at bounding box center [846, 271] width 5 height 10
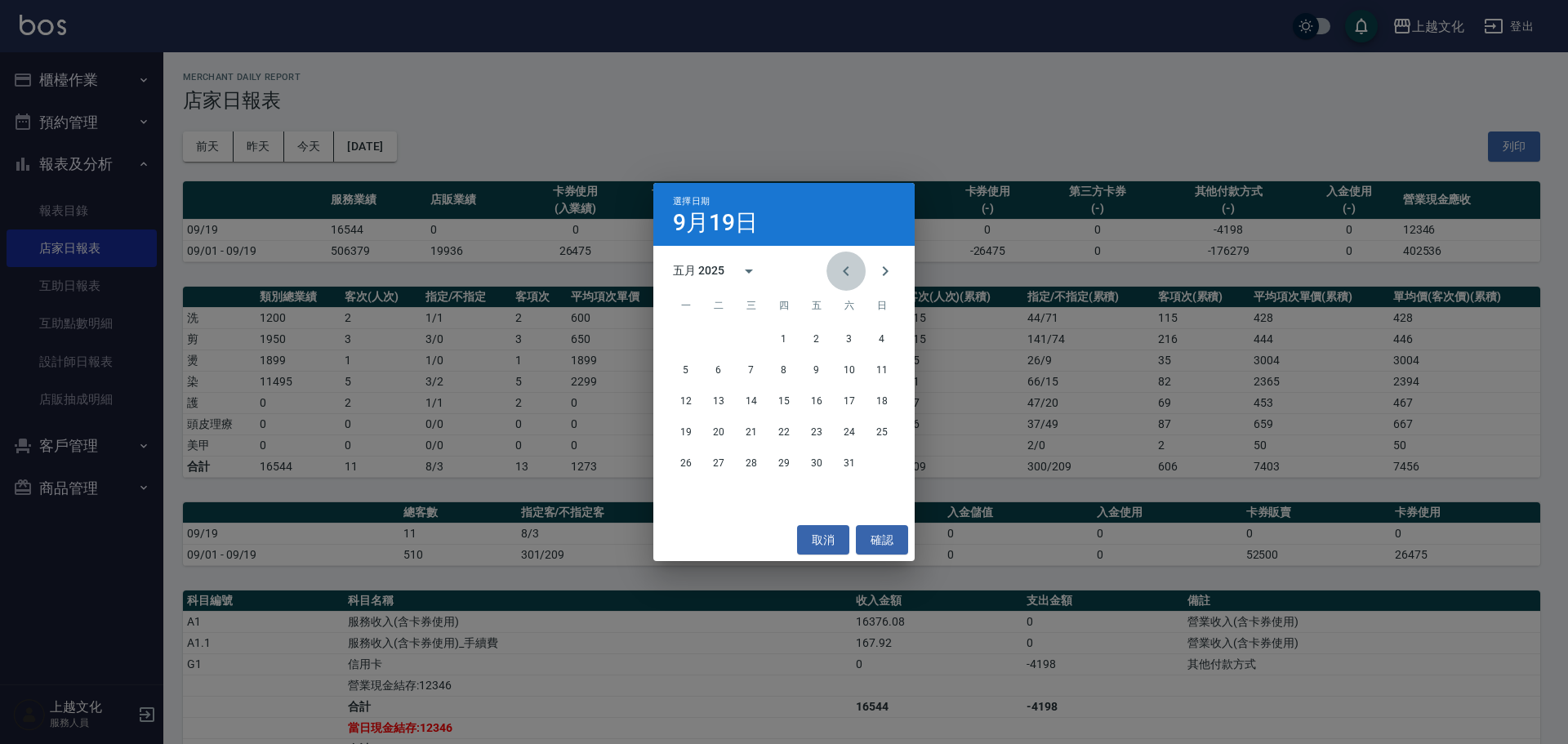
click at [845, 271] on icon "Previous month" at bounding box center [846, 271] width 5 height 10
click at [843, 271] on icon "Previous month" at bounding box center [846, 271] width 5 height 10
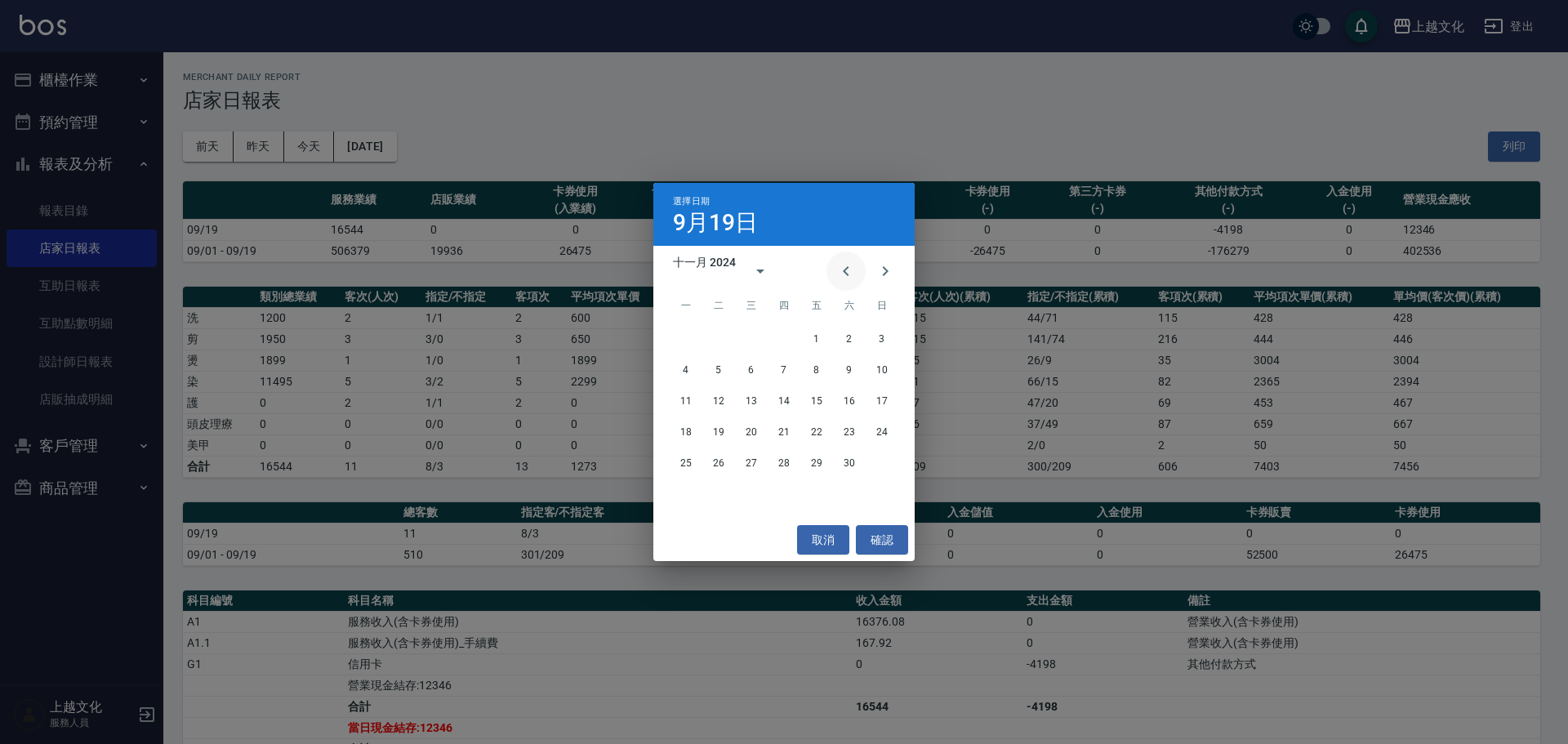
click at [843, 271] on icon "Previous month" at bounding box center [846, 271] width 5 height 10
click at [784, 430] on button "19" at bounding box center [784, 431] width 29 height 29
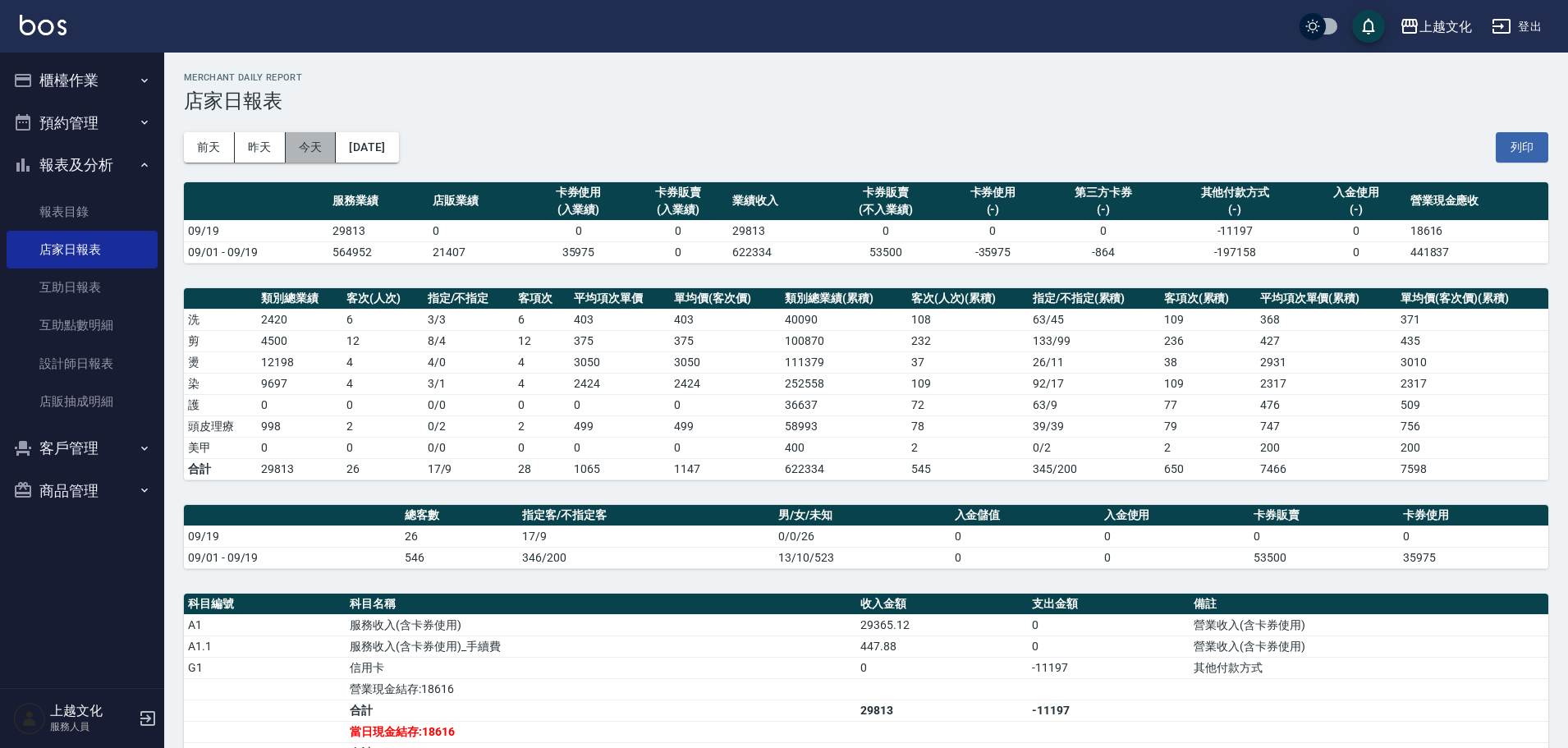
click at [308, 159] on button "今天" at bounding box center [311, 148] width 51 height 30
click at [398, 160] on button "[DATE]" at bounding box center [367, 148] width 63 height 30
click at [388, 159] on button "[DATE]" at bounding box center [367, 148] width 63 height 30
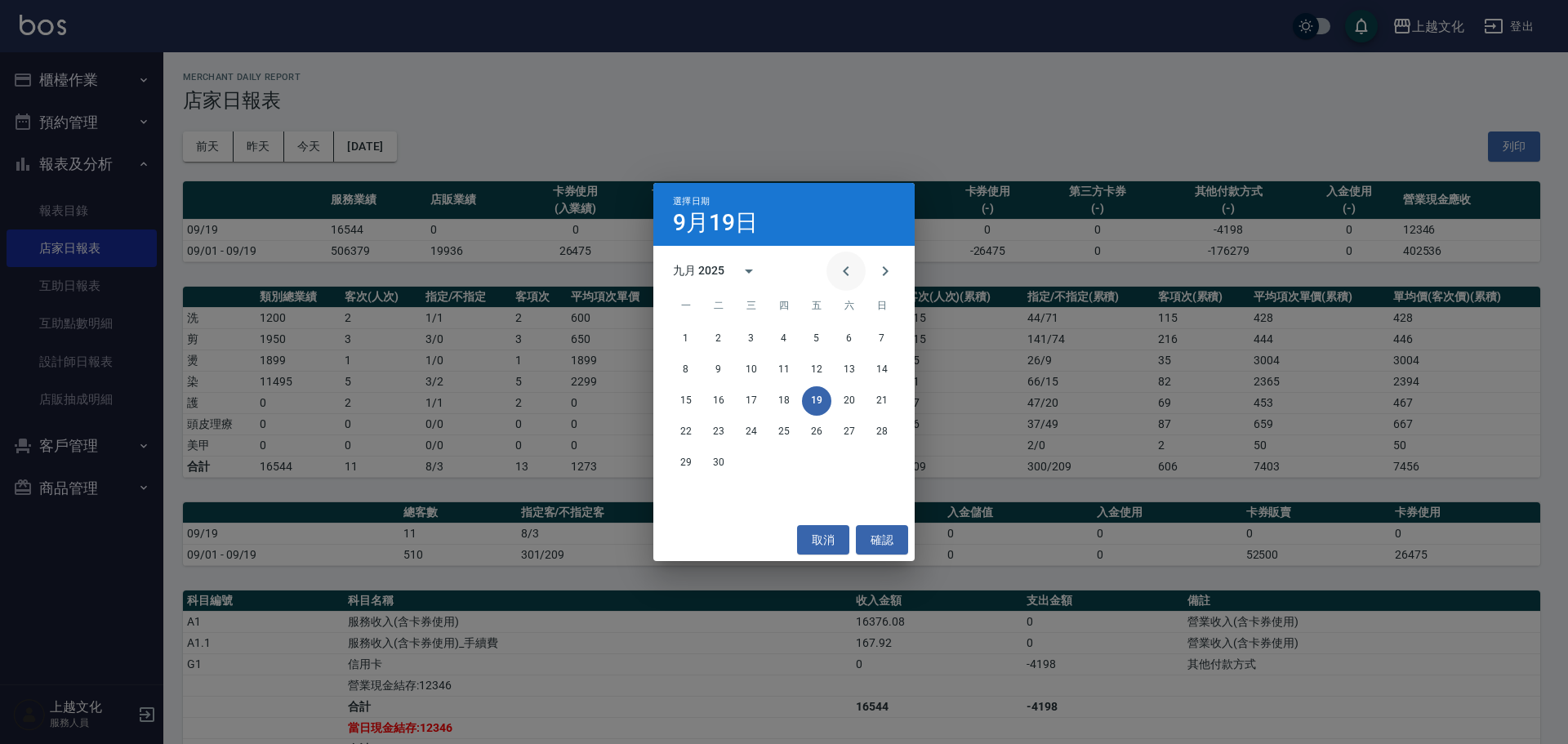
click at [847, 269] on icon "Previous month" at bounding box center [846, 271] width 20 height 20
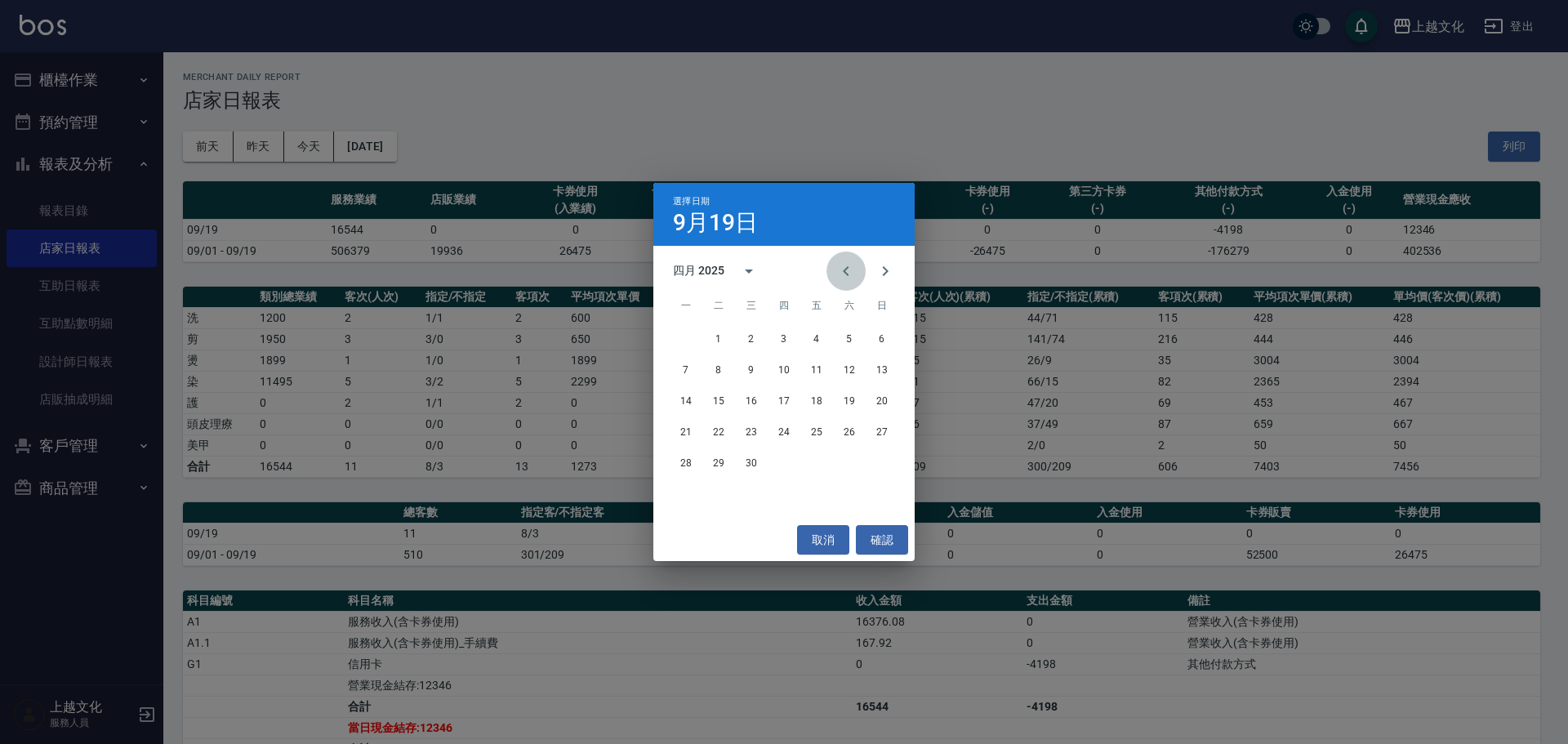
click at [847, 269] on icon "Previous month" at bounding box center [846, 271] width 20 height 20
click at [843, 267] on icon "Previous month" at bounding box center [846, 271] width 20 height 20
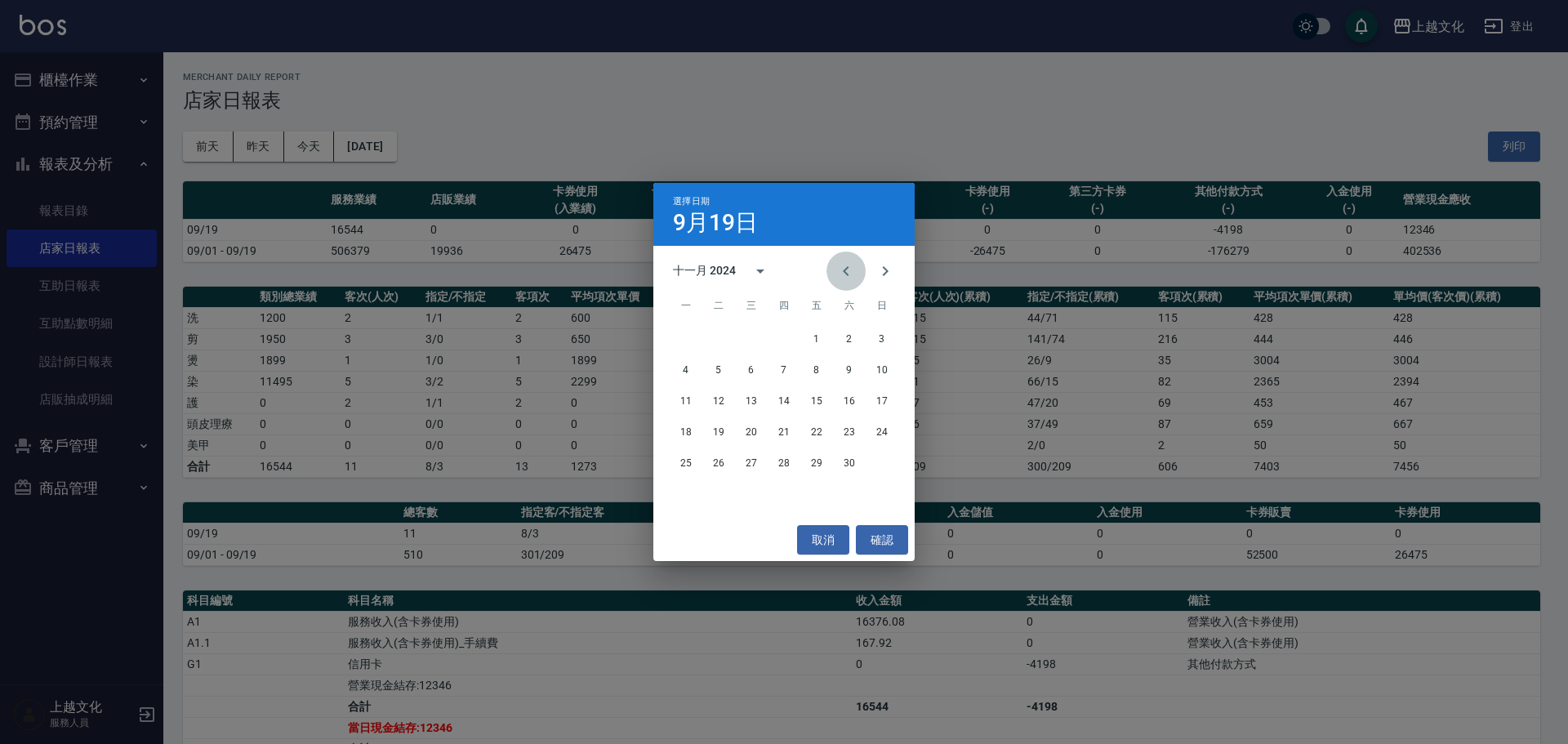
click at [843, 267] on icon "Previous month" at bounding box center [846, 271] width 20 height 20
click at [841, 267] on icon "Previous month" at bounding box center [846, 271] width 20 height 20
click at [690, 497] on button "30" at bounding box center [685, 494] width 29 height 29
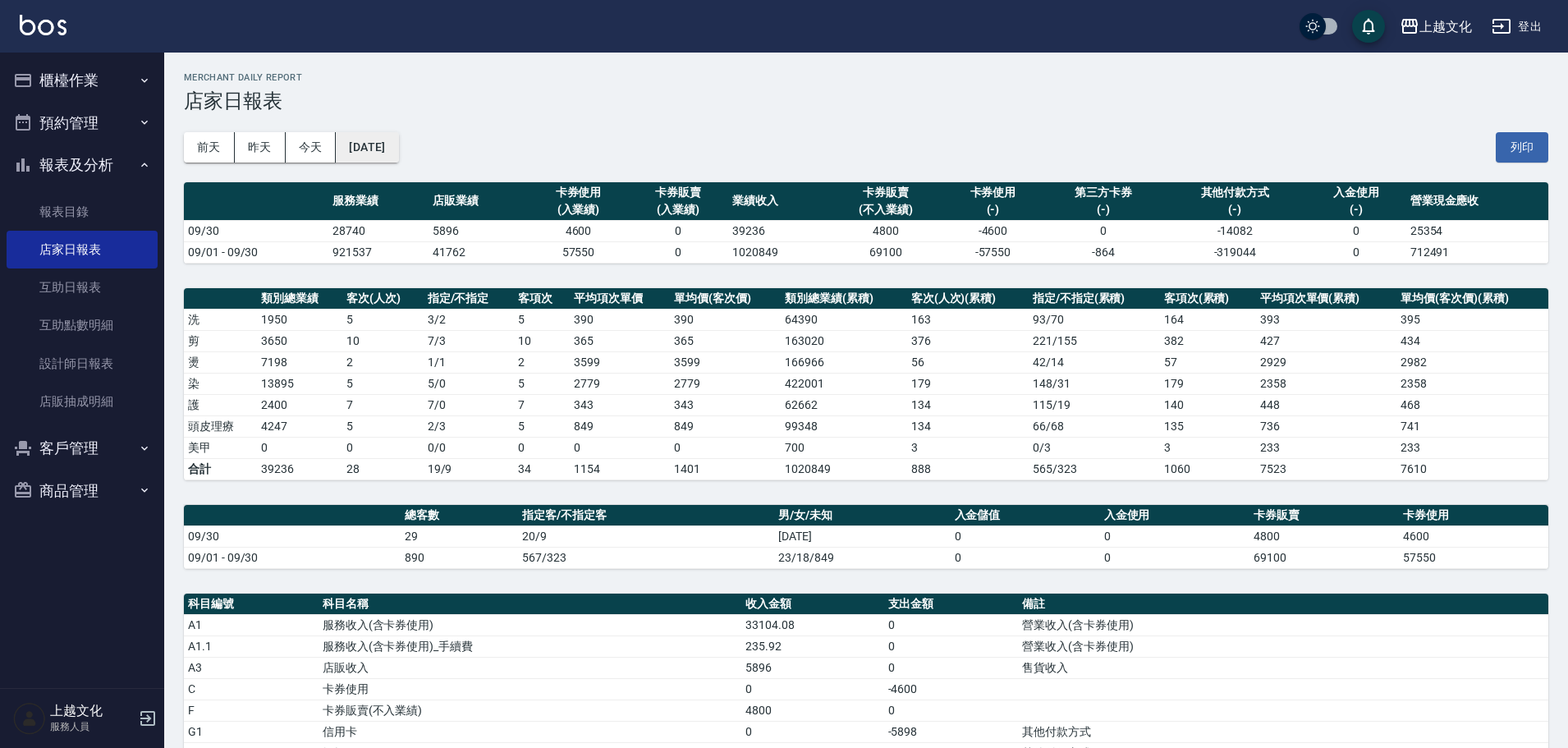
click at [398, 155] on button "[DATE]" at bounding box center [367, 148] width 63 height 30
click at [398, 161] on button "[DATE]" at bounding box center [367, 148] width 63 height 30
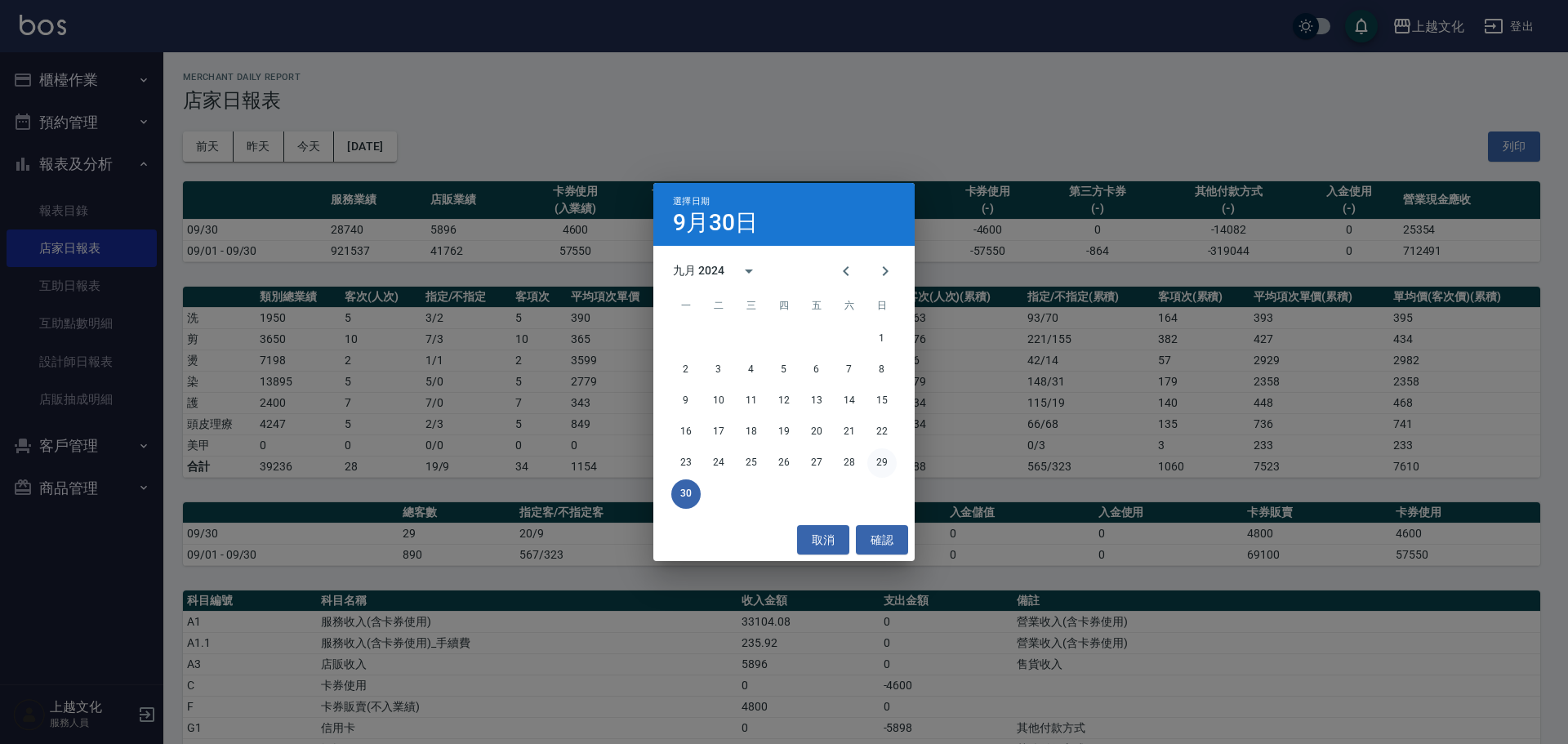
click at [881, 462] on button "29" at bounding box center [882, 462] width 29 height 29
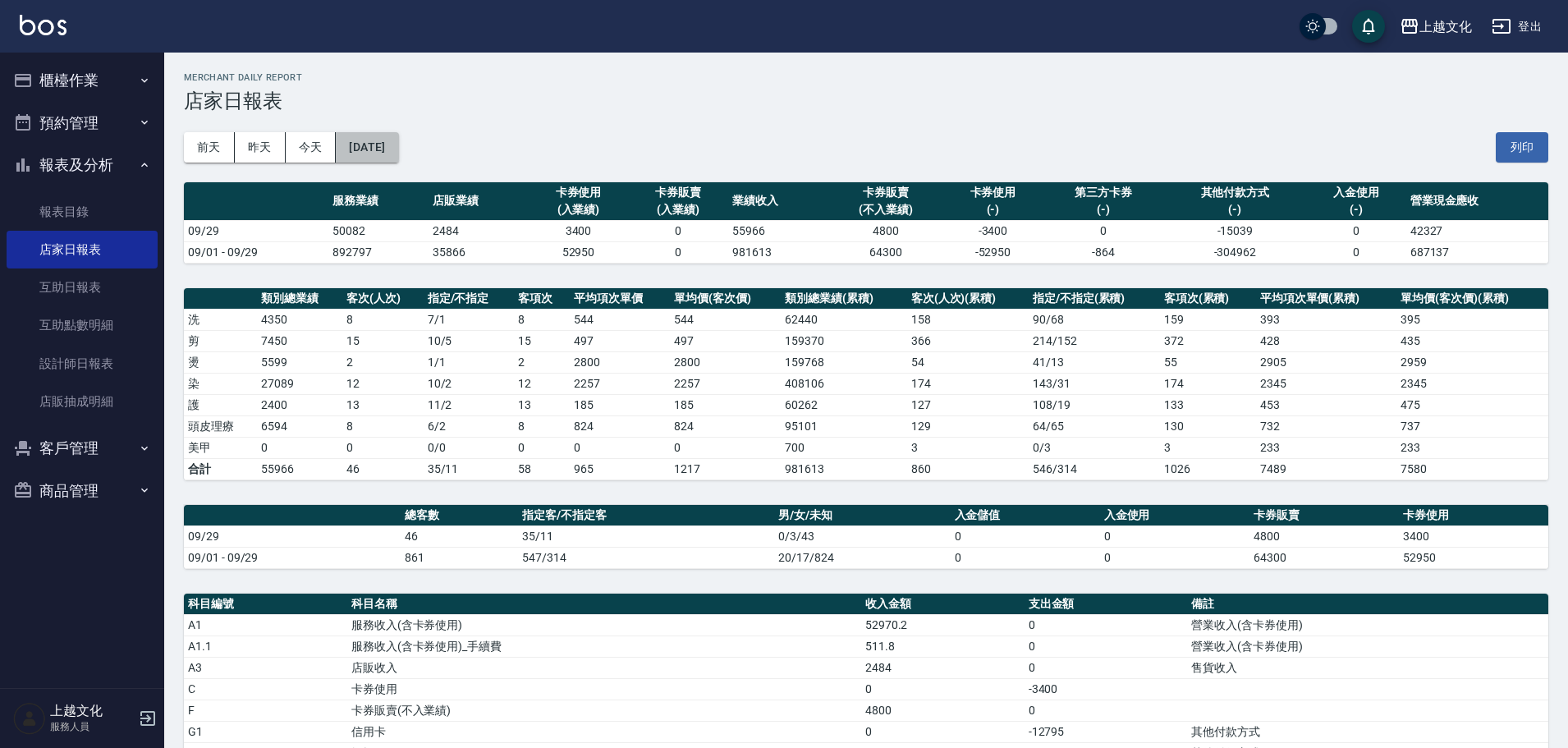
click at [398, 159] on button "[DATE]" at bounding box center [367, 148] width 63 height 30
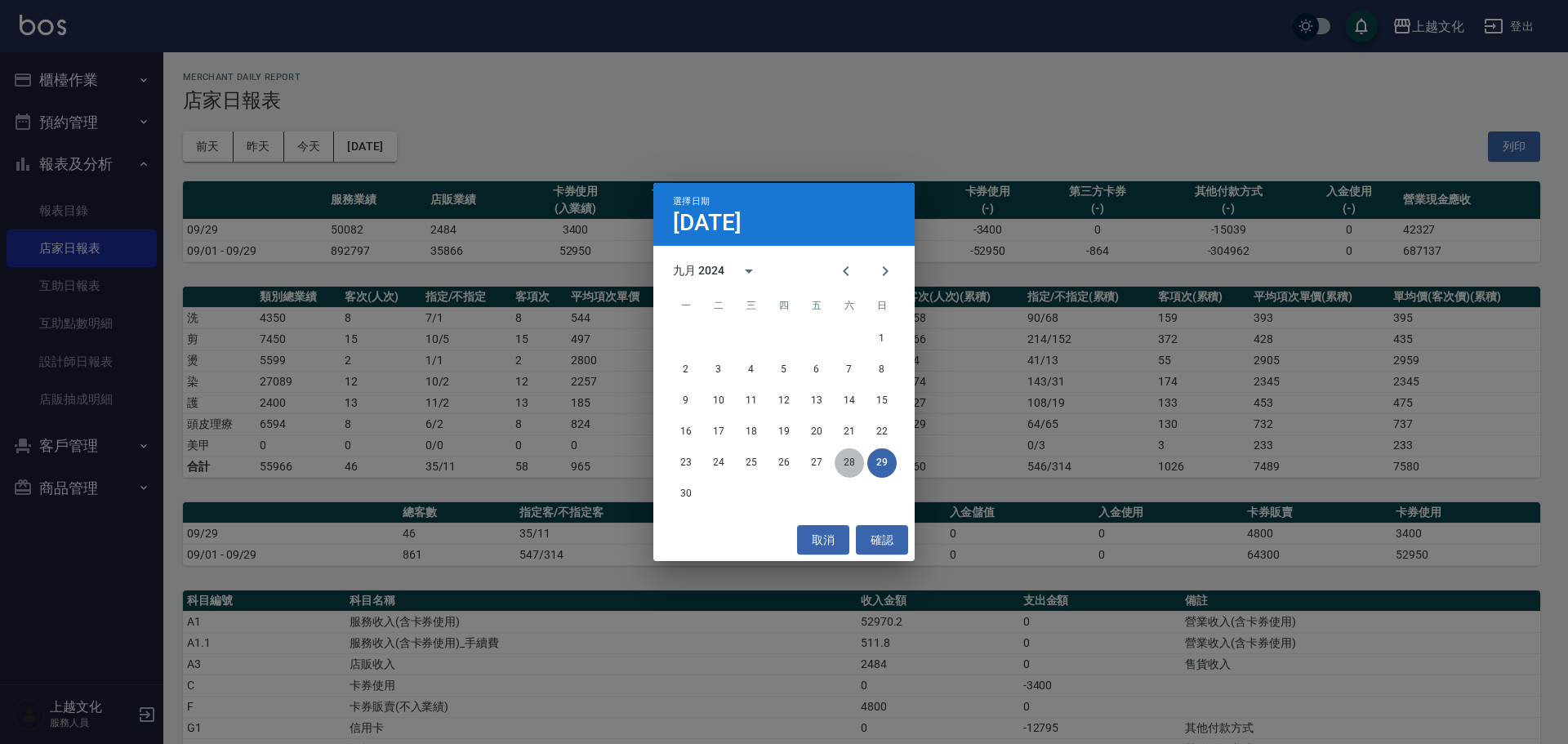
click at [850, 463] on button "28" at bounding box center [849, 462] width 29 height 29
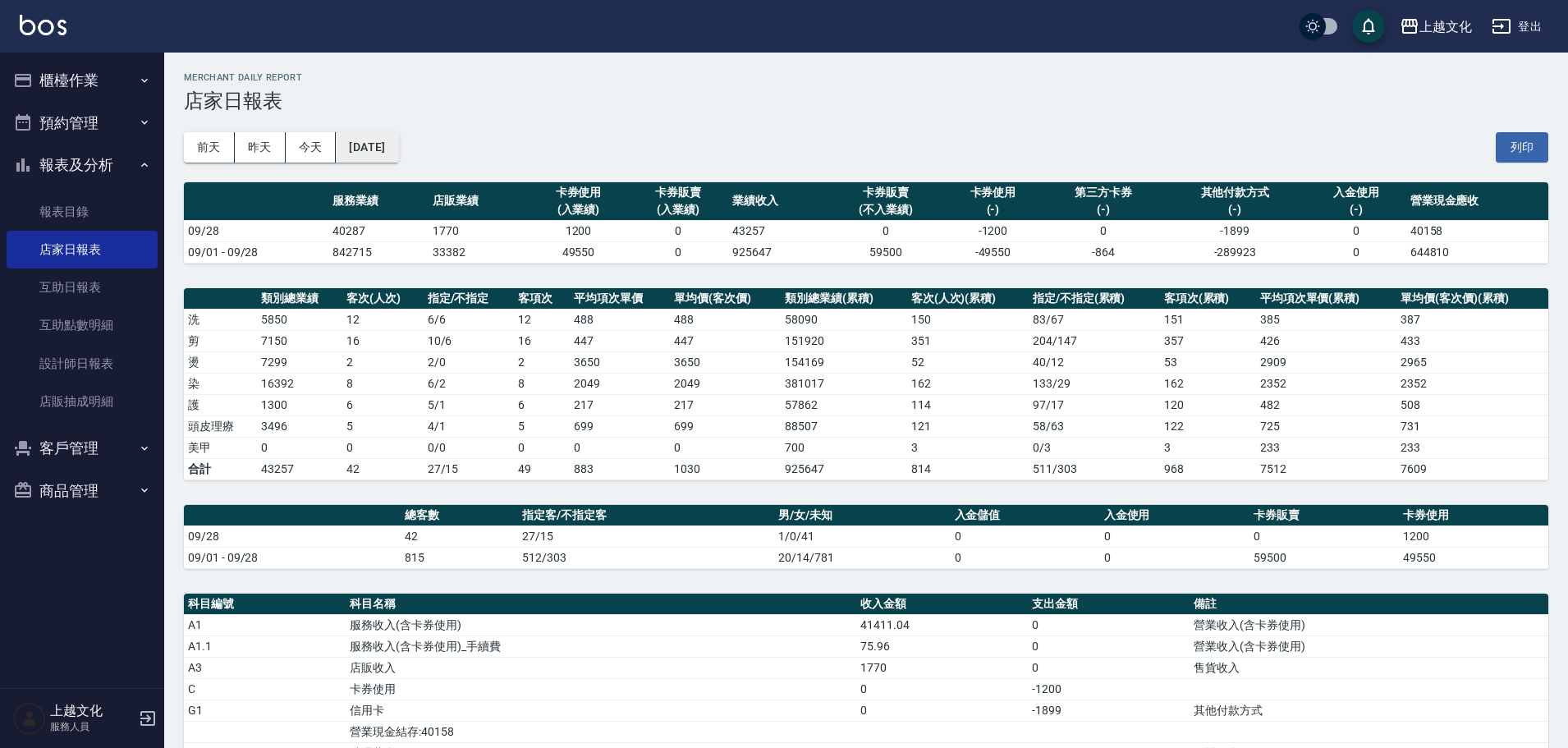
click at [398, 161] on button "[DATE]" at bounding box center [367, 148] width 63 height 30
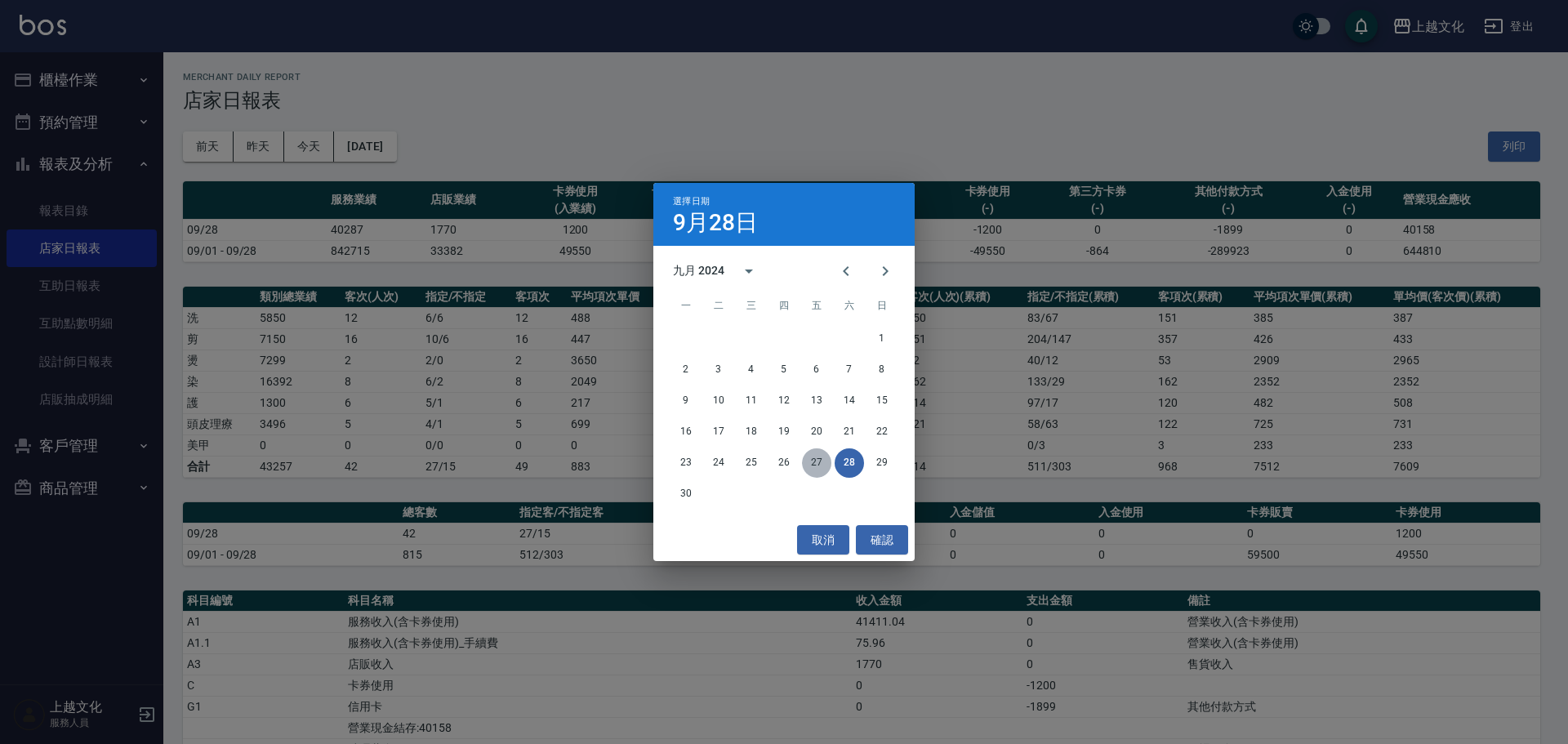
click at [814, 462] on button "27" at bounding box center [817, 462] width 29 height 29
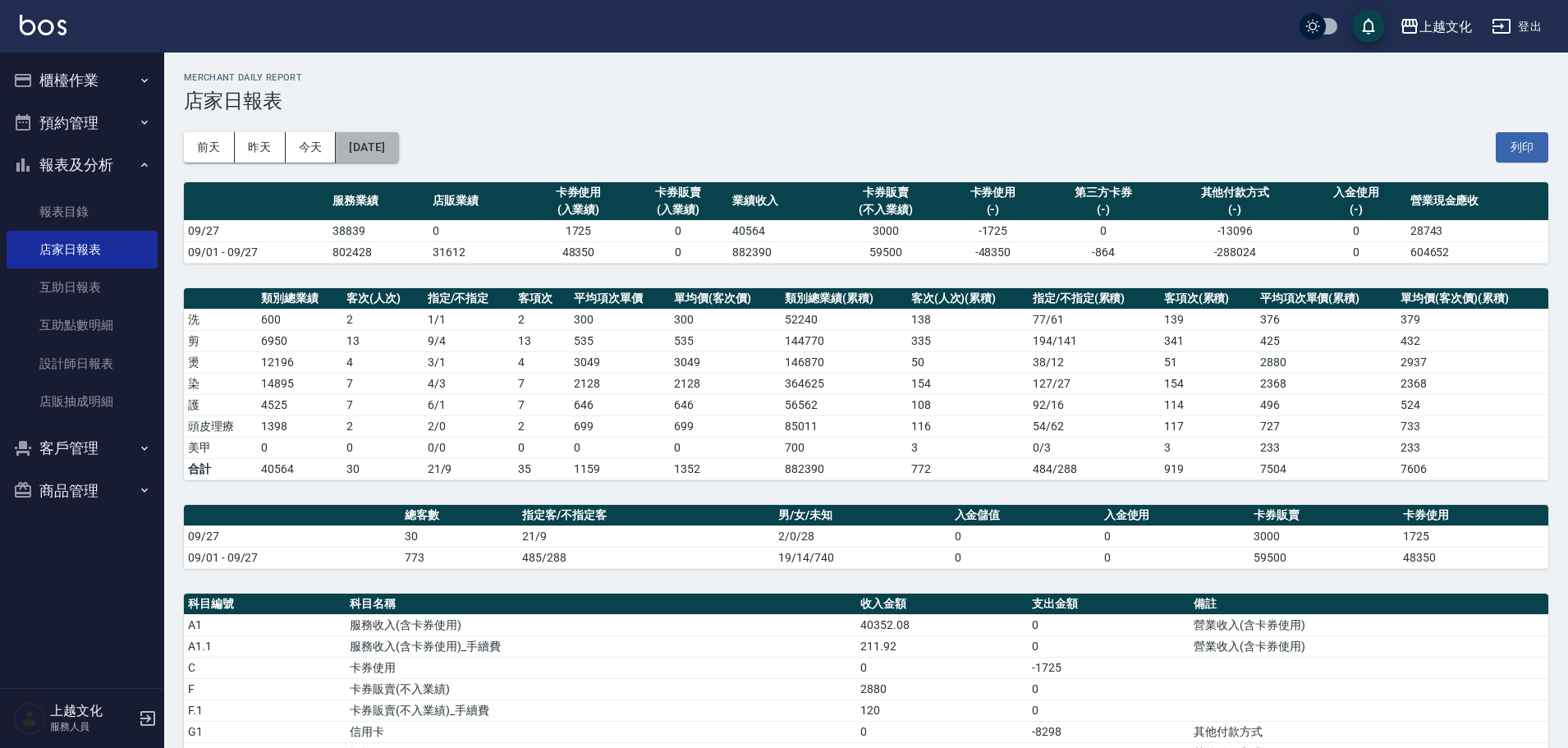
click at [391, 152] on button "[DATE]" at bounding box center [367, 148] width 63 height 30
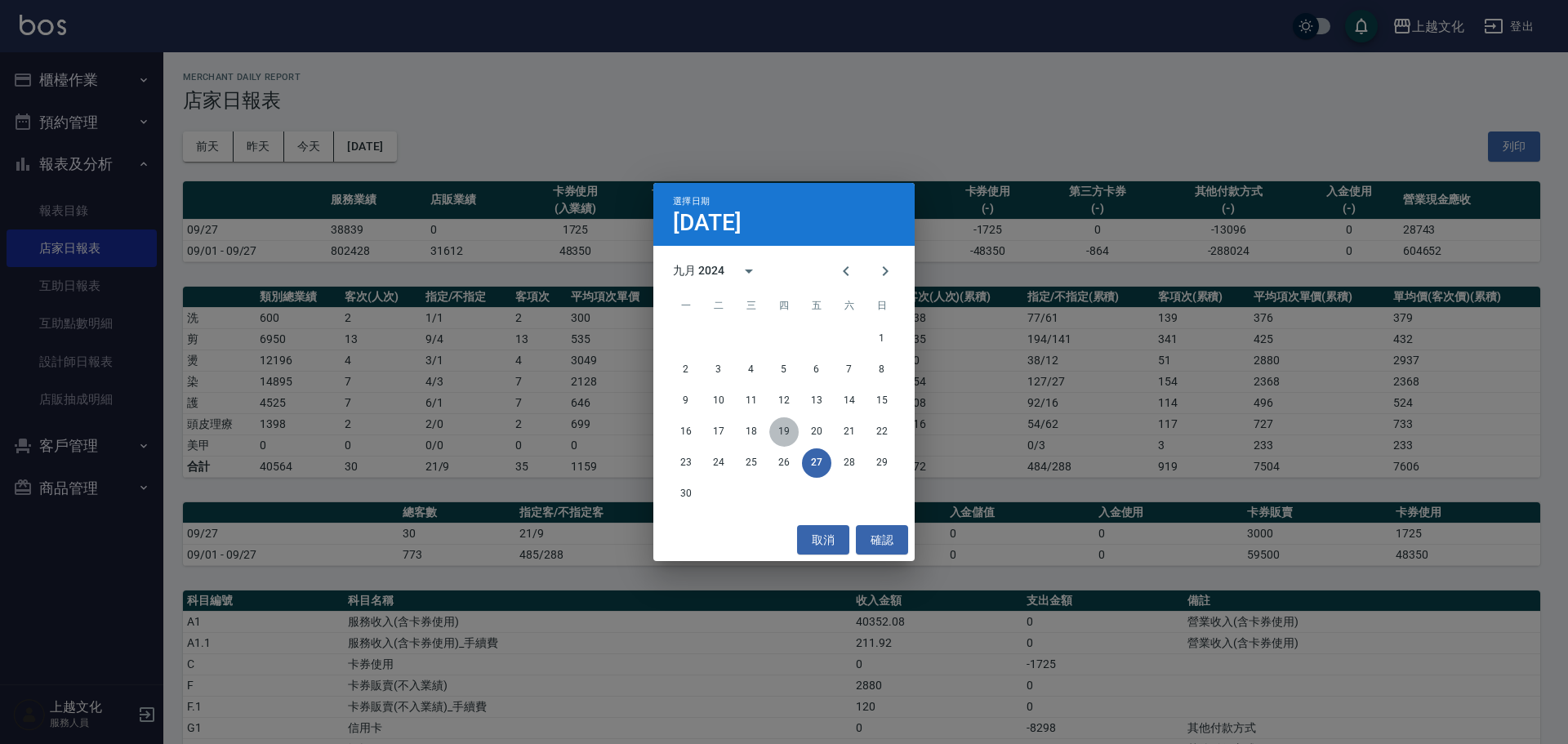
click at [788, 432] on button "19" at bounding box center [784, 431] width 29 height 29
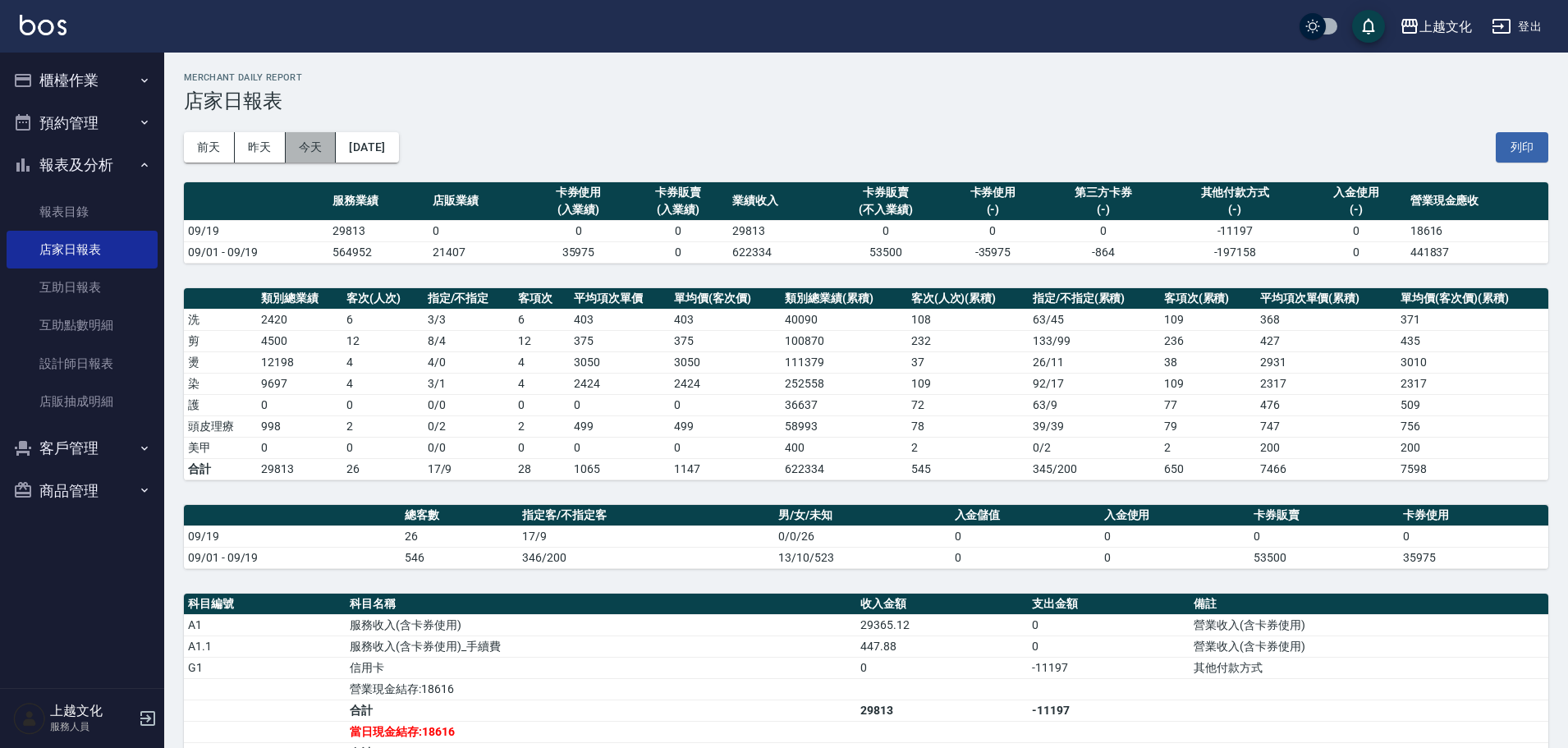
click at [299, 151] on button "今天" at bounding box center [311, 148] width 51 height 30
